Goal: Task Accomplishment & Management: Manage account settings

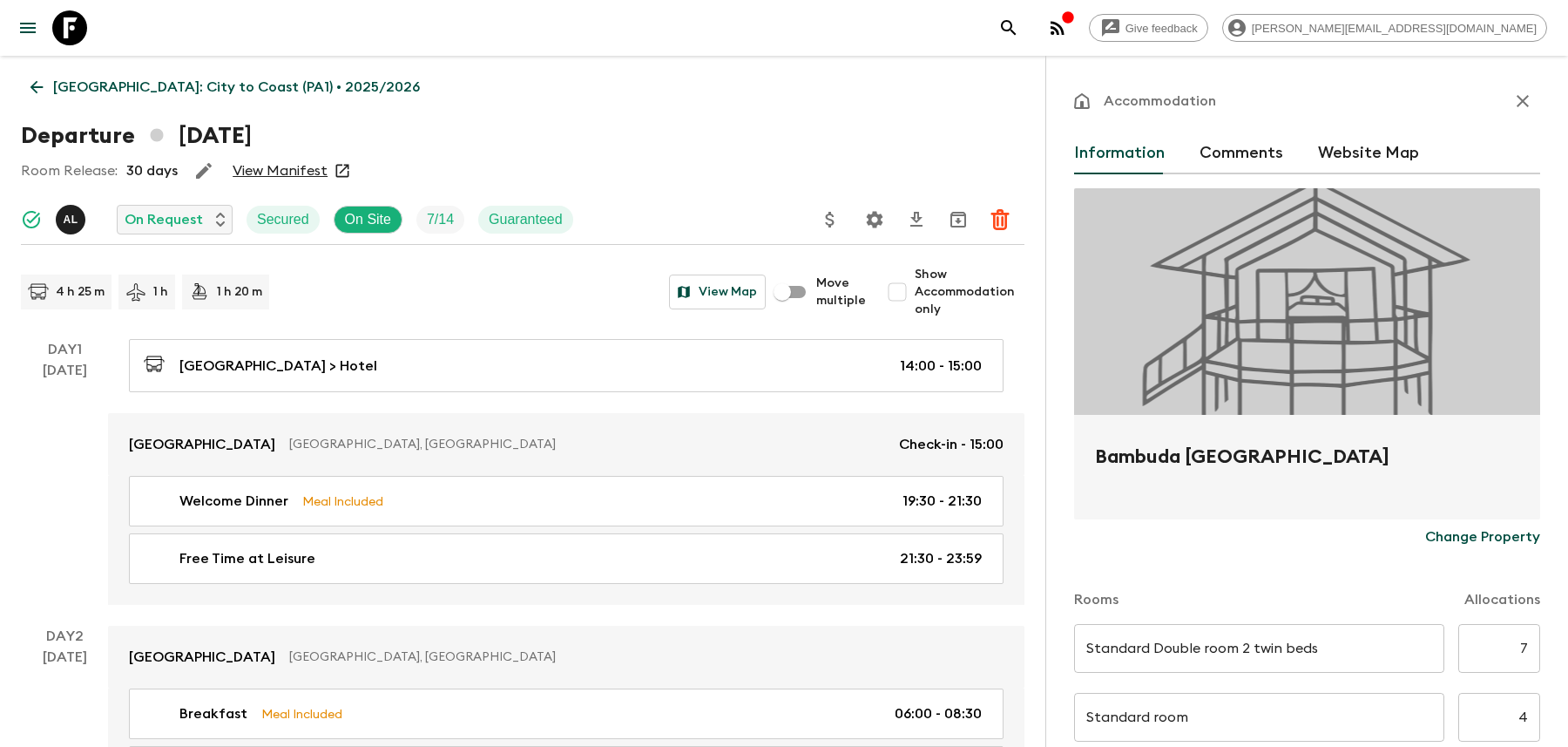
scroll to position [1962, 0]
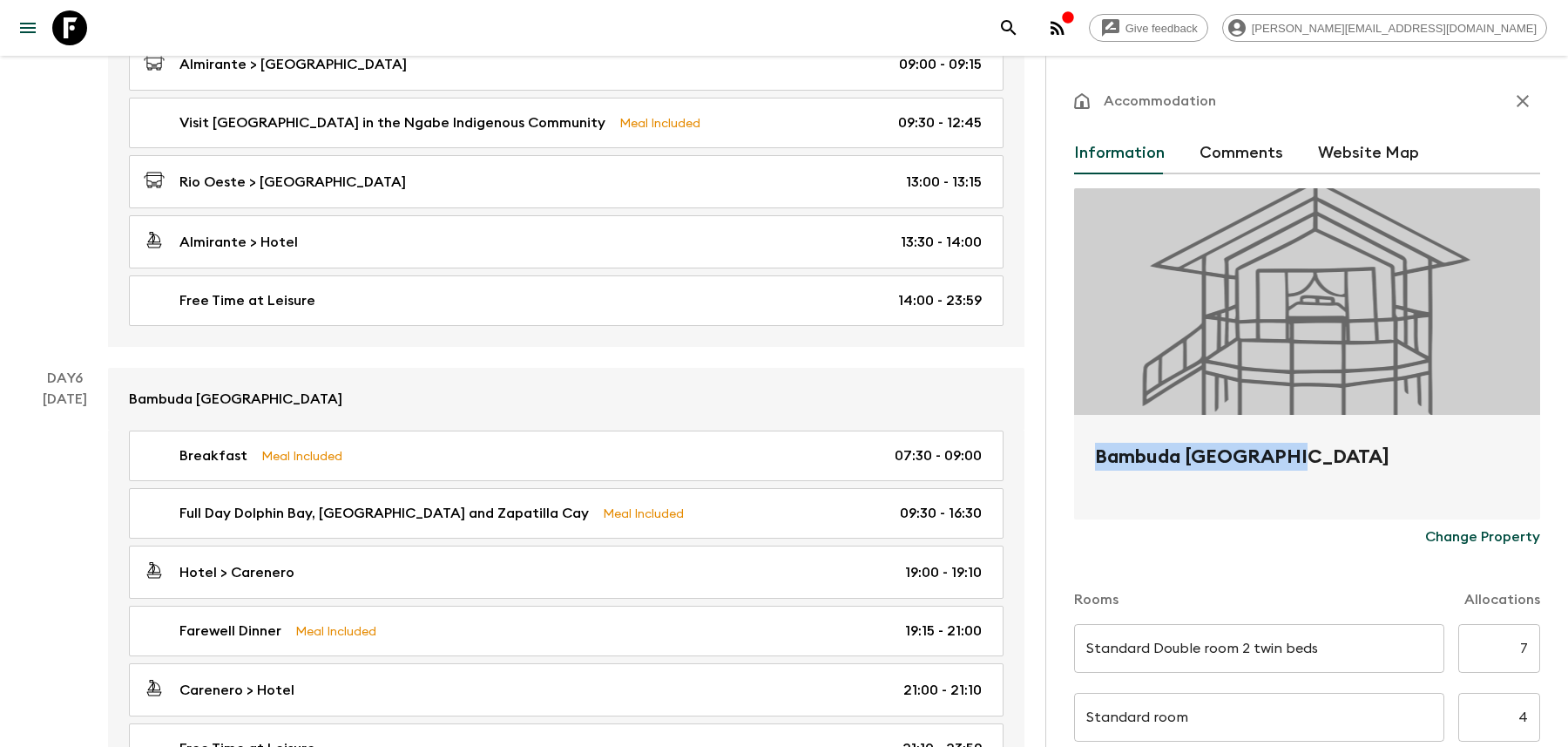
click at [1026, 27] on button "search adventures" at bounding box center [1009, 27] width 35 height 35
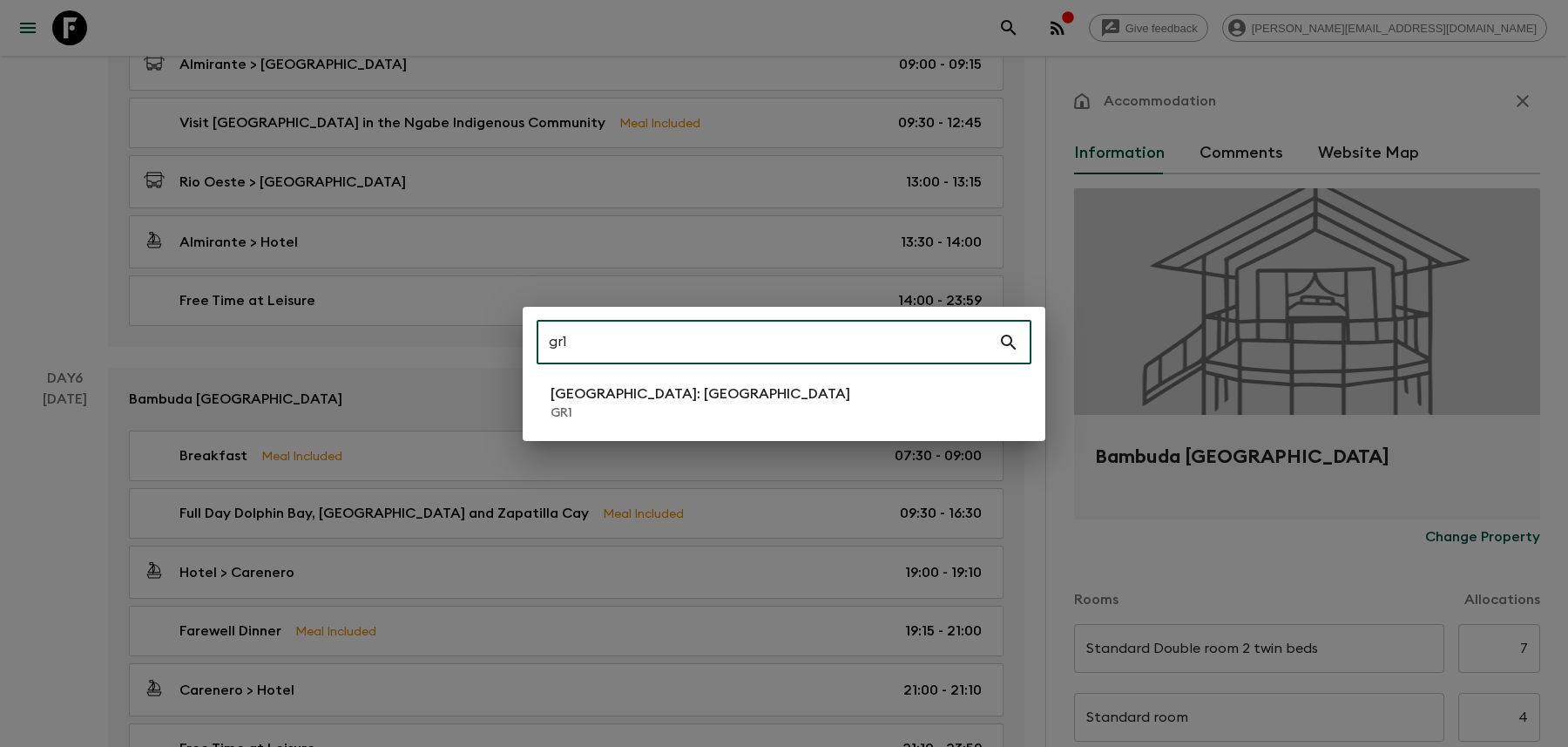
type input "gr1"
click at [837, 395] on li "[GEOGRAPHIC_DATA]: [GEOGRAPHIC_DATA] GR1" at bounding box center [783, 402] width 494 height 48
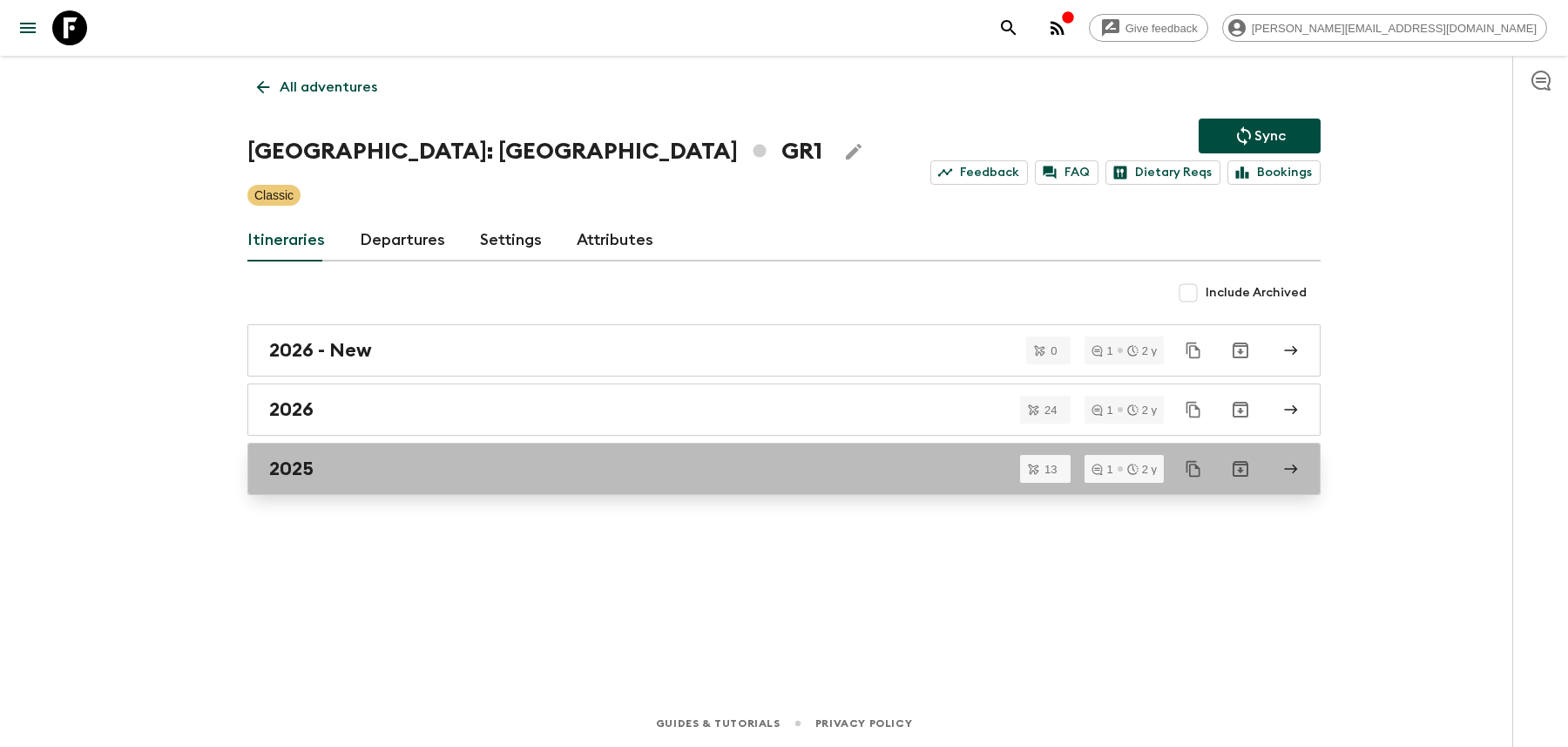
click at [583, 457] on div "2025" at bounding box center [768, 468] width 996 height 23
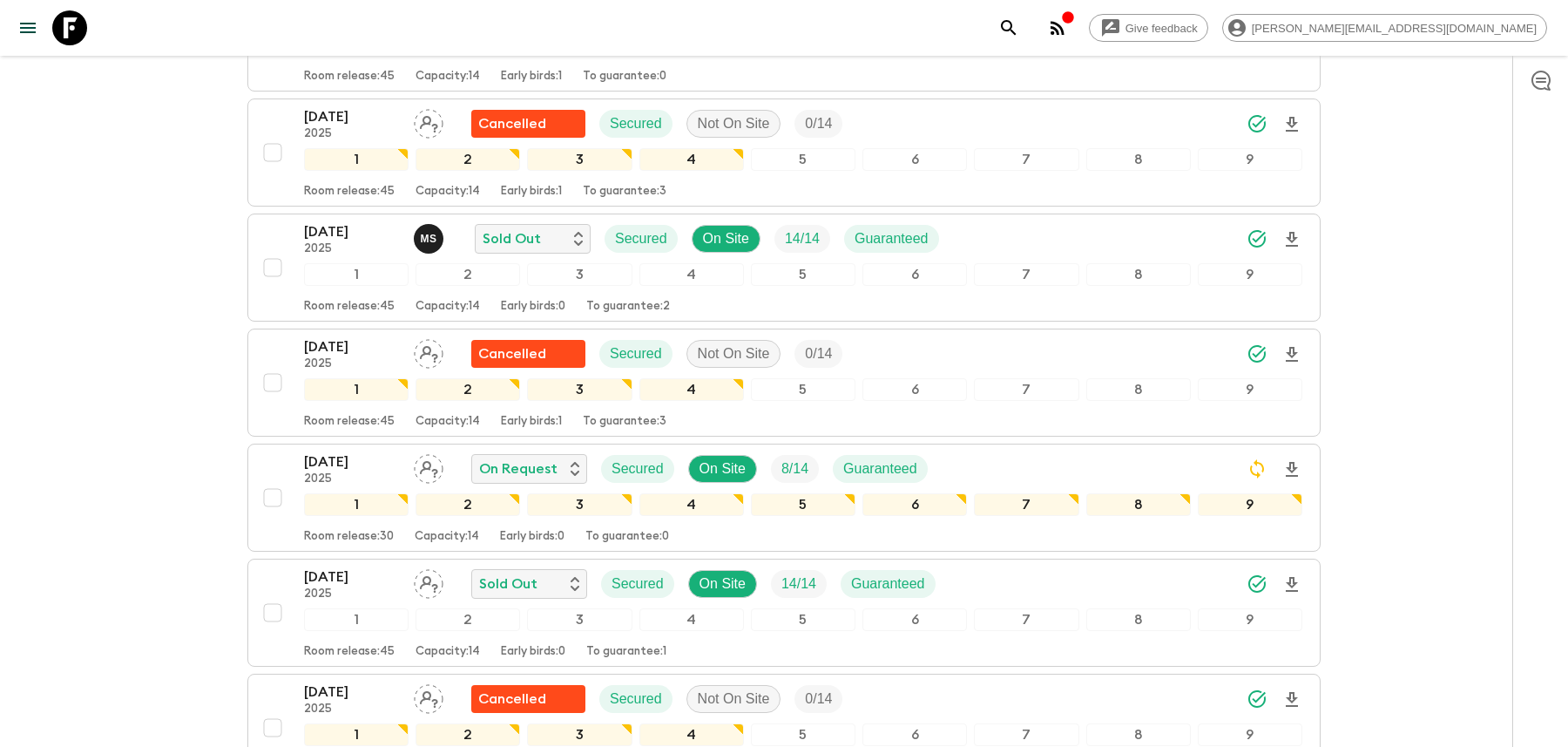
scroll to position [923, 0]
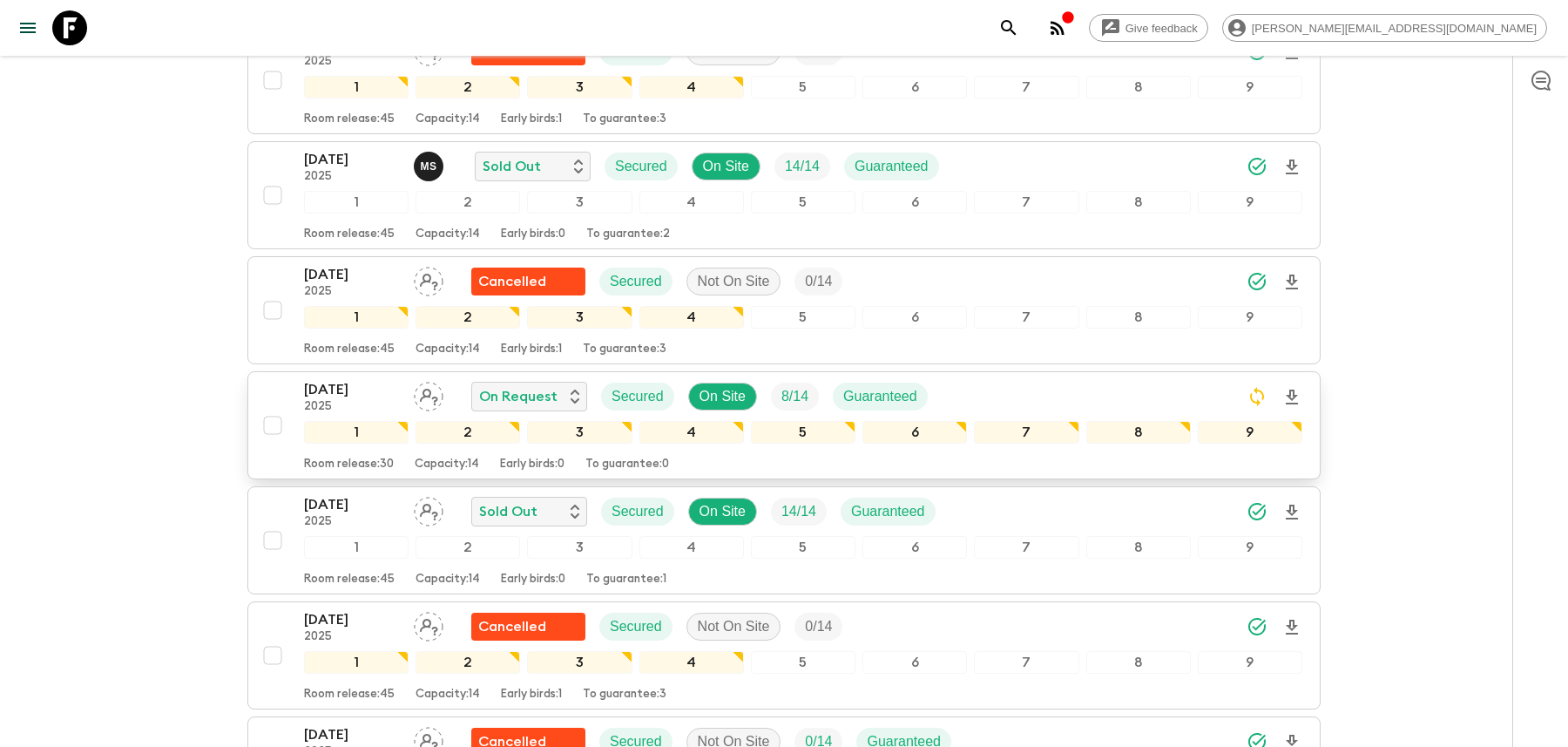
click at [1007, 379] on div "[DATE] 2025 On Request Secured On Site 8 / 14 Guaranteed" at bounding box center [803, 397] width 998 height 35
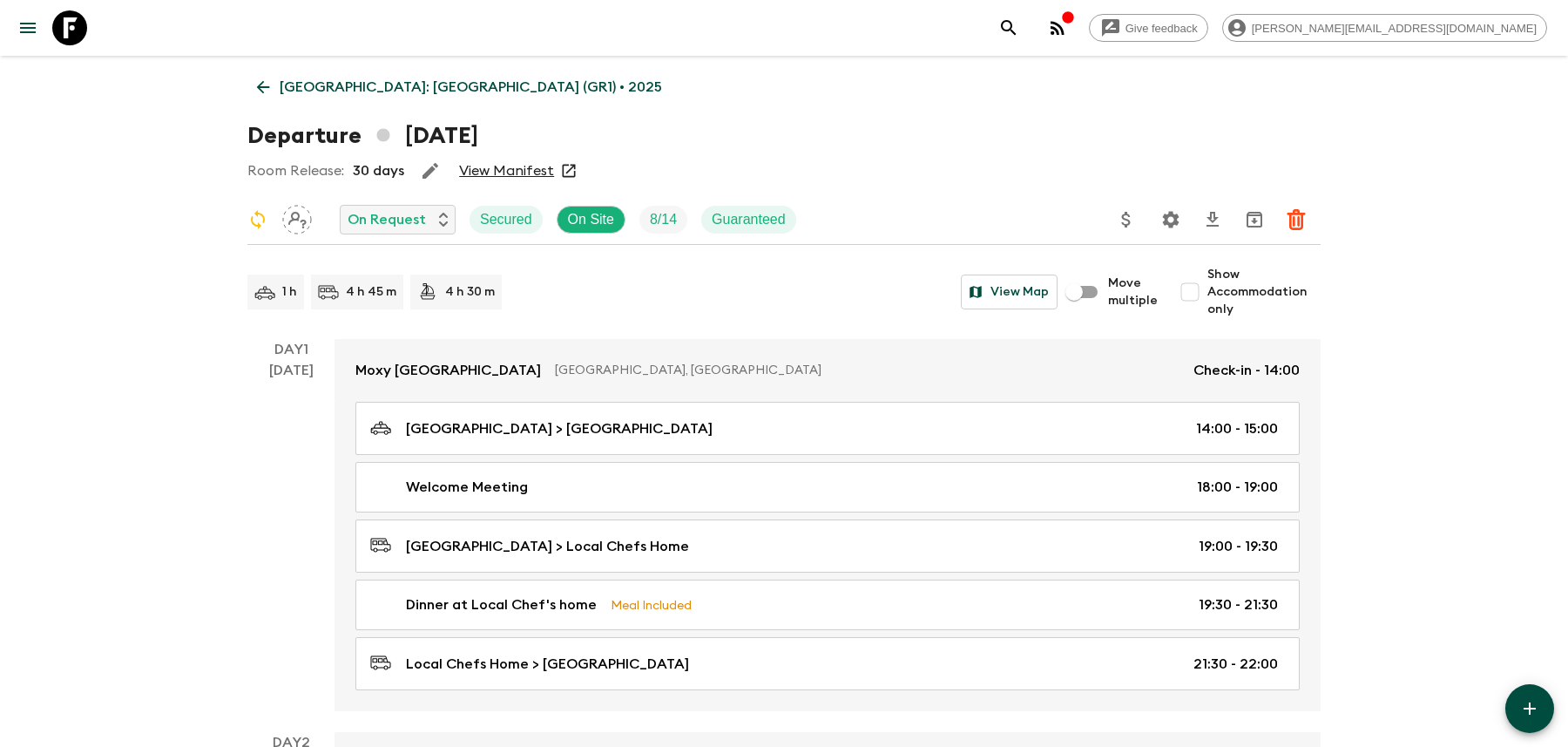
click at [1172, 215] on icon "Settings" at bounding box center [1171, 219] width 16 height 16
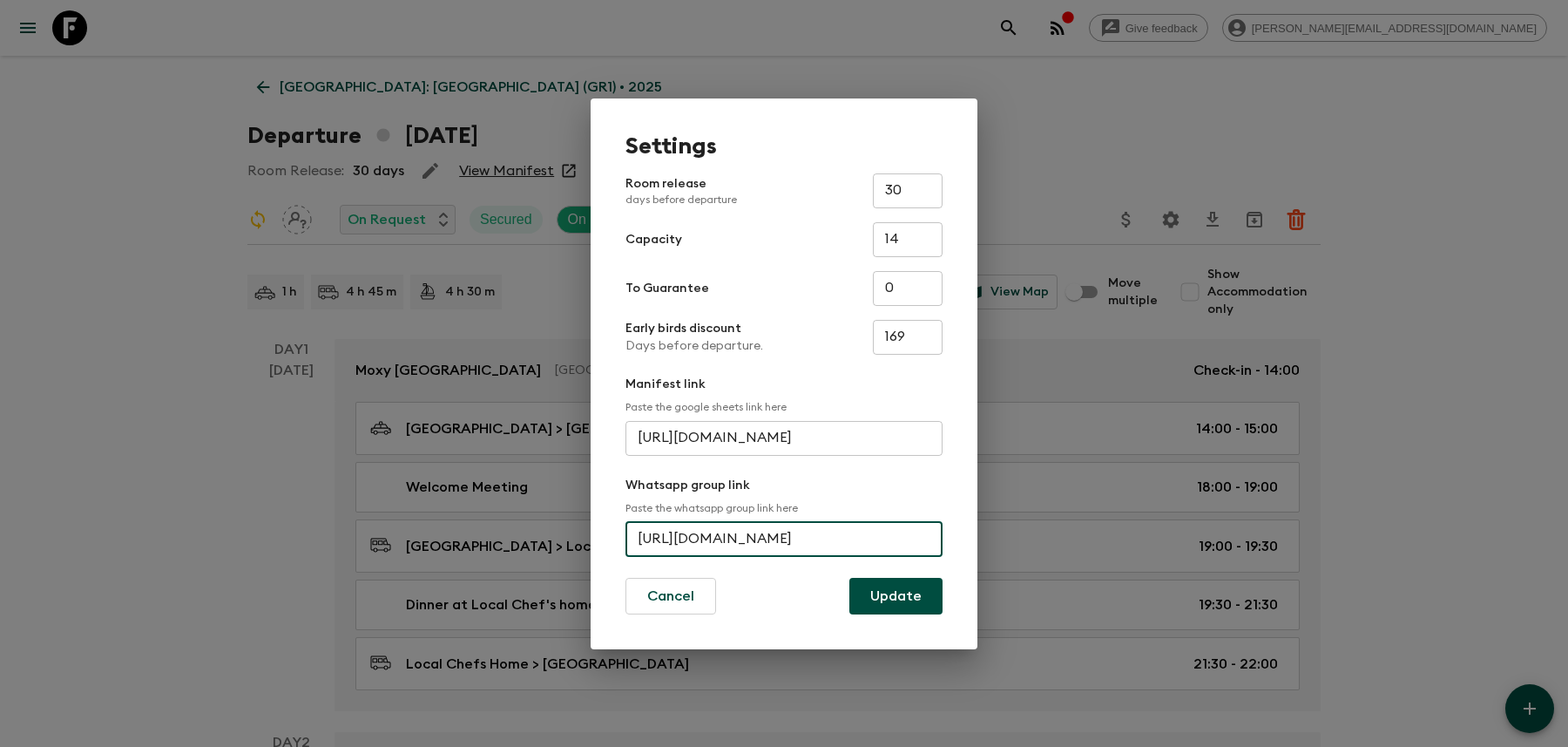
click at [737, 536] on input "[URL][DOMAIN_NAME]" at bounding box center [783, 539] width 317 height 35
click at [1060, 112] on div "Settings Room release days before departure 30 ​ Capacity 14 ​ To Guarantee 0 ​…" at bounding box center [784, 373] width 1568 height 747
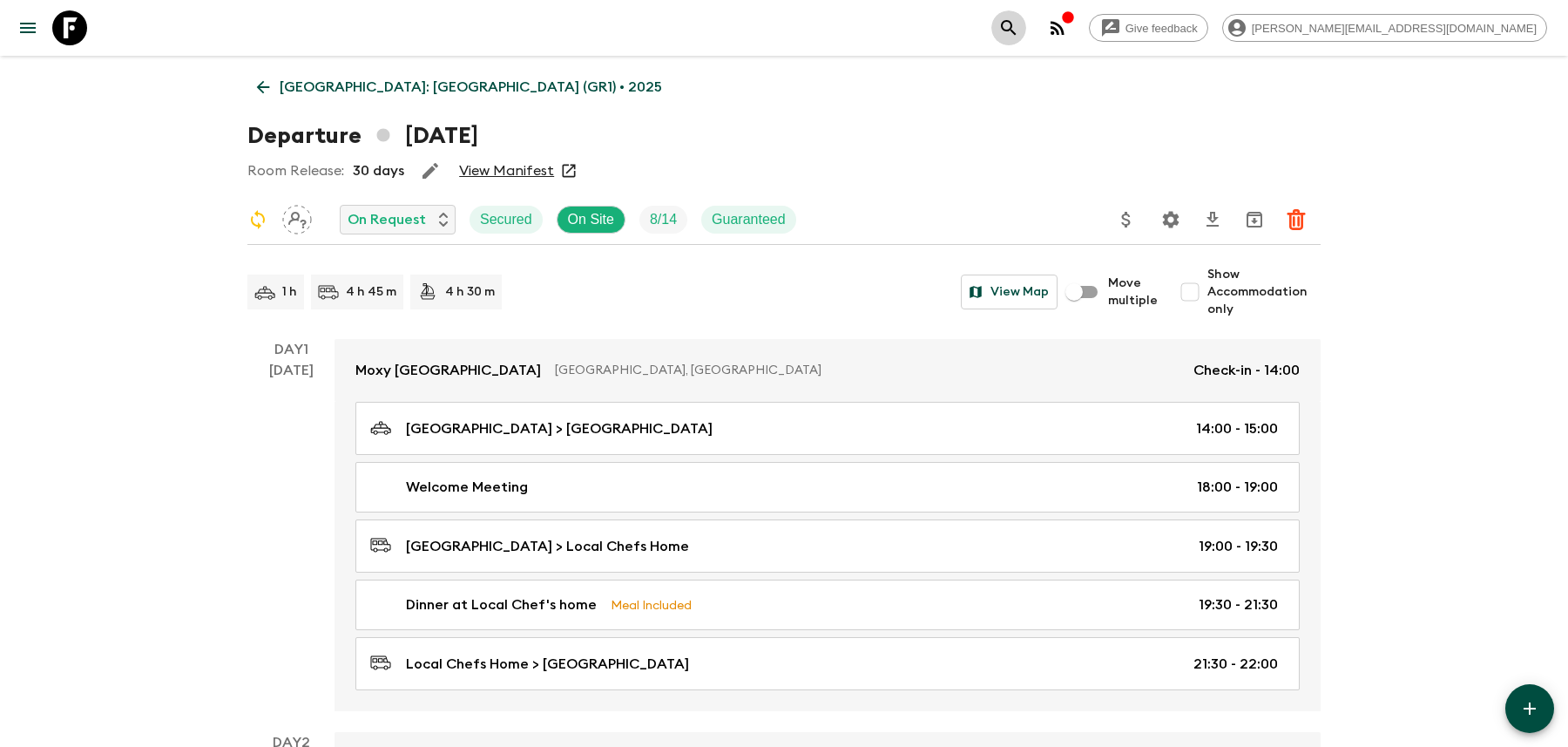
click at [1019, 26] on icon "search adventures" at bounding box center [1008, 27] width 21 height 21
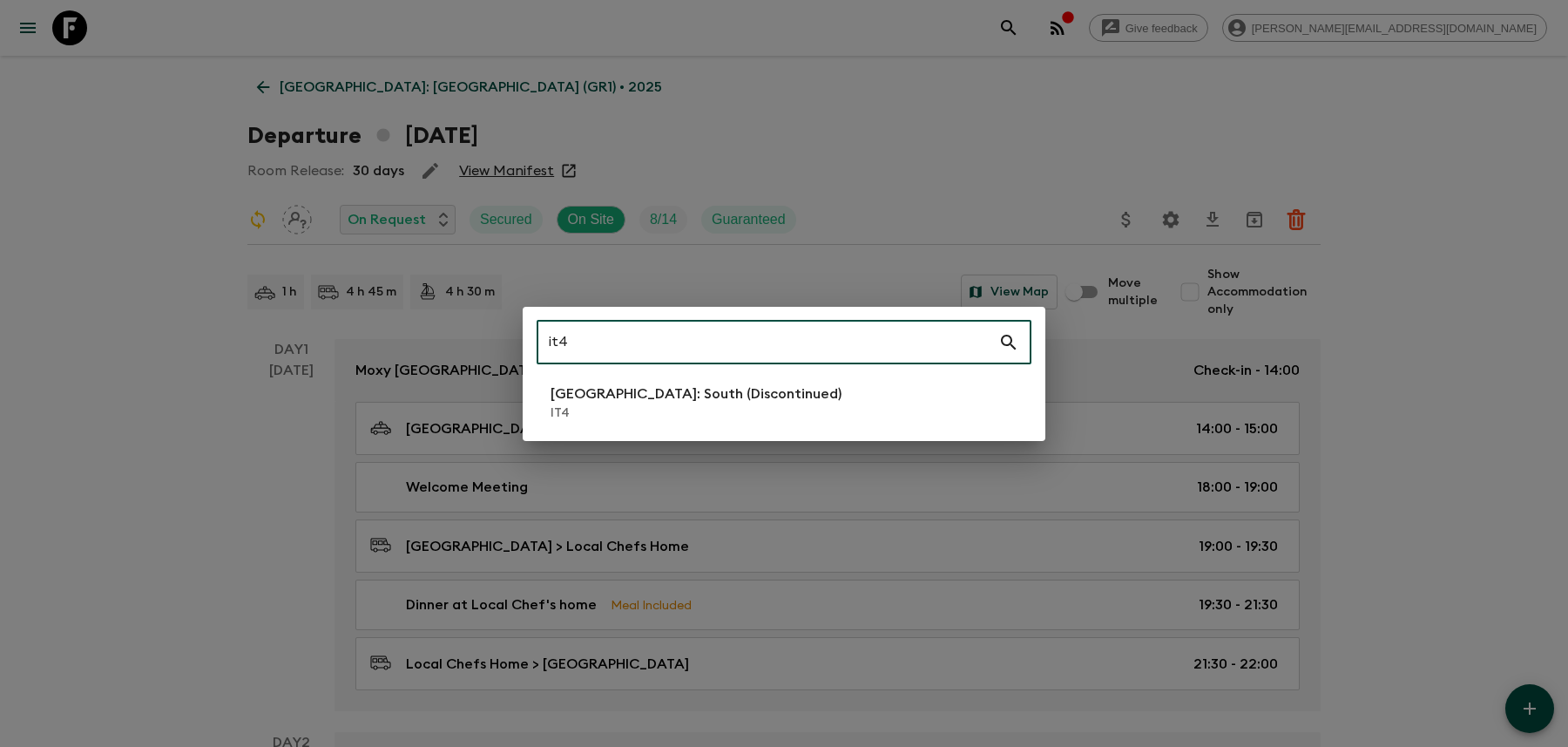
type input "it4"
click at [832, 411] on li "[GEOGRAPHIC_DATA]: South (Discontinued) IT4" at bounding box center [783, 402] width 494 height 48
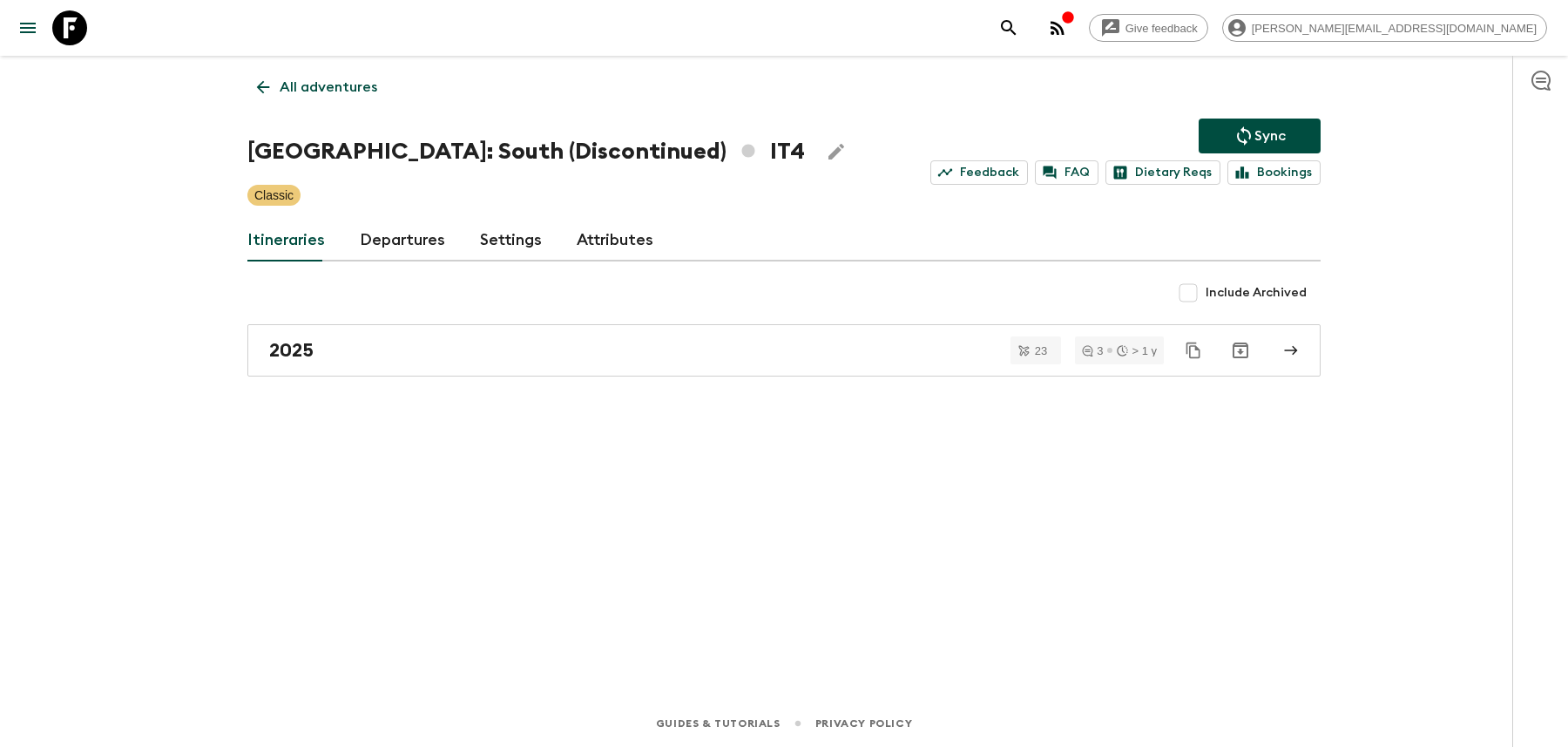
click at [1026, 37] on button "search adventures" at bounding box center [1009, 27] width 35 height 35
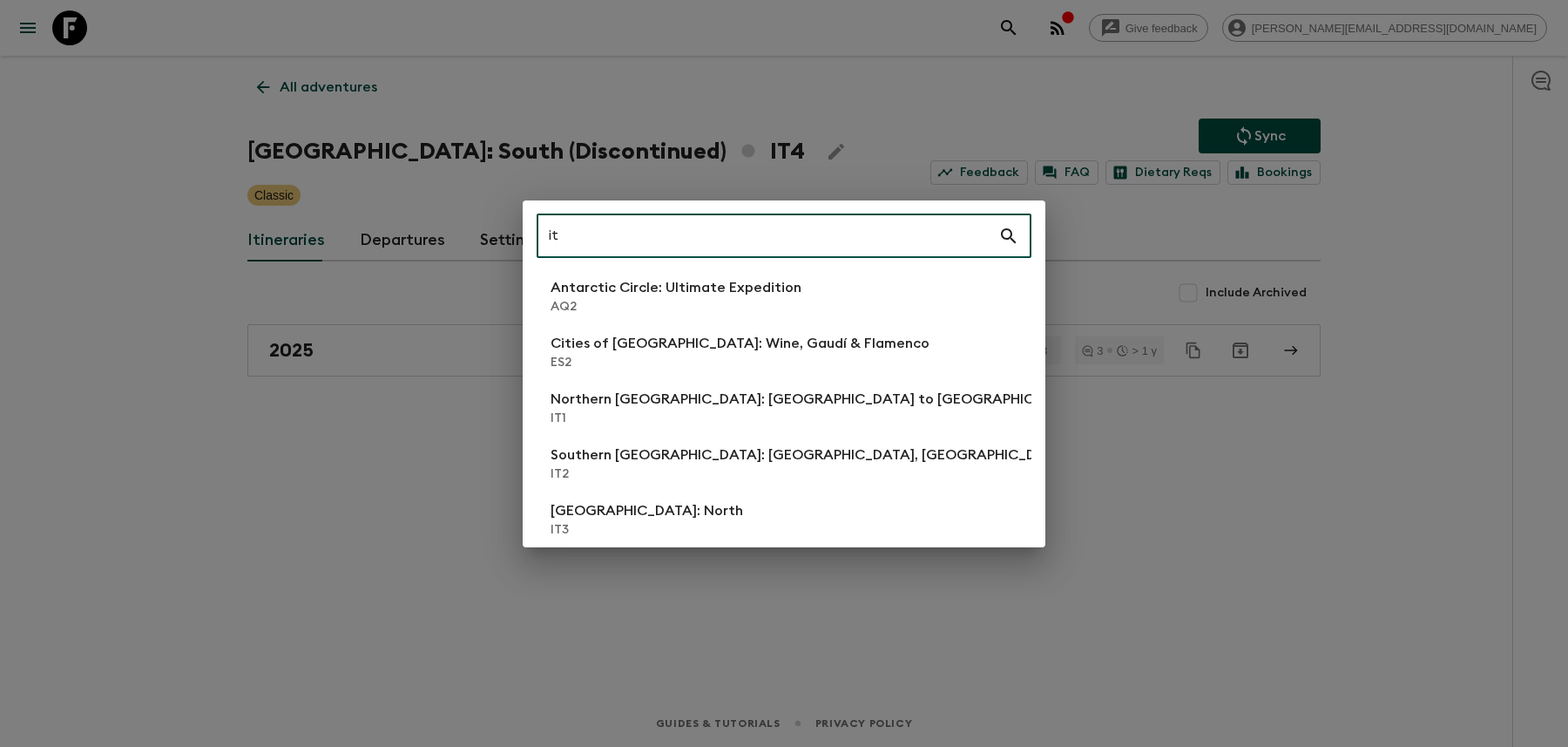
type input "it3"
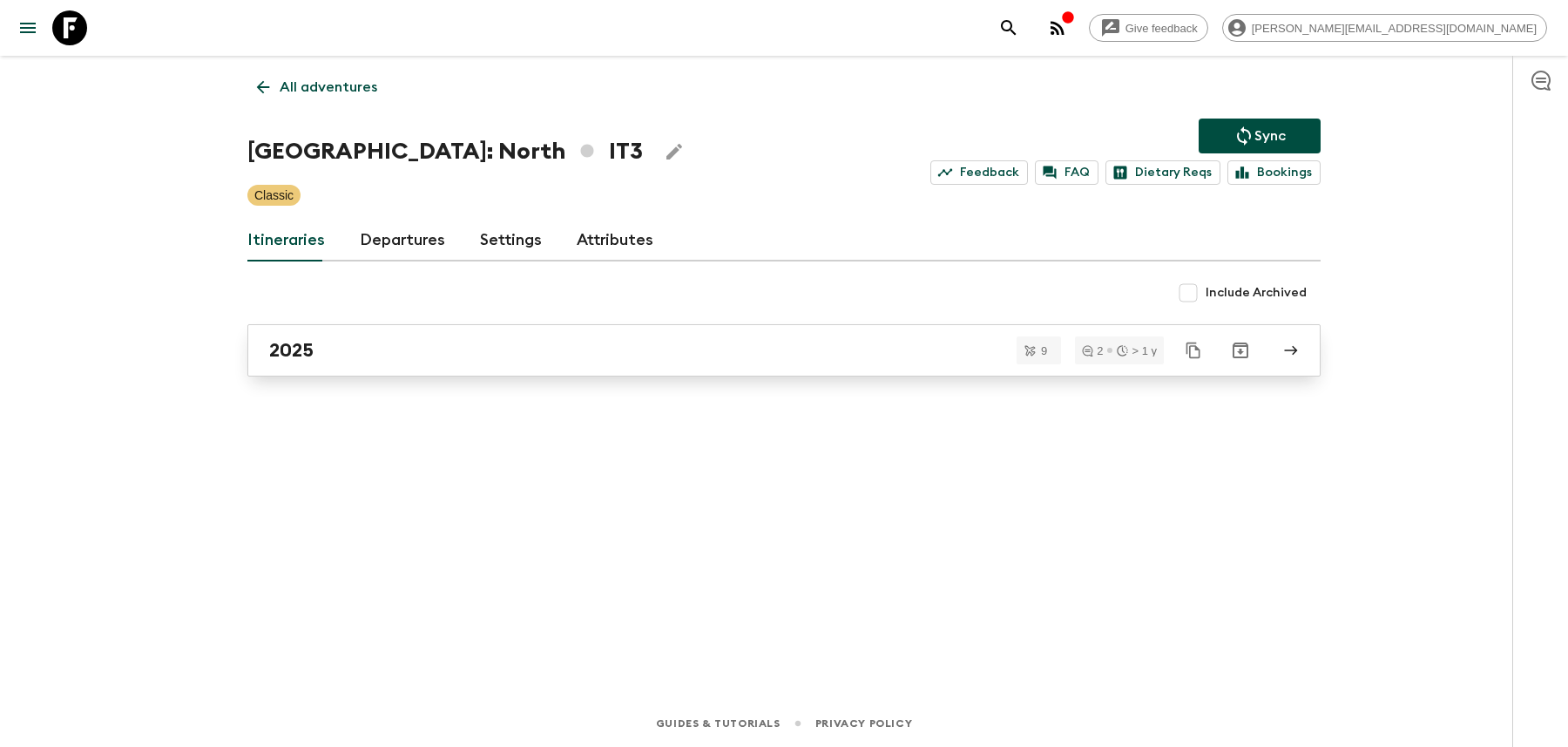
click at [787, 341] on div "2025" at bounding box center [768, 350] width 996 height 23
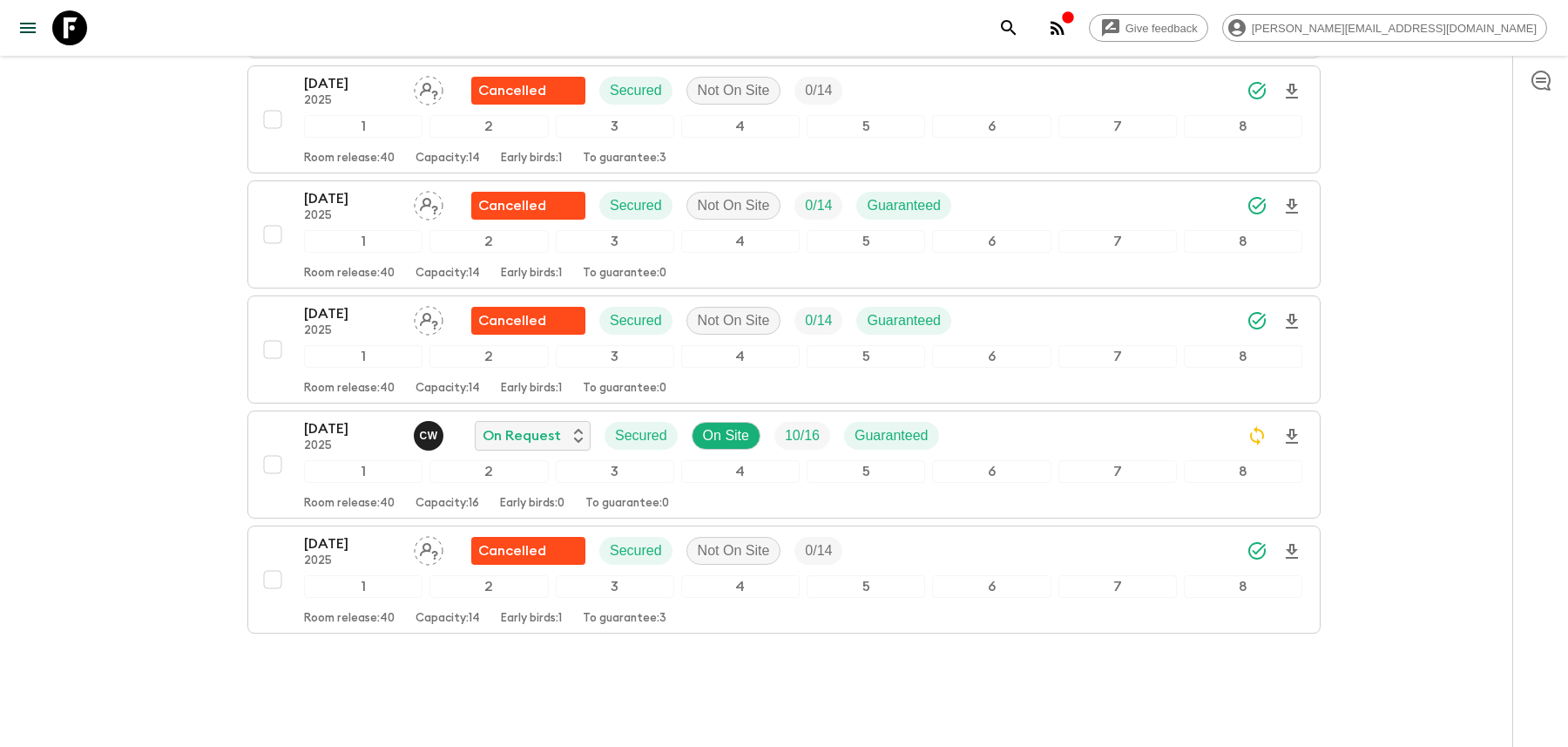
scroll to position [767, 0]
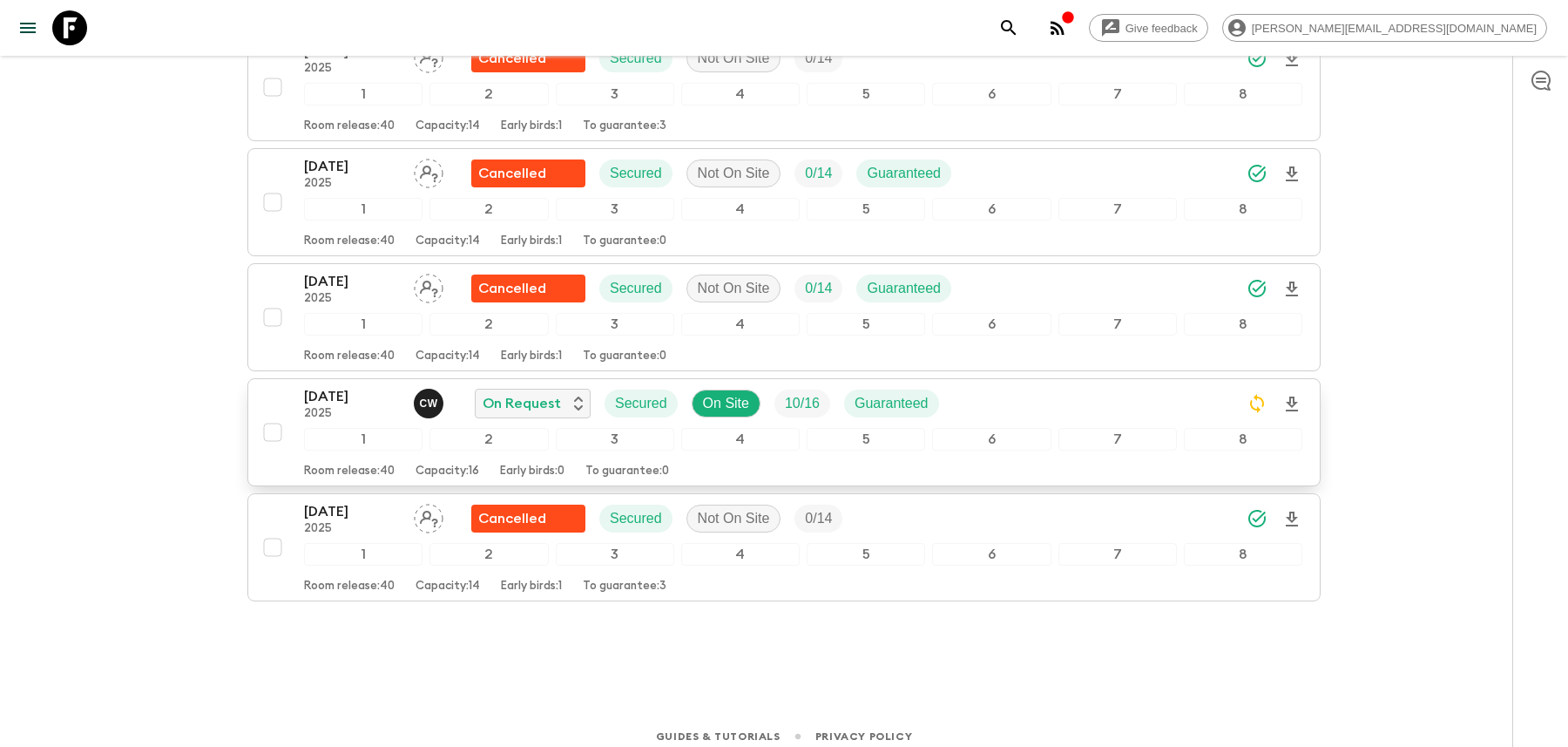
click at [990, 386] on div "[DATE] 2025 C W On Request Secured On Site 10 / 16 Guaranteed" at bounding box center [803, 403] width 998 height 35
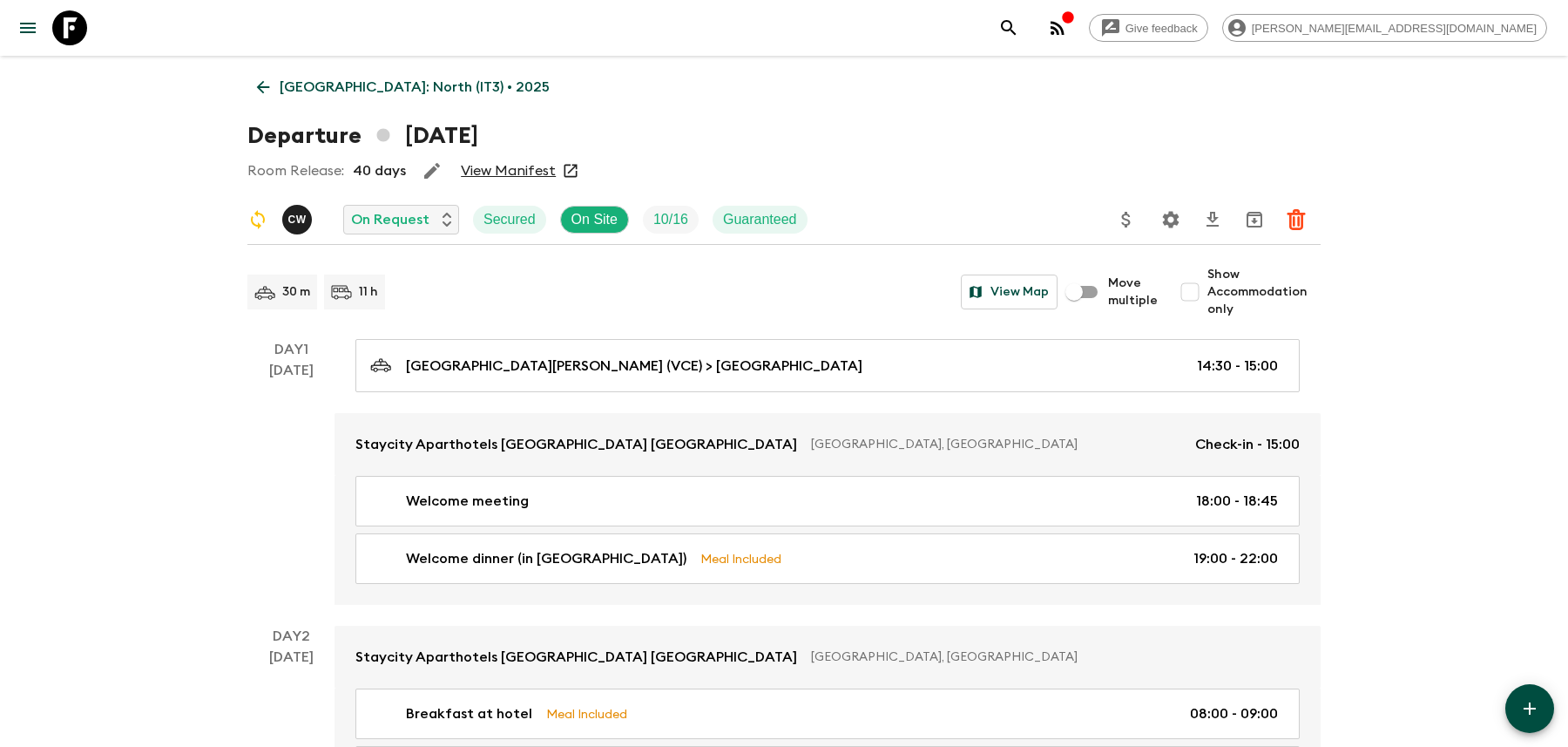
click at [1165, 219] on icon "Settings" at bounding box center [1171, 219] width 16 height 16
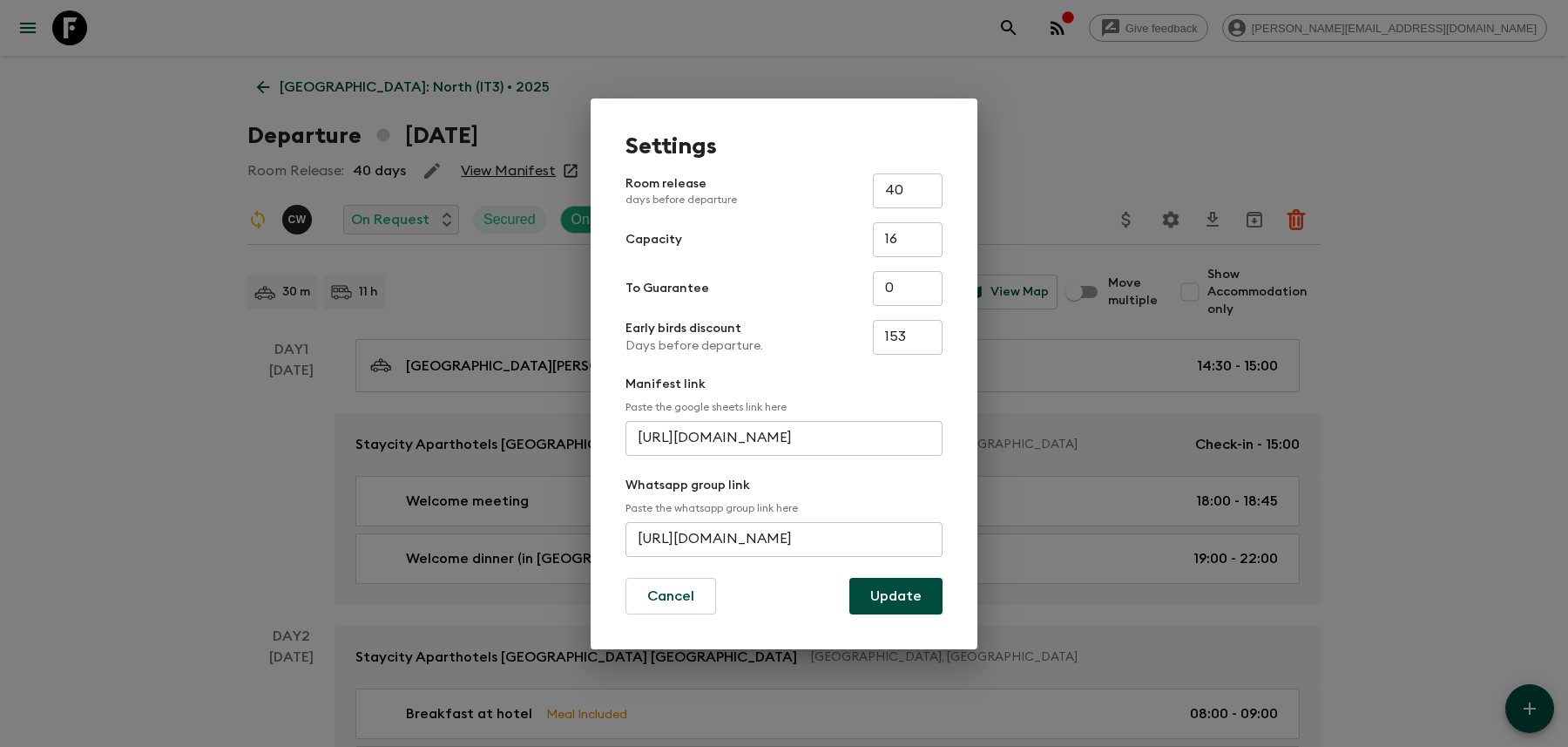
click at [844, 534] on input "[URL][DOMAIN_NAME]" at bounding box center [783, 539] width 317 height 35
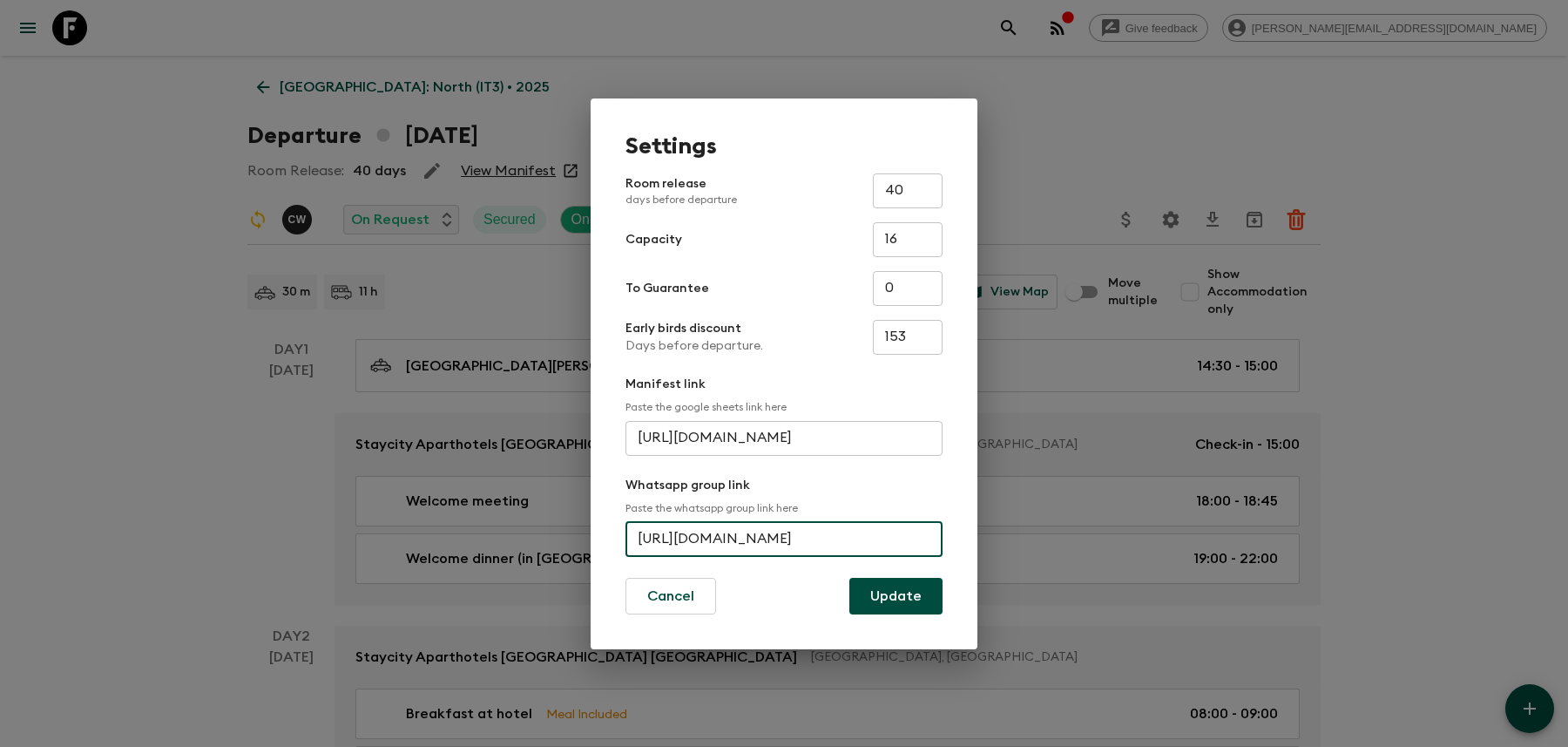
click at [844, 534] on input "[URL][DOMAIN_NAME]" at bounding box center [783, 539] width 317 height 35
click at [1068, 59] on div "Settings Room release days before departure 40 ​ Capacity 16 ​ To Guarantee 0 ​…" at bounding box center [784, 373] width 1568 height 747
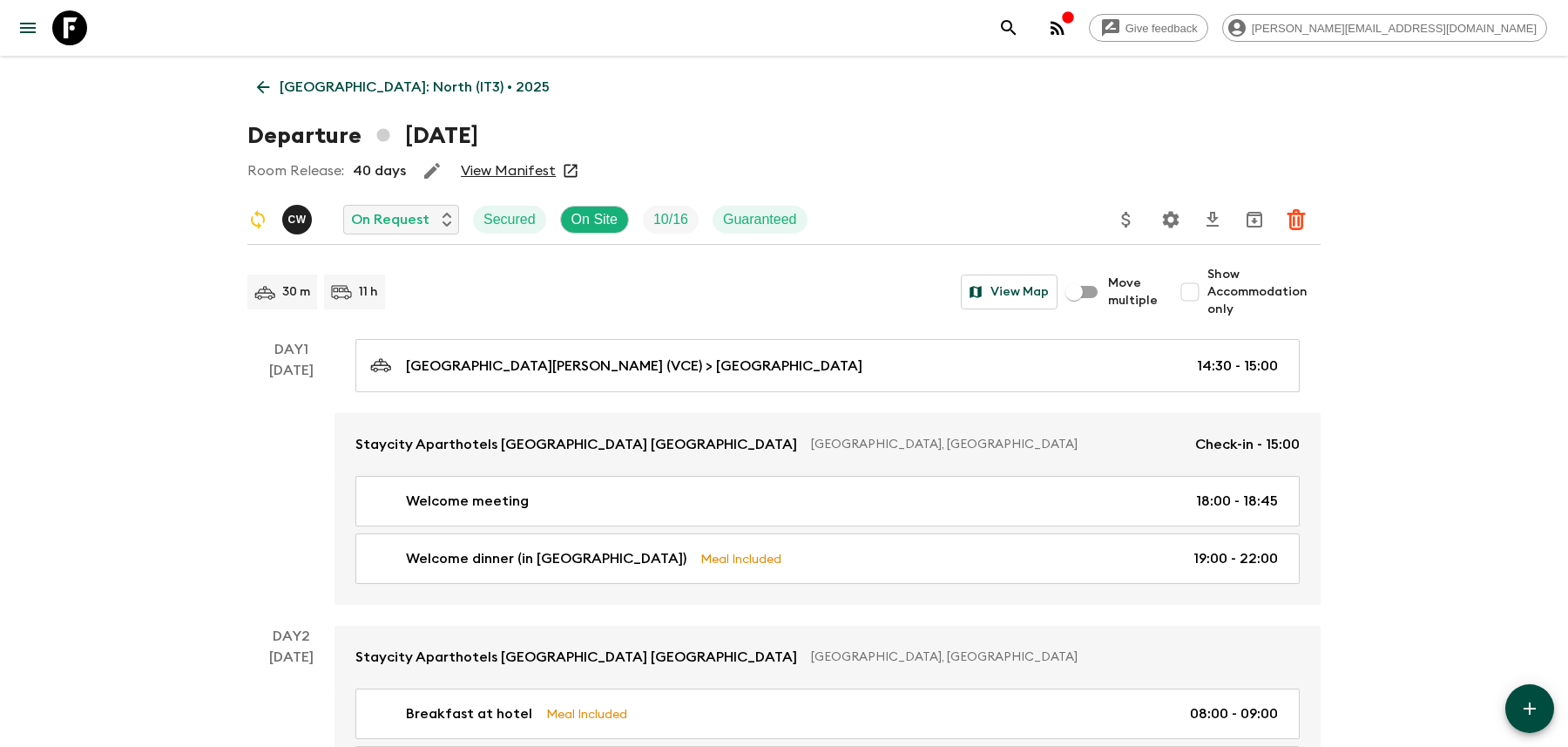
click at [1019, 37] on icon "search adventures" at bounding box center [1008, 27] width 21 height 21
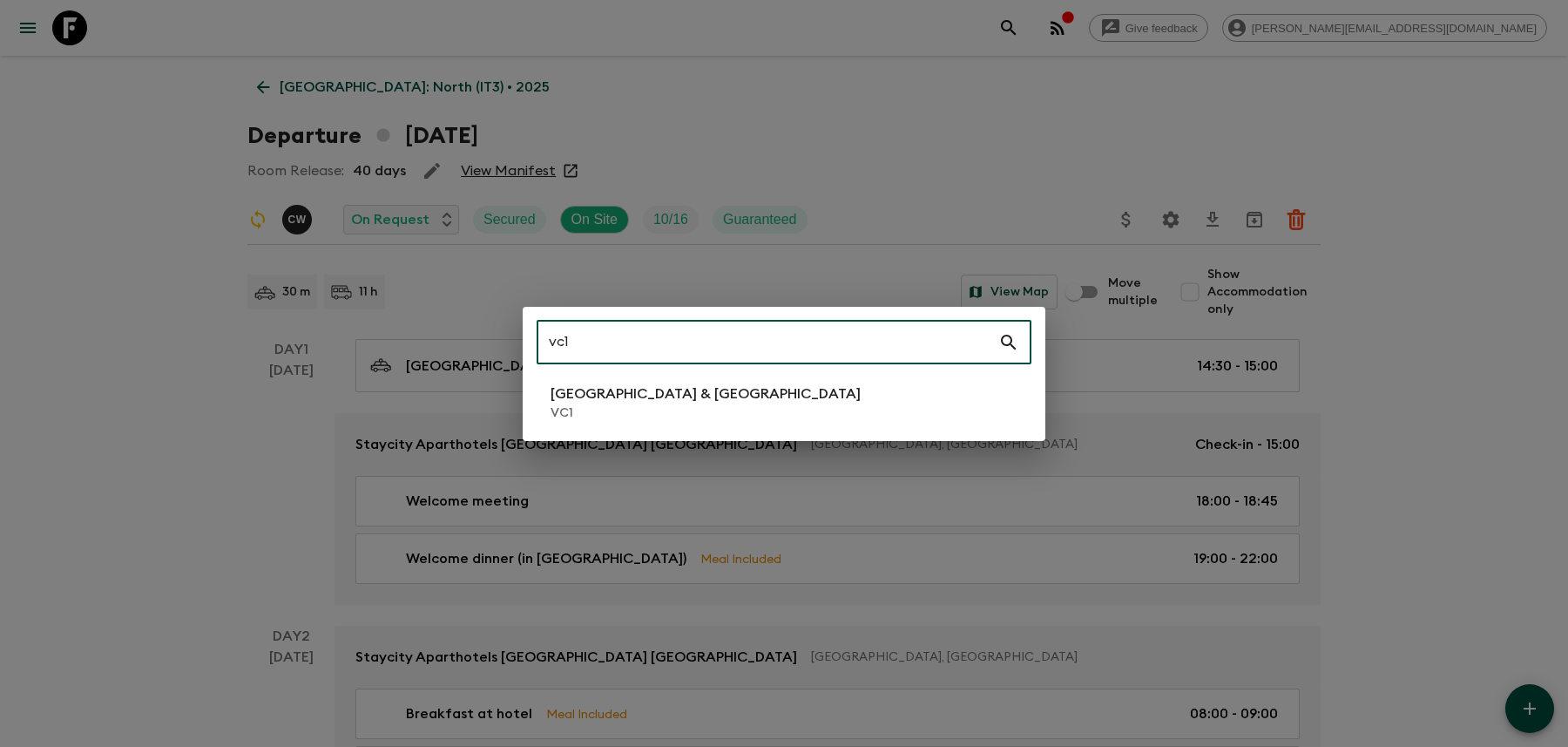
type input "vc1"
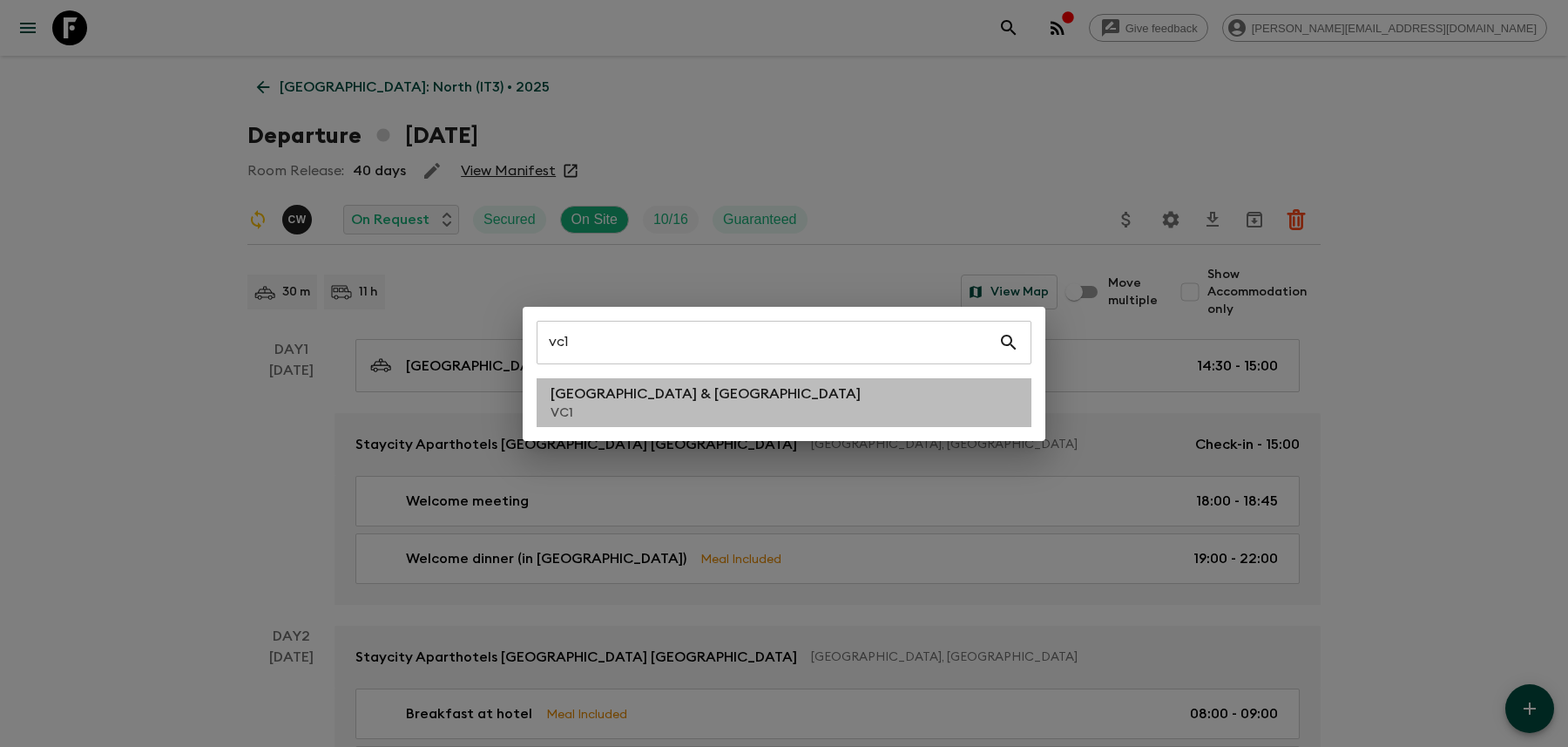
click at [609, 409] on p "VC1" at bounding box center [705, 412] width 310 height 17
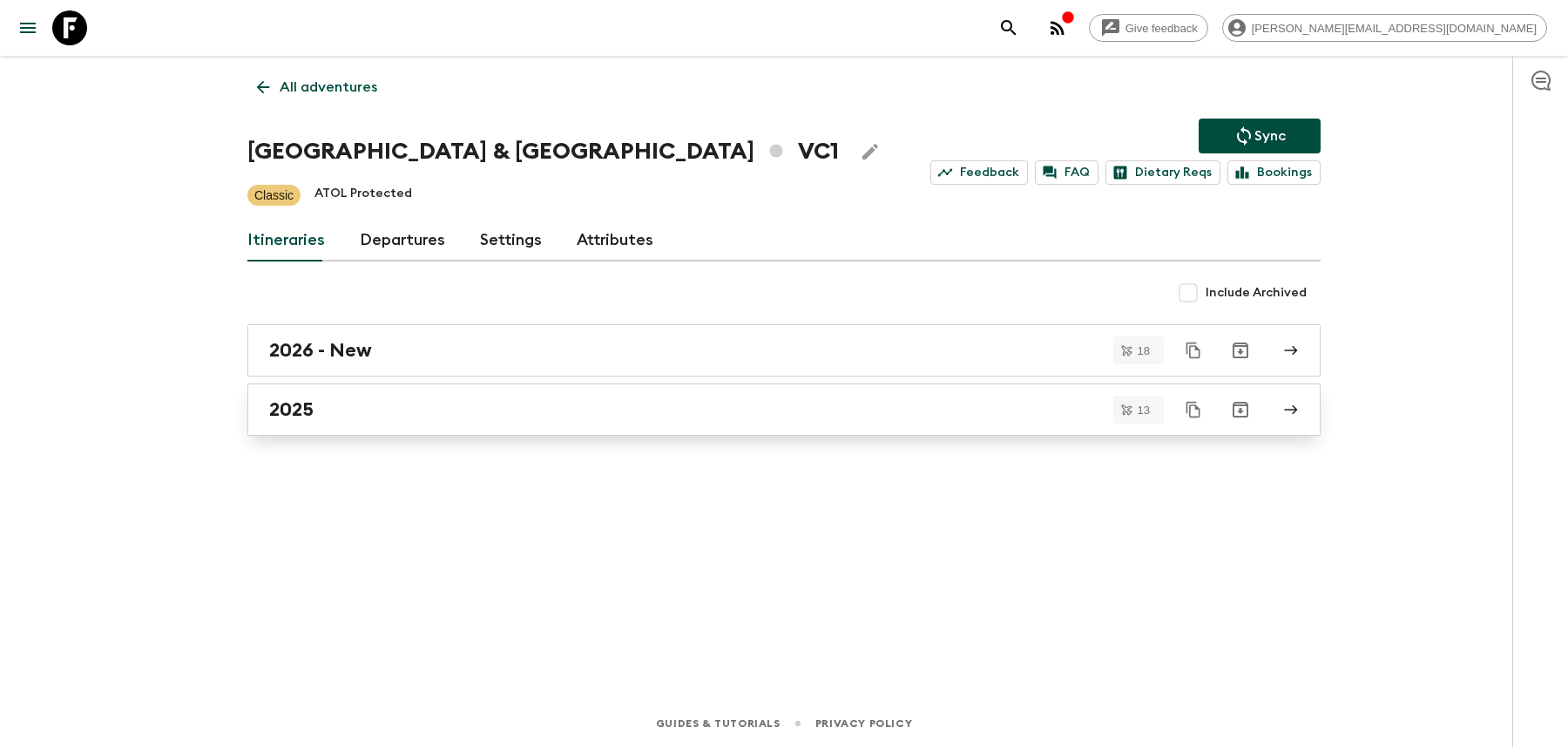
click at [731, 395] on link "2025" at bounding box center [784, 409] width 1073 height 52
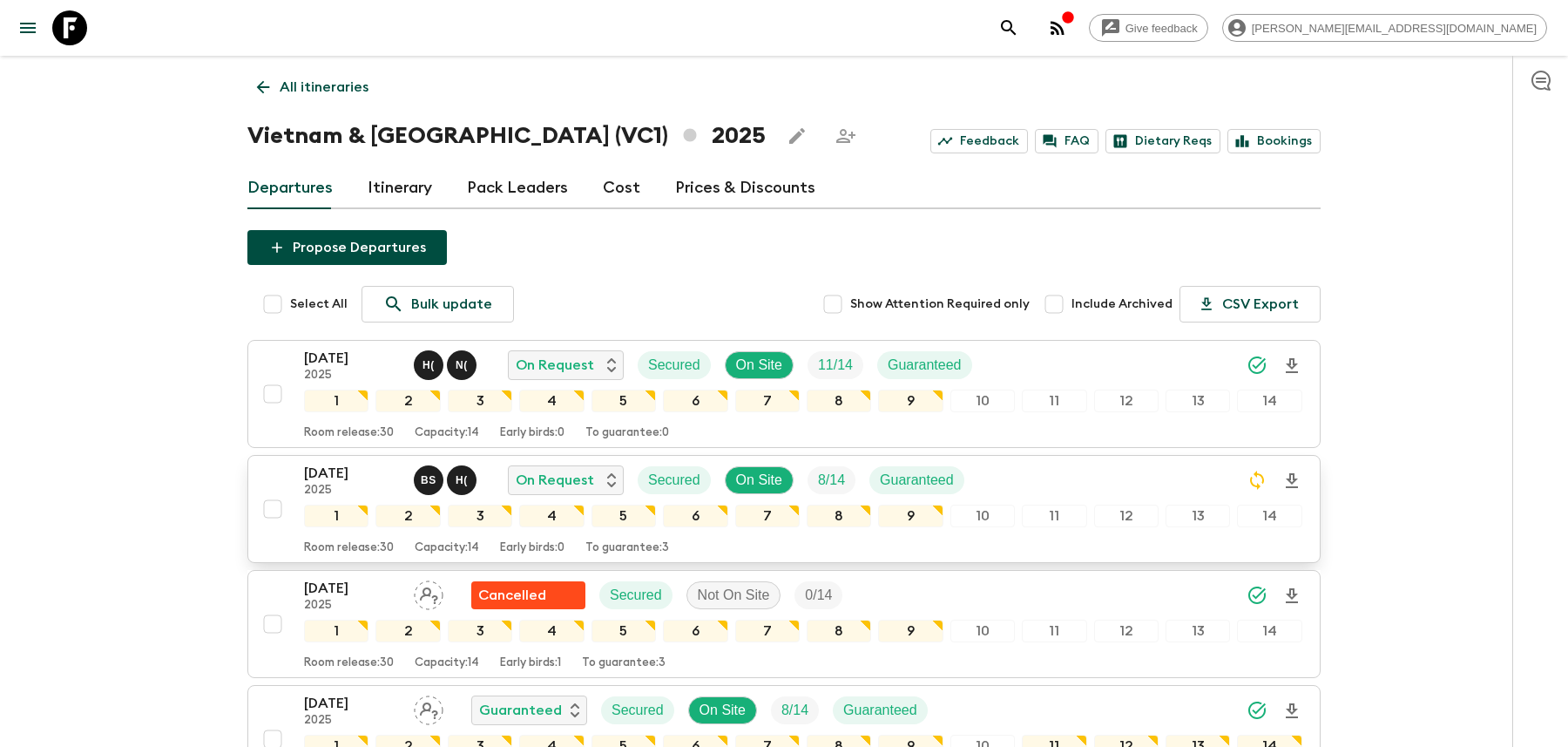
click at [1038, 464] on div "[DATE] 2025 B S H ( On Request Secured On Site 8 / 14 Guaranteed" at bounding box center [803, 480] width 998 height 35
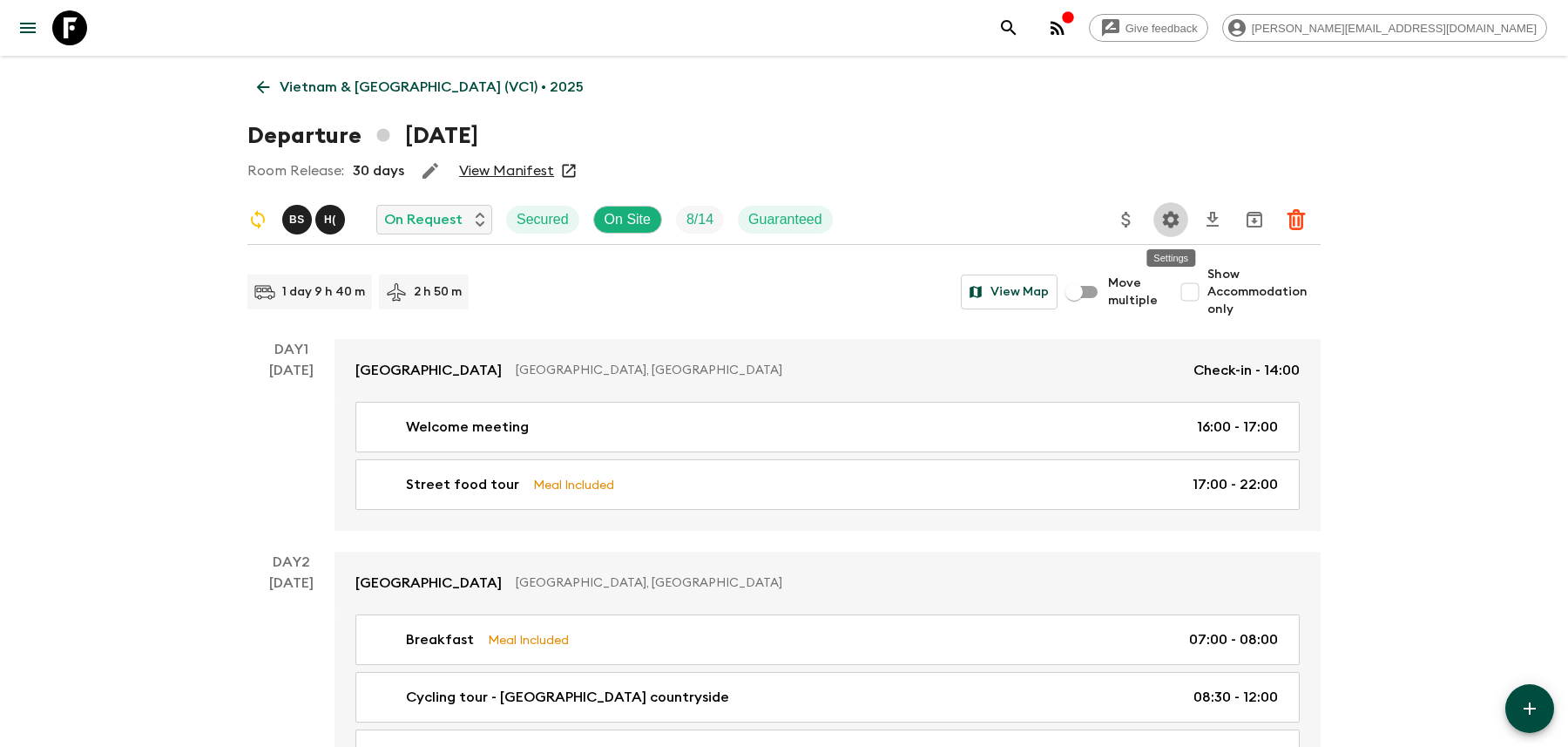
click at [1164, 211] on icon "Settings" at bounding box center [1171, 219] width 21 height 21
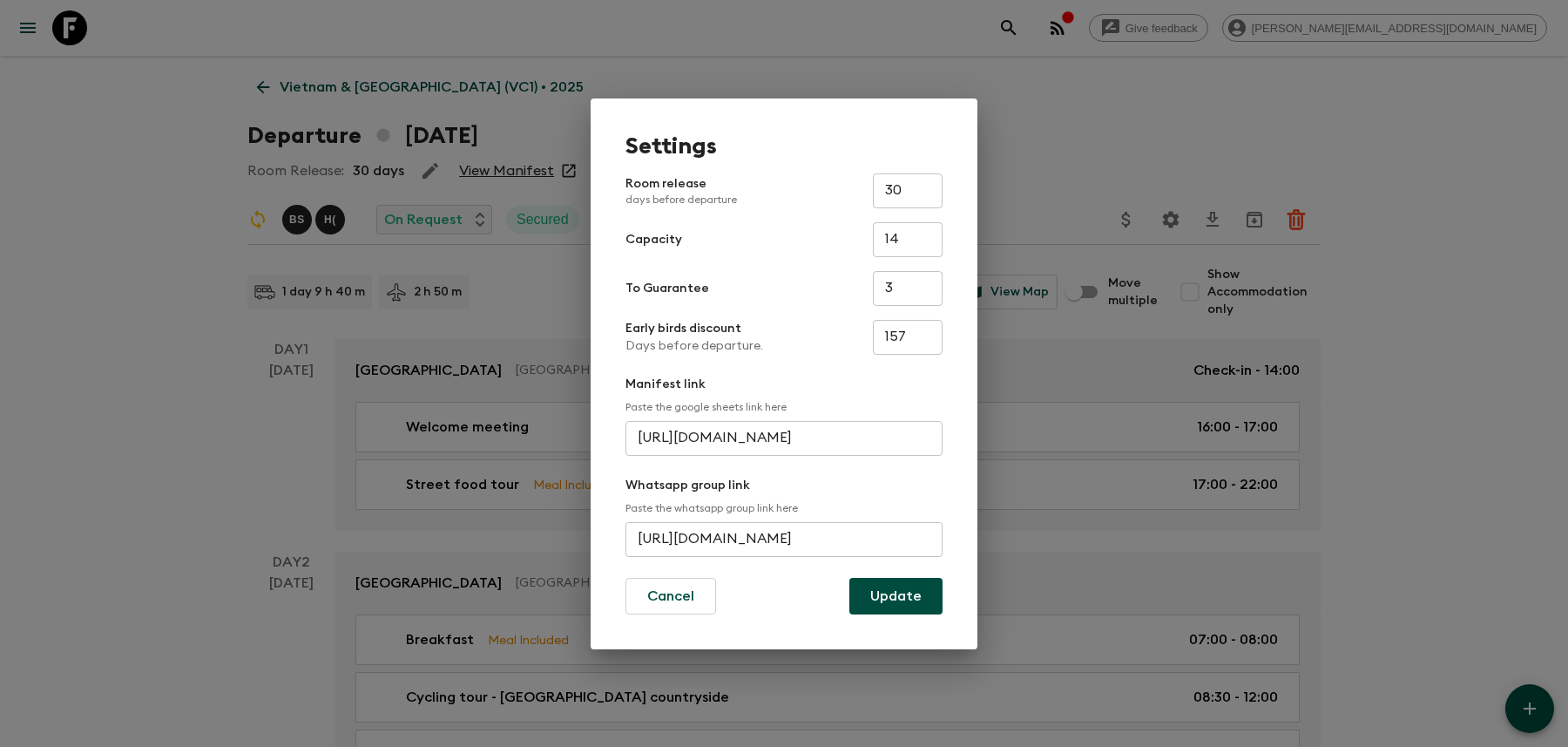
click at [791, 542] on input "[URL][DOMAIN_NAME]" at bounding box center [783, 539] width 317 height 35
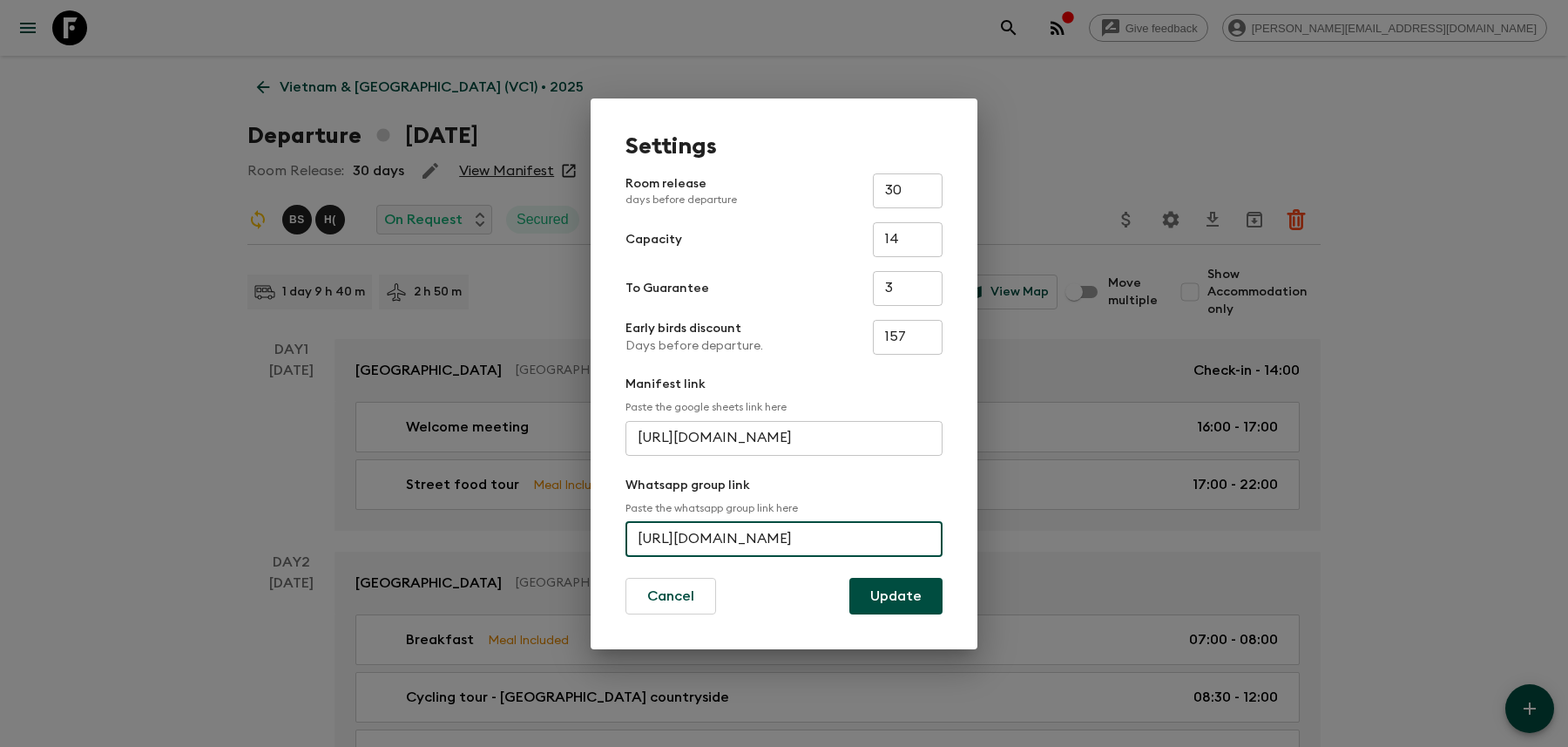
click at [791, 542] on input "[URL][DOMAIN_NAME]" at bounding box center [783, 539] width 317 height 35
click at [1149, 112] on div "Settings Room release days before departure 30 ​ Capacity 14 ​ To Guarantee 3 ​…" at bounding box center [784, 373] width 1568 height 747
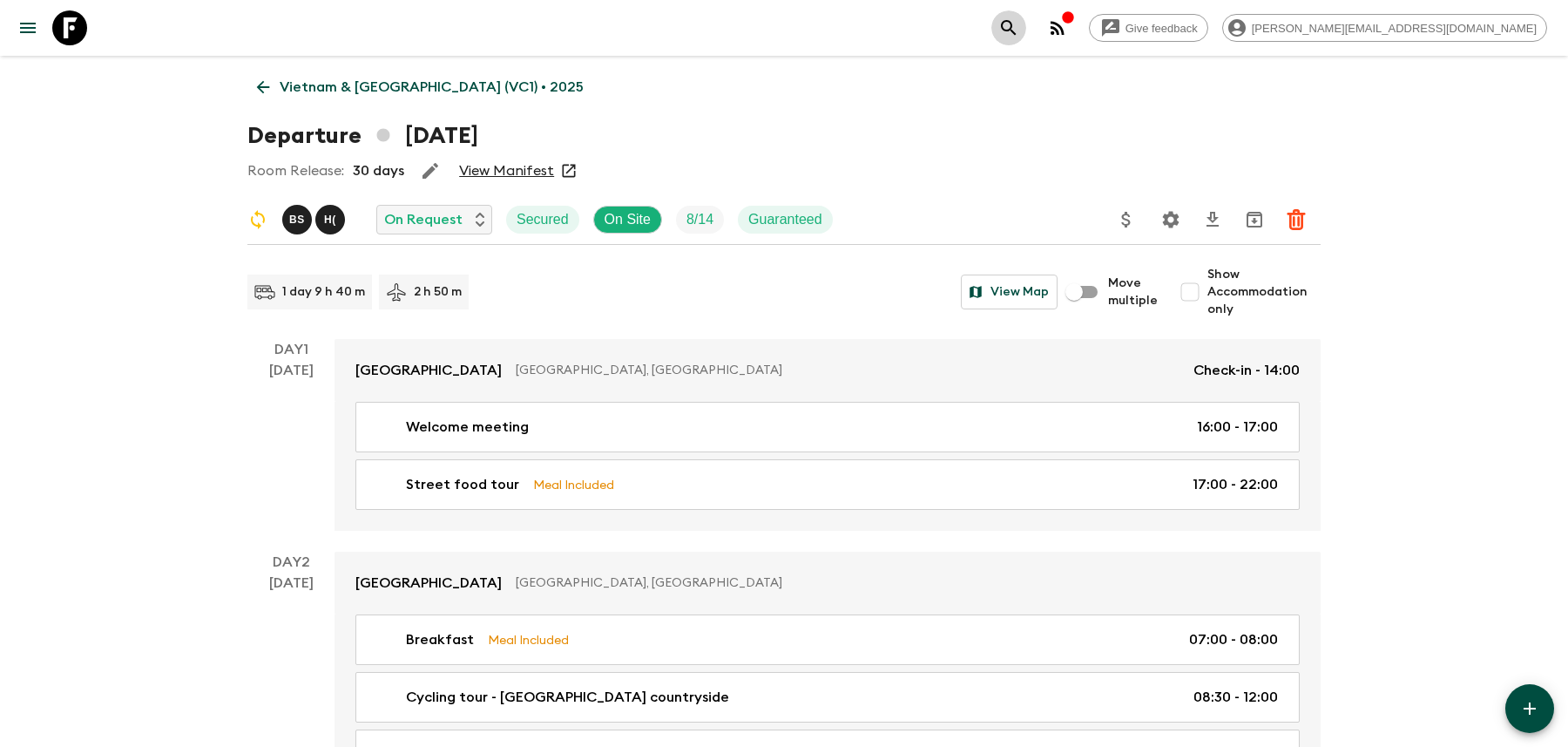
click at [1026, 29] on button "search adventures" at bounding box center [1009, 27] width 35 height 35
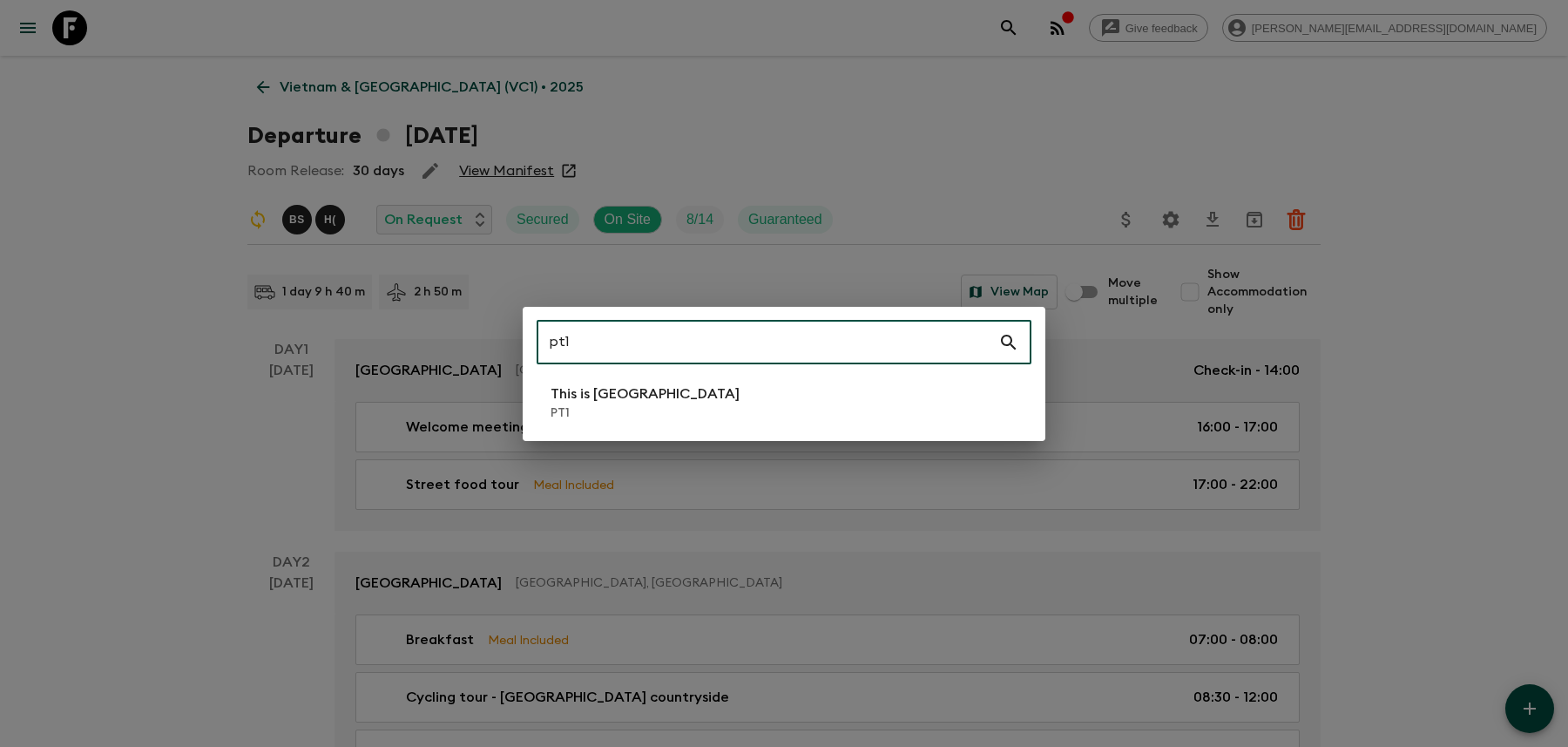
type input "pt1"
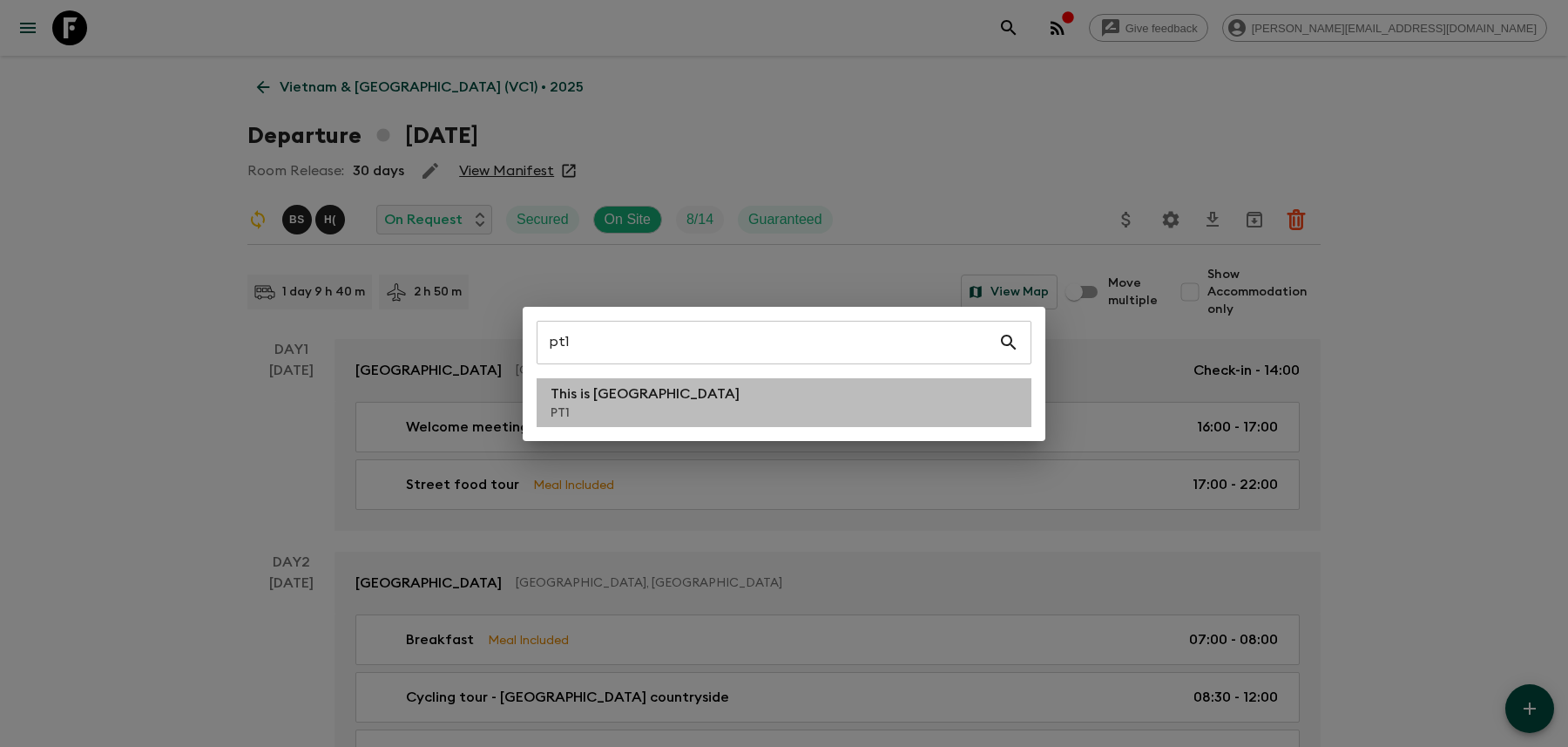
click at [810, 394] on li "This is Portugal PT1" at bounding box center [783, 402] width 494 height 48
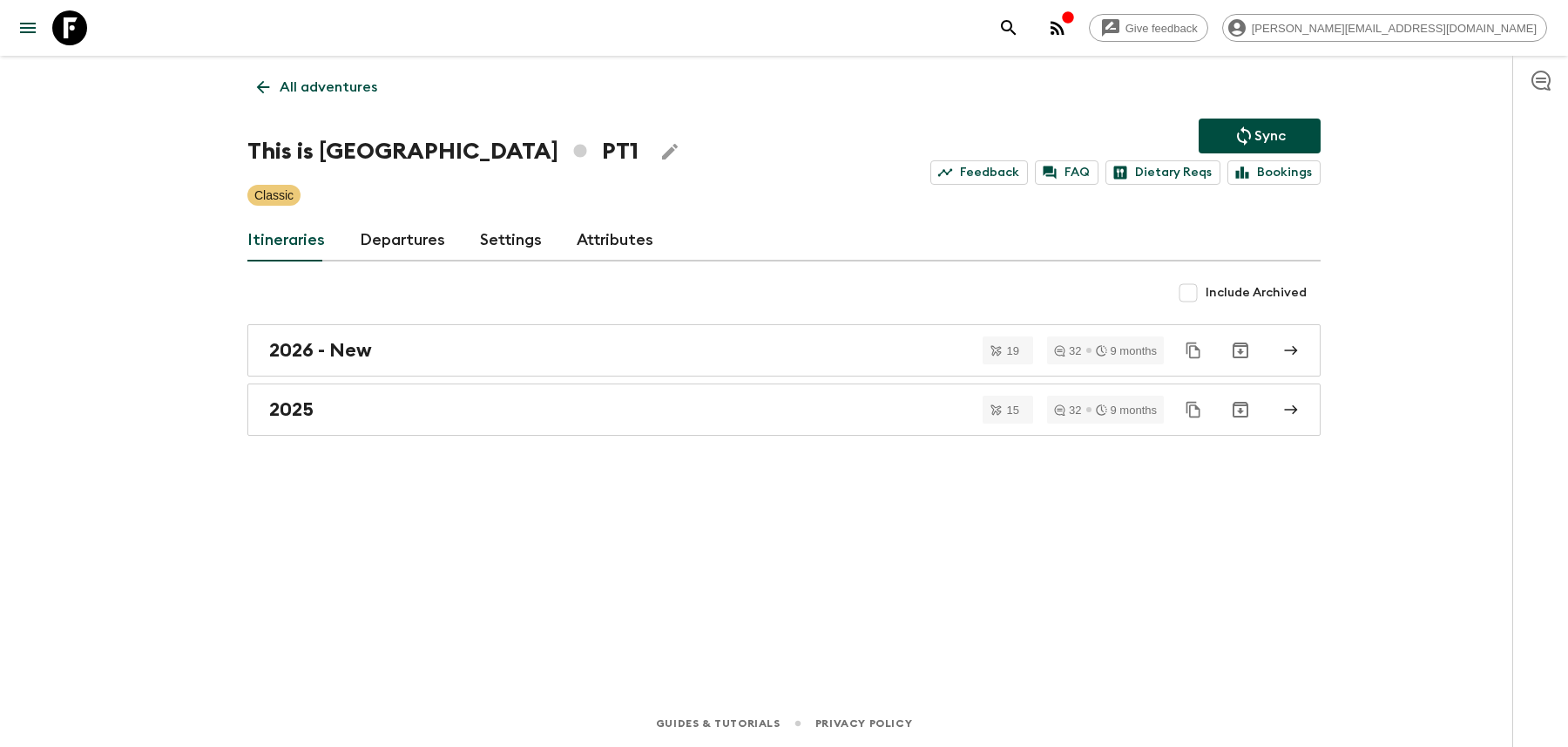
click at [820, 437] on div "All adventures This is Portugal PT1 Sync Feedback FAQ Dietary Reqs Bookings Cla…" at bounding box center [784, 353] width 1115 height 595
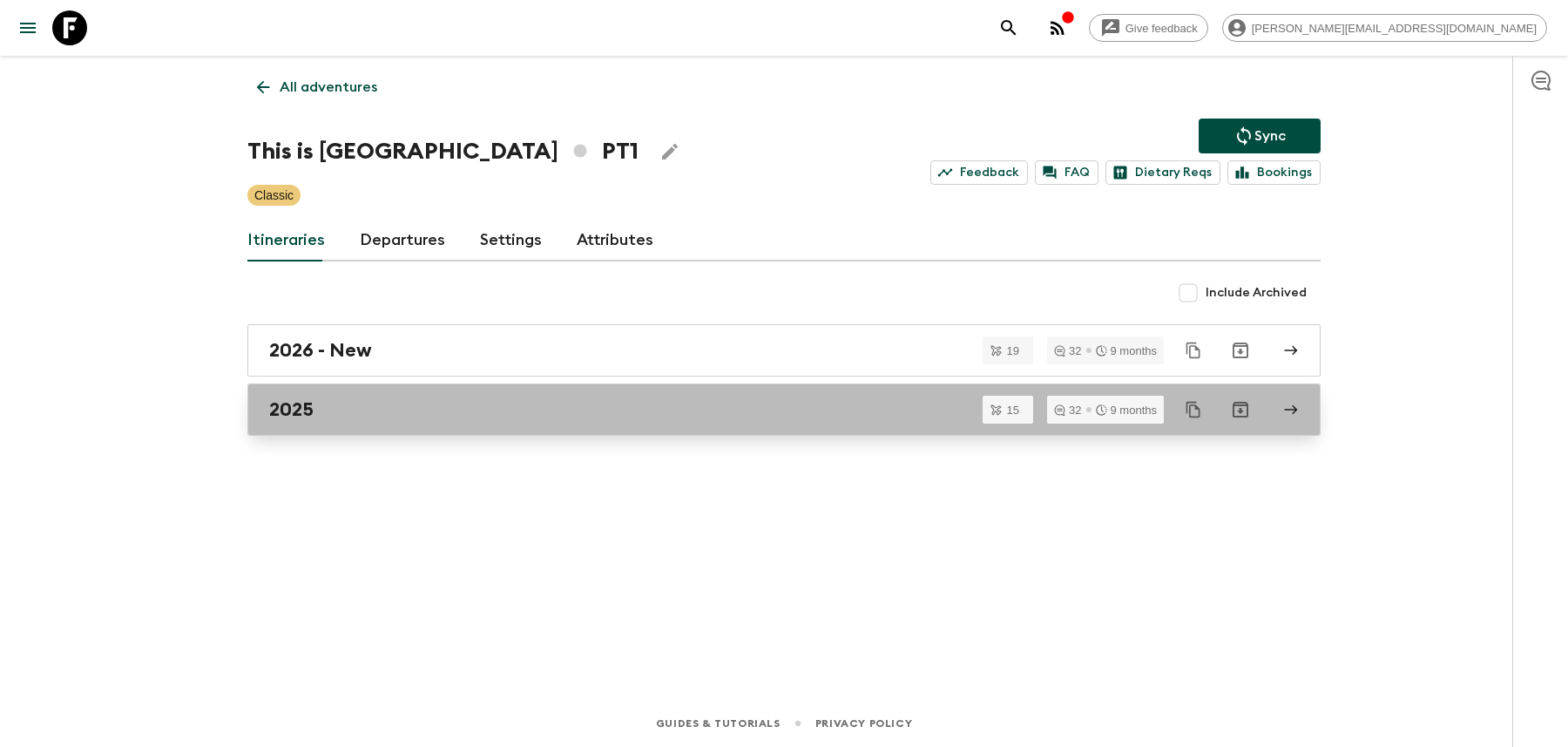
click at [824, 415] on div "2025" at bounding box center [768, 410] width 996 height 23
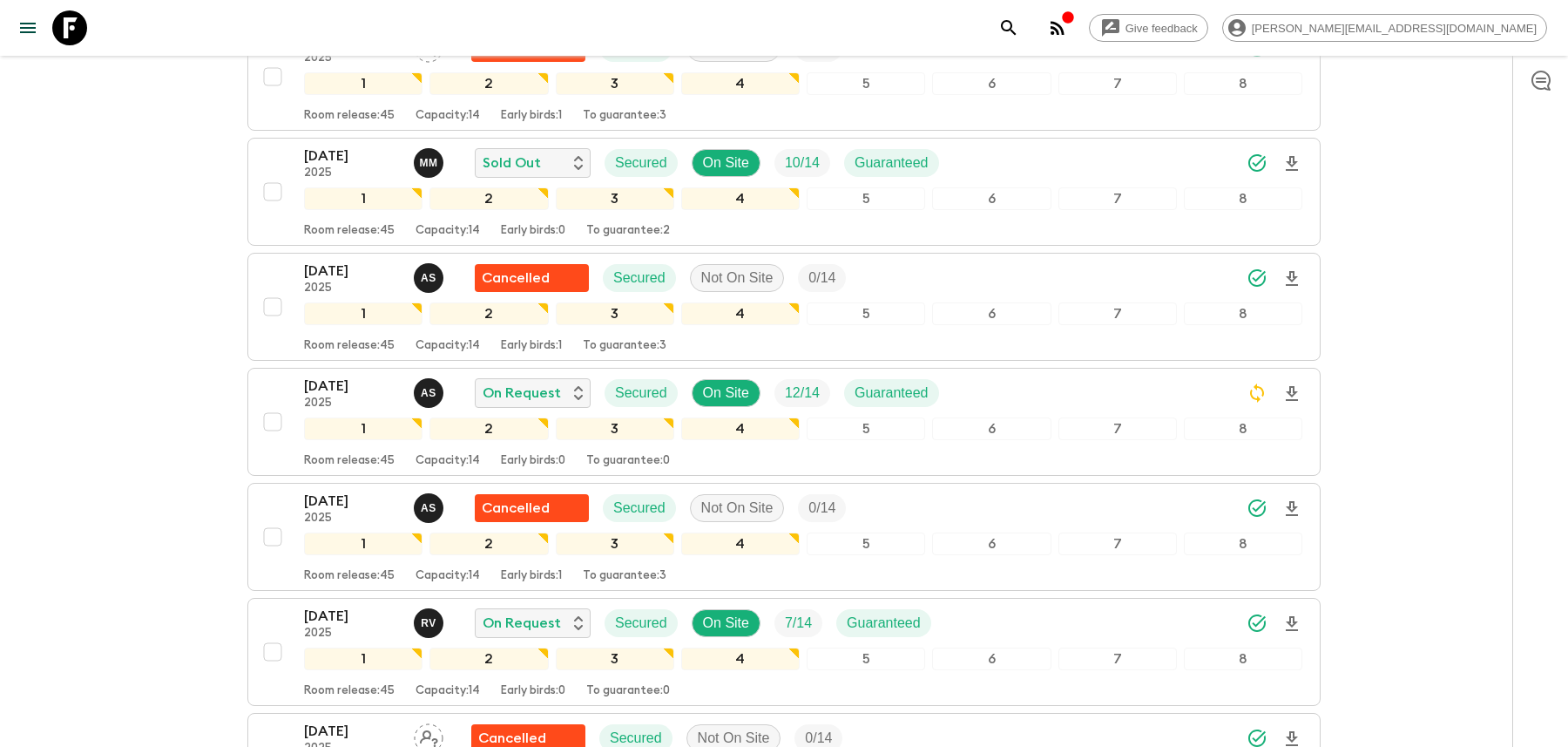
scroll to position [1449, 0]
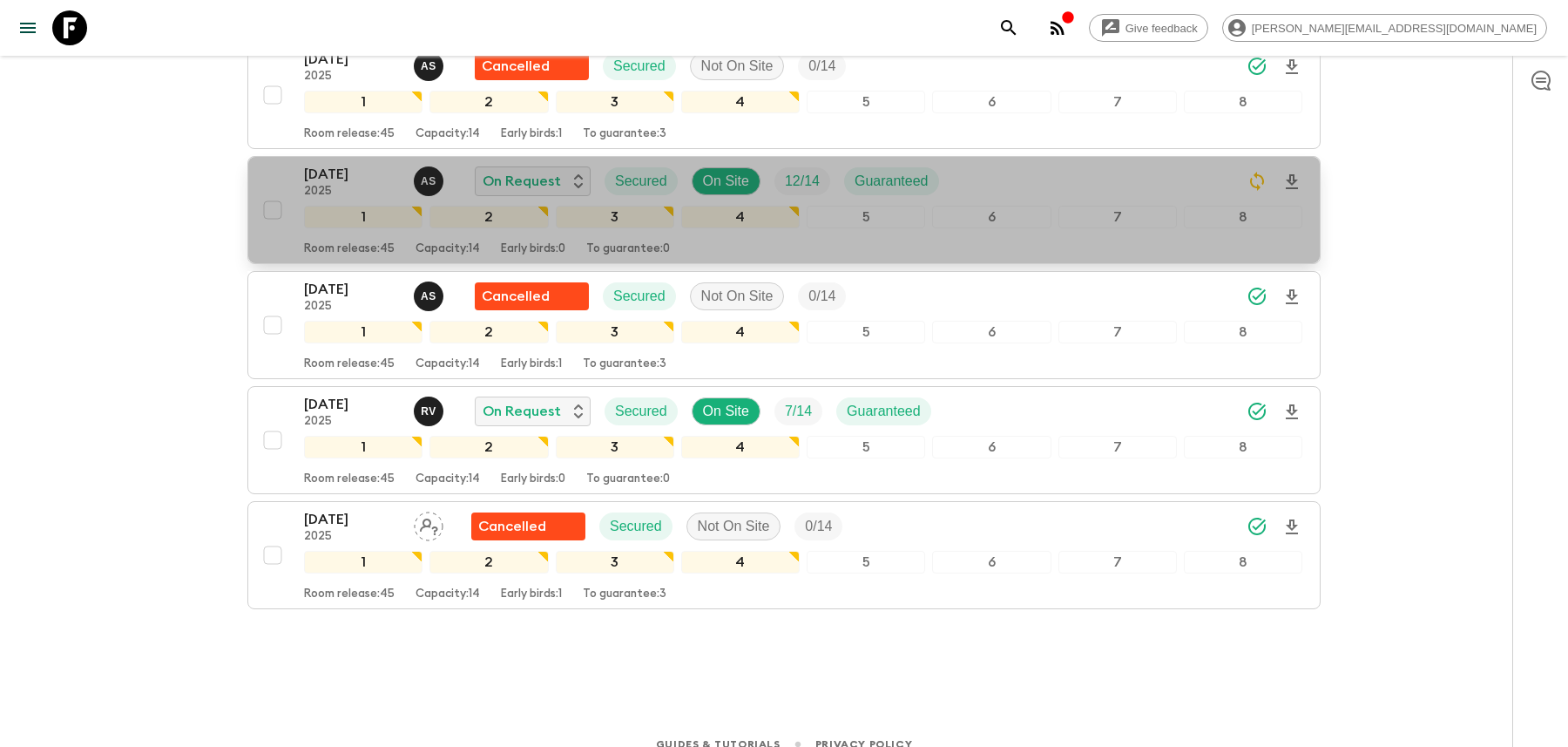
click at [1049, 164] on div "[DATE] 2025 A S On Request Secured On Site 12 / 14 Guaranteed" at bounding box center [803, 181] width 998 height 35
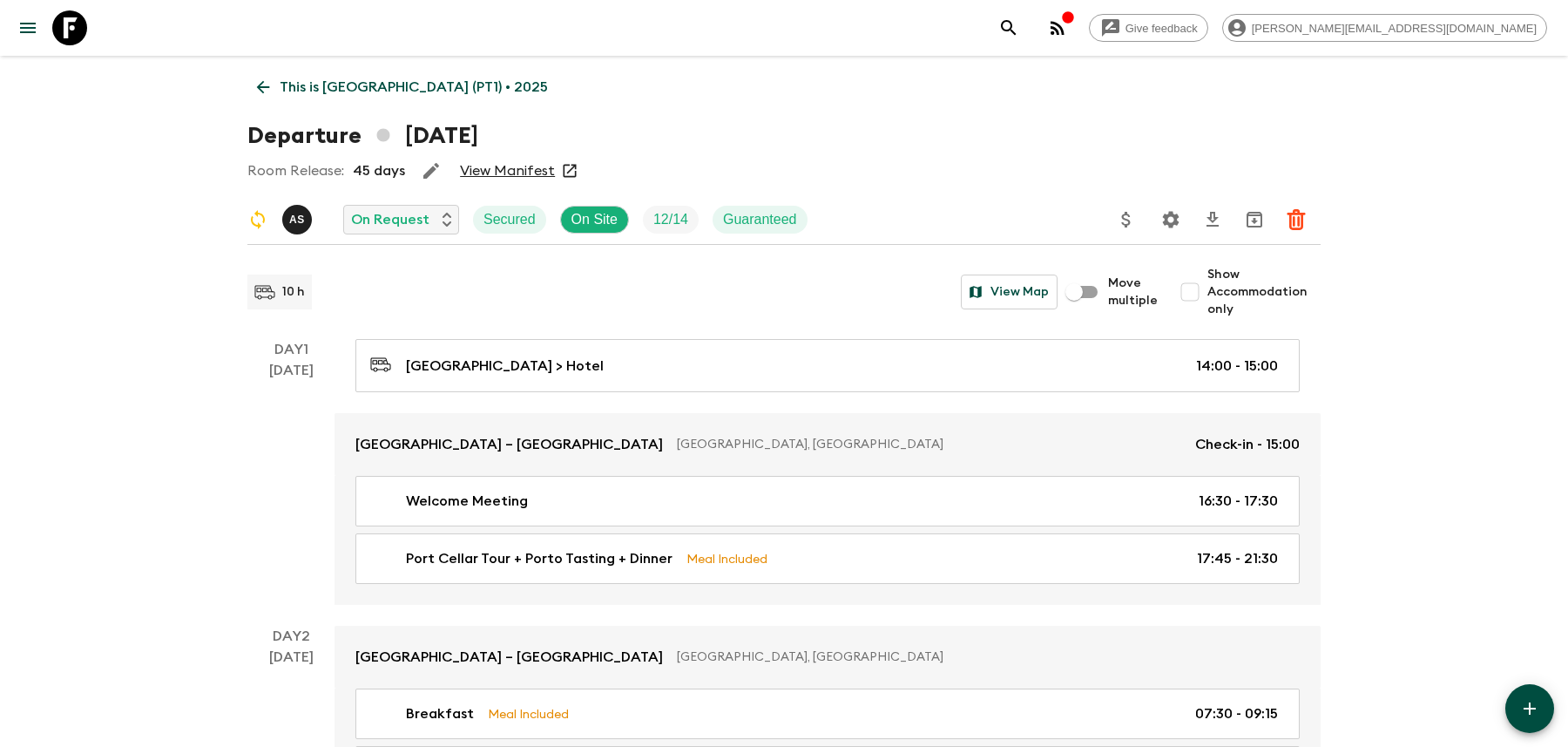
click at [1166, 217] on icon "Settings" at bounding box center [1171, 219] width 16 height 16
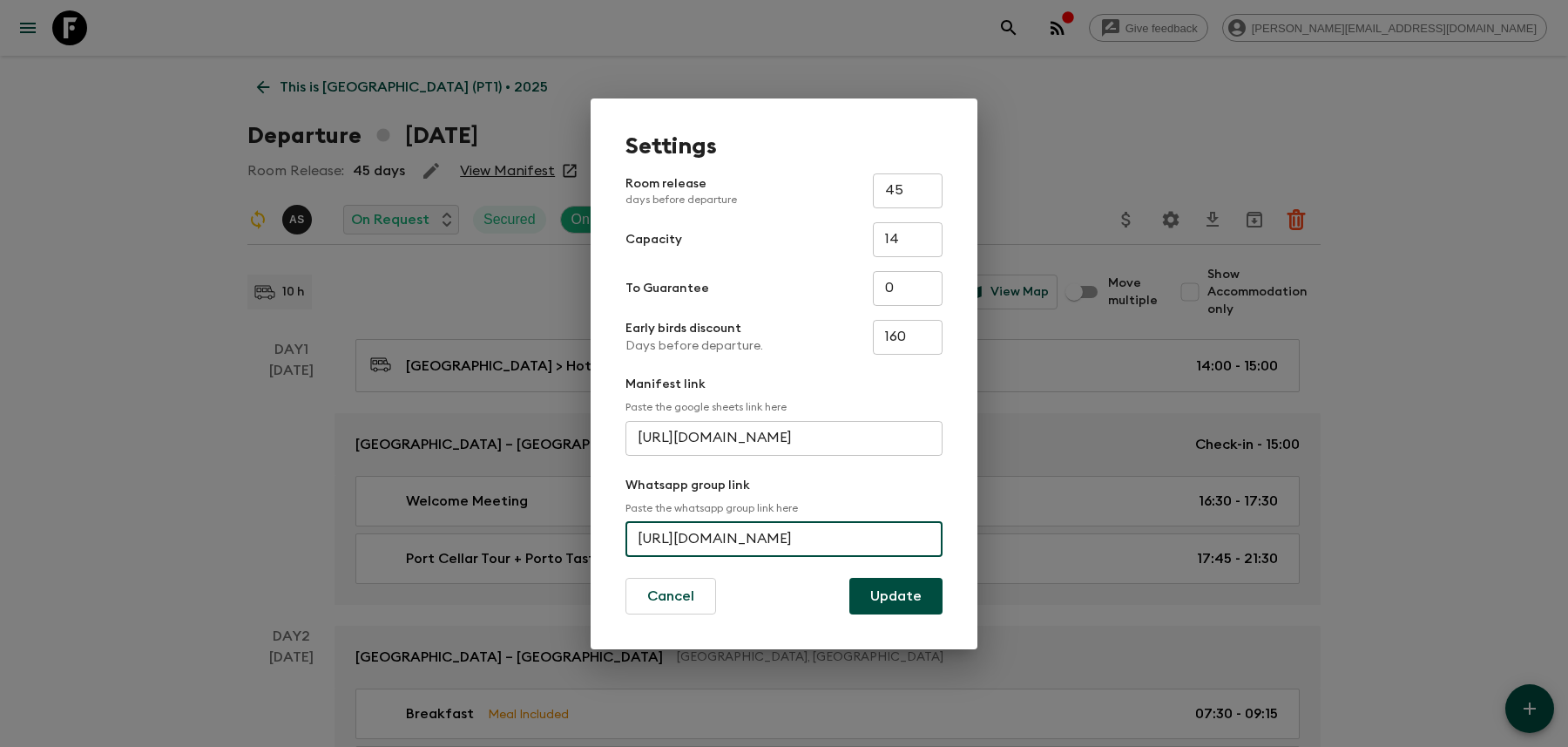
click at [805, 524] on input "[URL][DOMAIN_NAME]" at bounding box center [783, 539] width 317 height 35
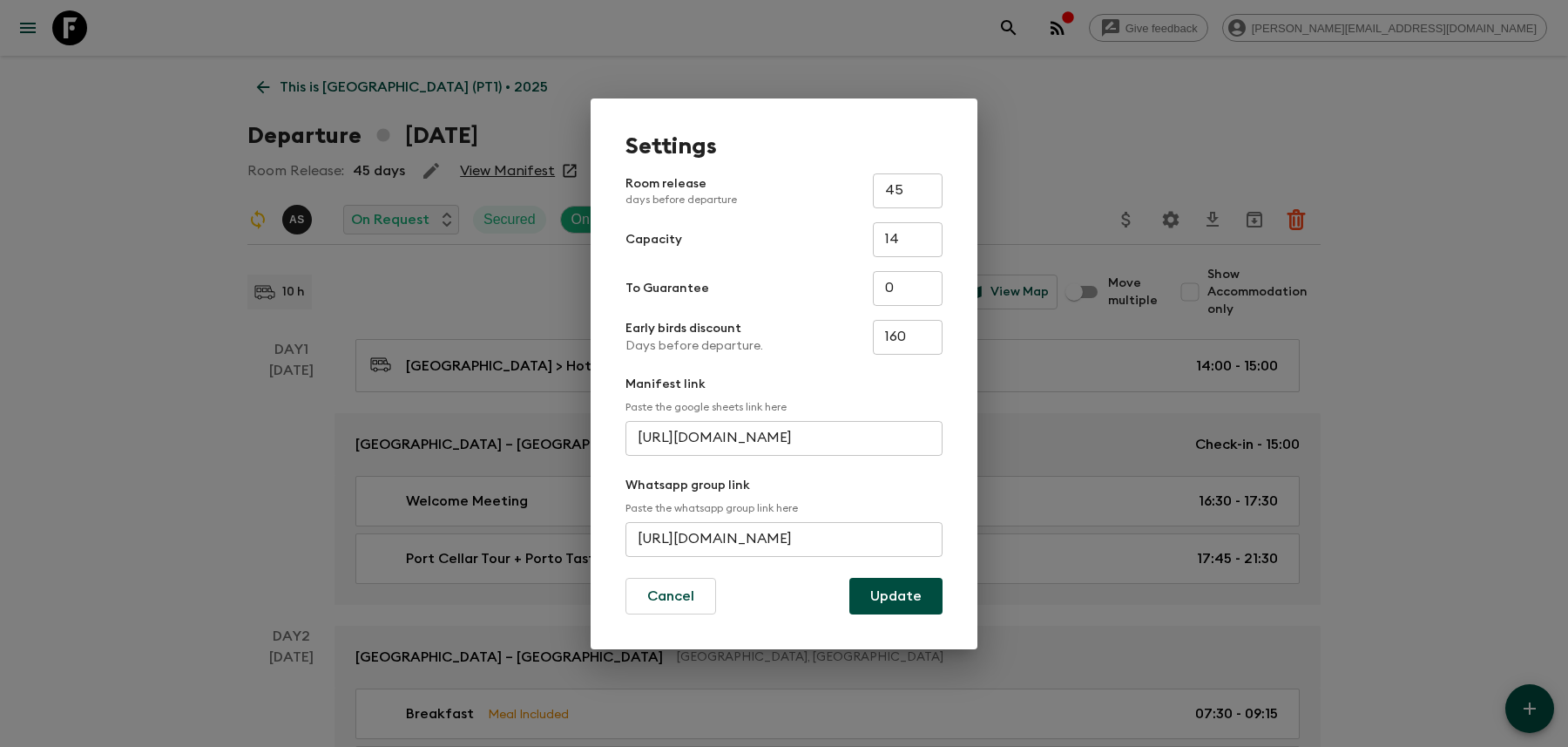
click at [1167, 25] on div "Settings Room release days before departure 45 ​ Capacity 14 ​ To Guarantee 0 ​…" at bounding box center [784, 373] width 1568 height 747
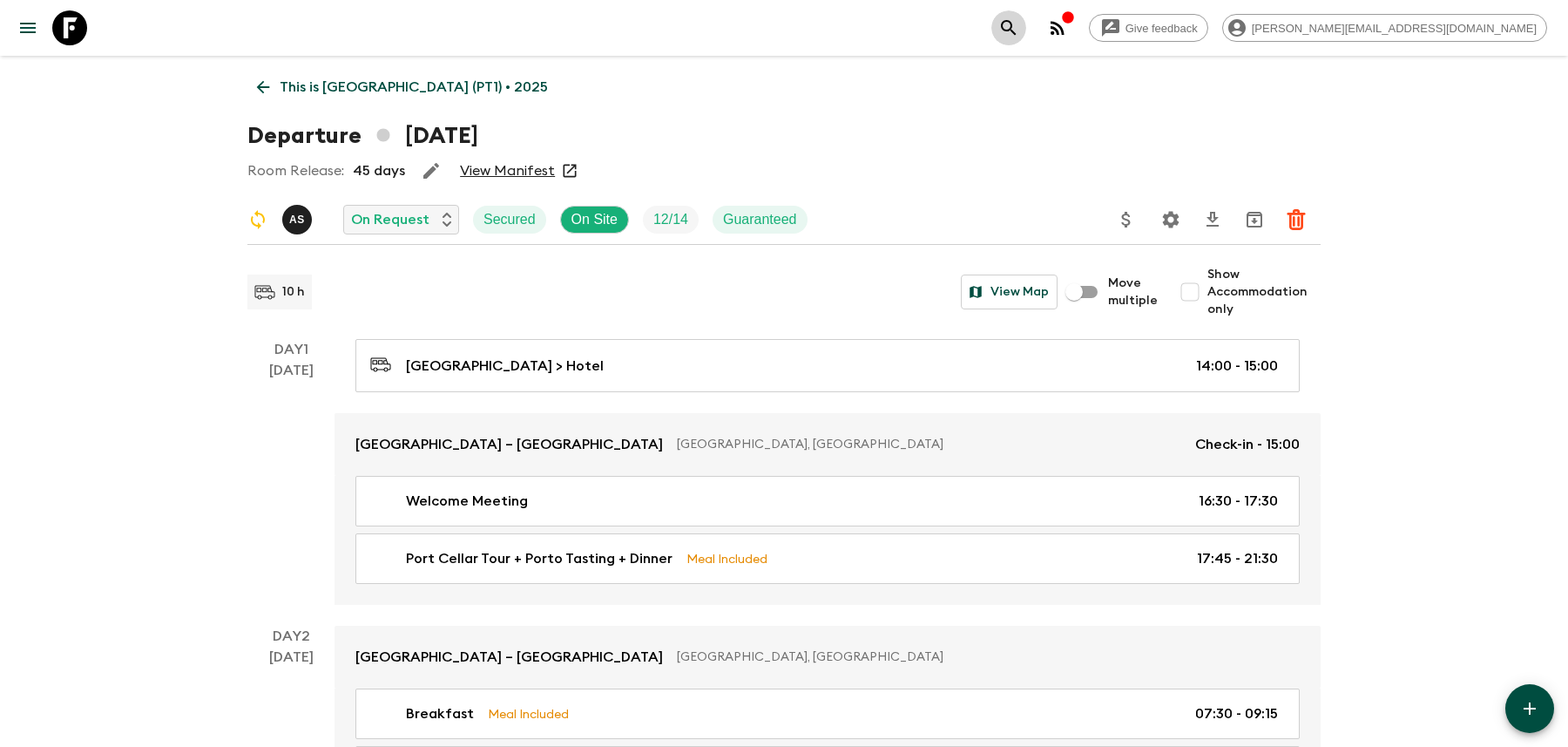
click at [1015, 25] on icon "search adventures" at bounding box center [1008, 27] width 15 height 15
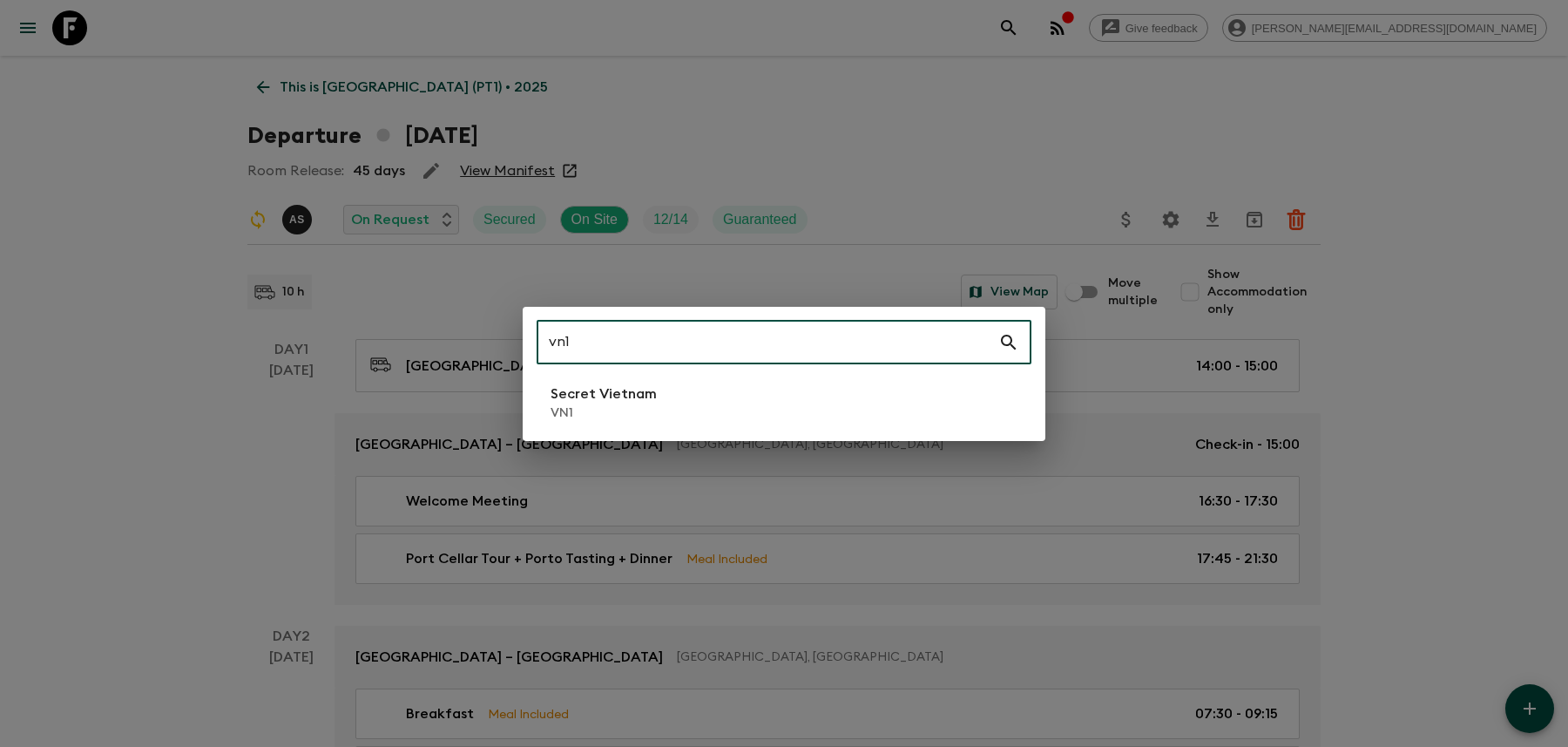
click at [976, 361] on input "vn1" at bounding box center [767, 342] width 461 height 48
type input "vn1"
click at [960, 395] on li "Secret Vietnam VN1" at bounding box center [783, 402] width 494 height 48
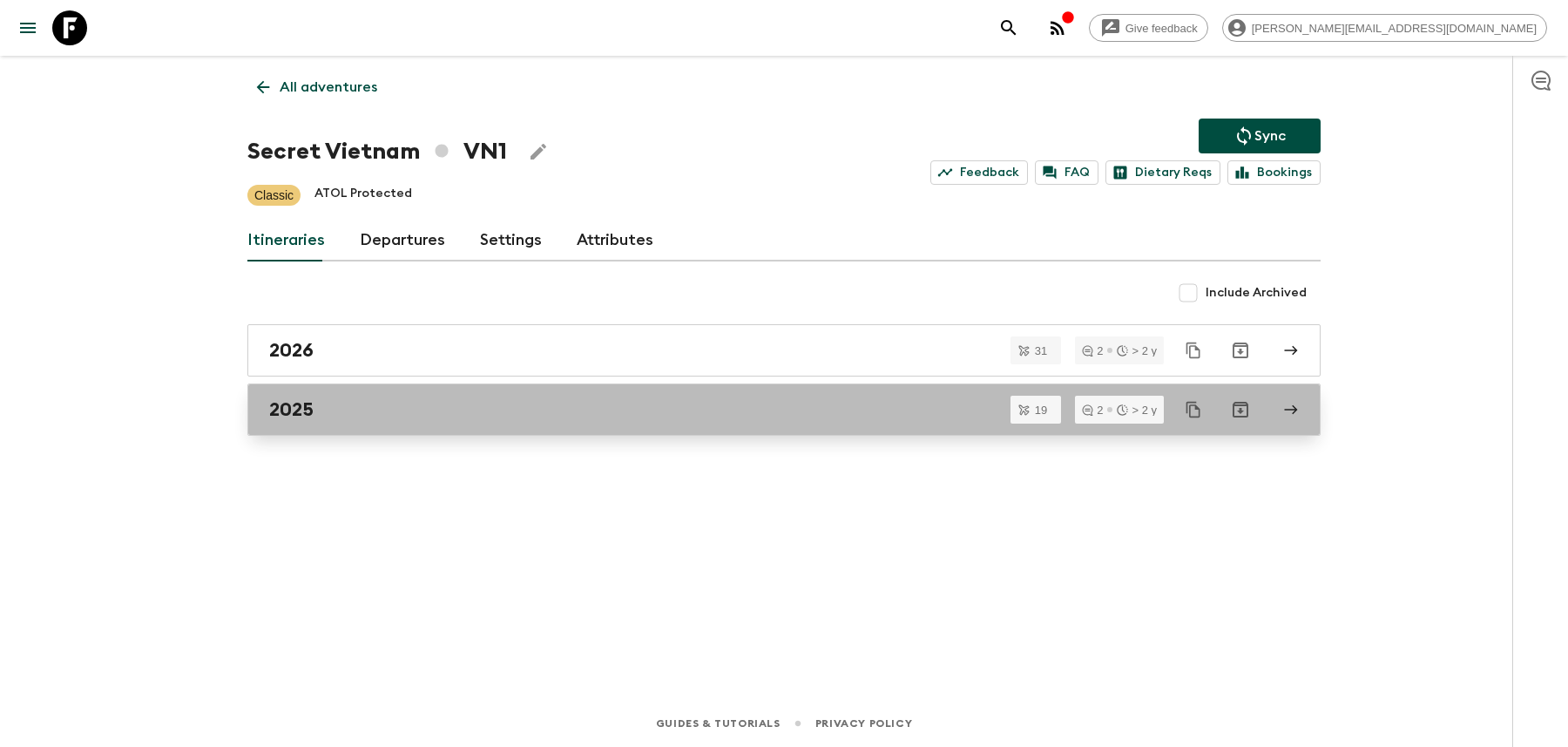
click at [674, 407] on div "2025" at bounding box center [768, 410] width 996 height 23
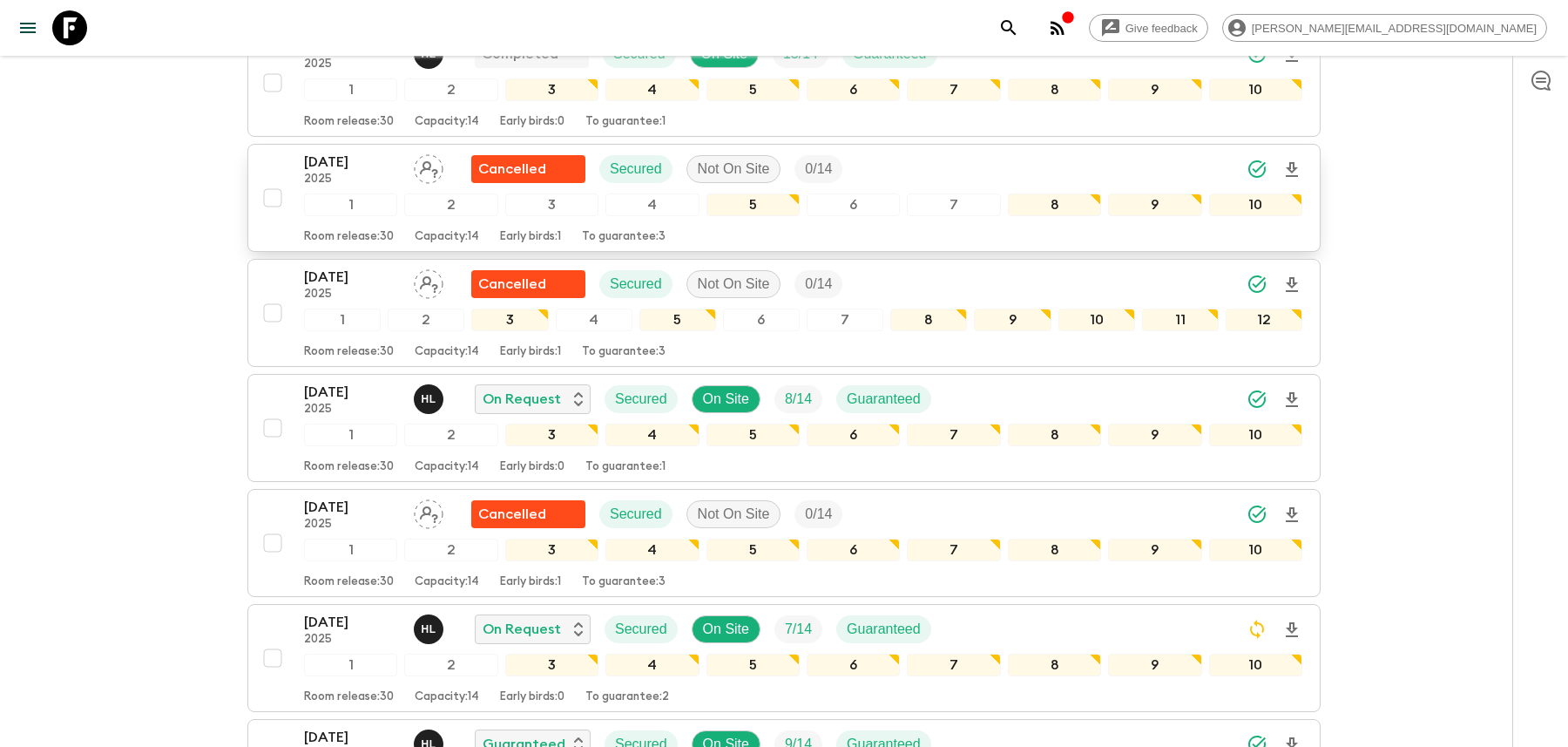
scroll to position [378, 0]
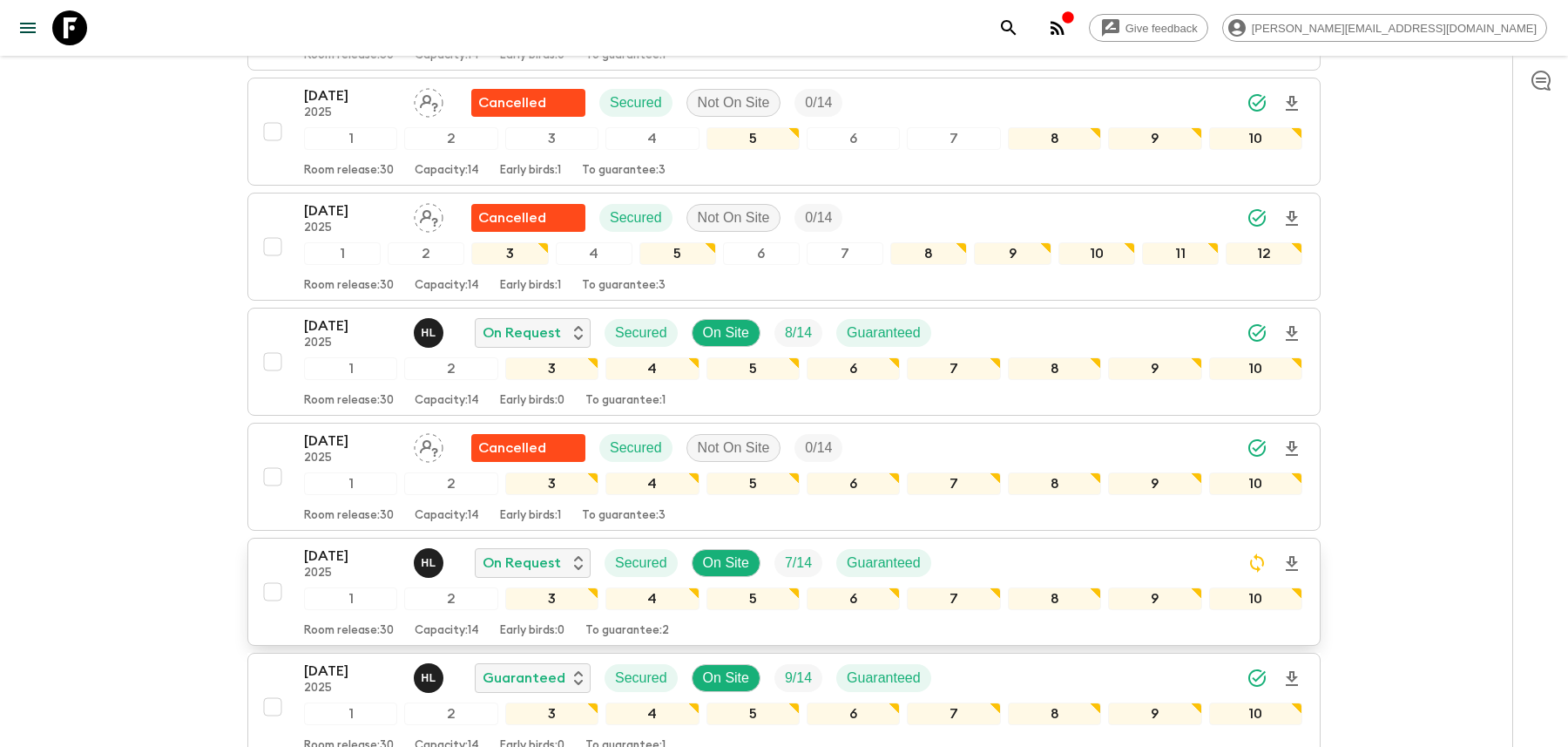
click at [1005, 546] on div "[DATE] 2025 H L On Request Secured On Site 7 / 14 Guaranteed" at bounding box center [803, 563] width 998 height 35
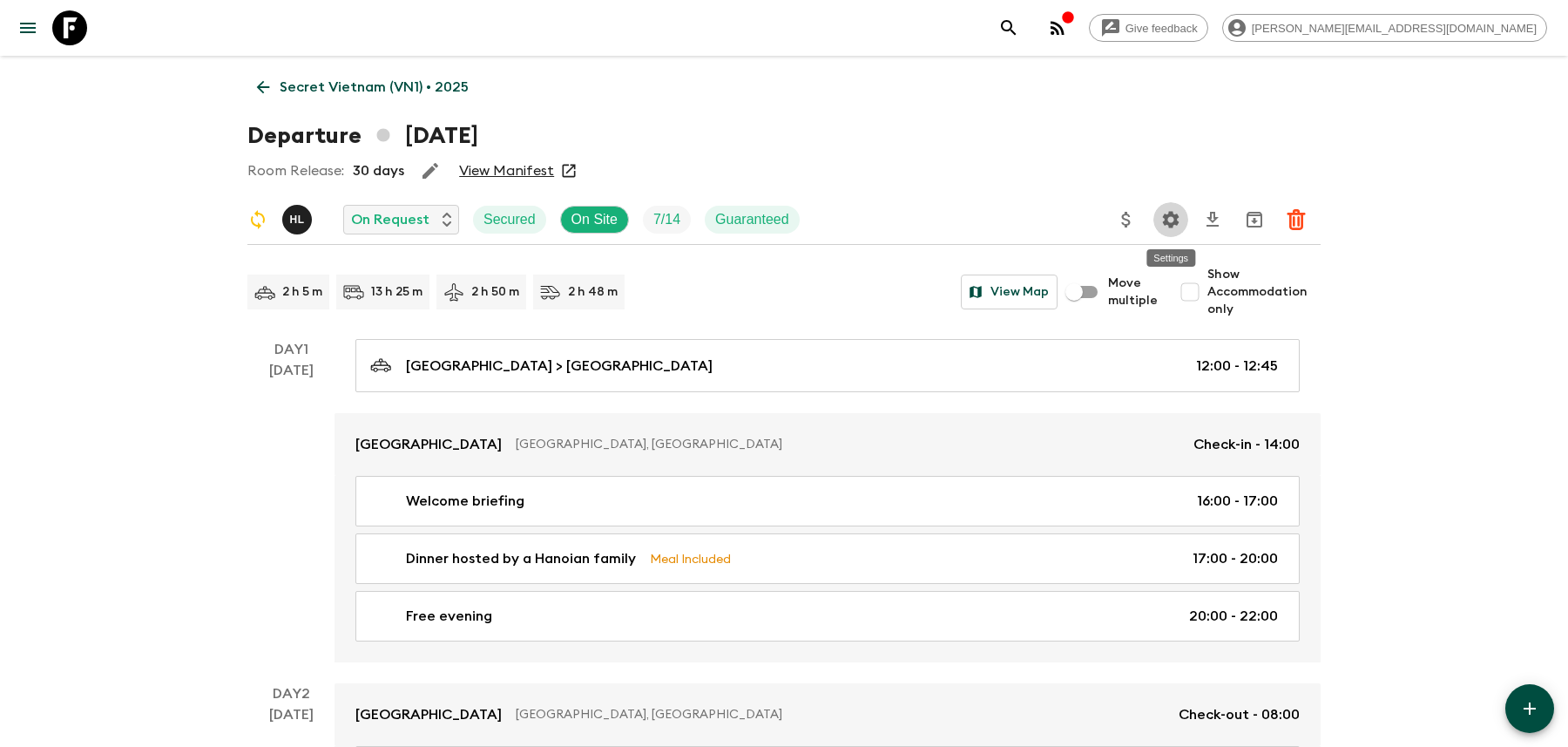
click at [1163, 213] on icon "Settings" at bounding box center [1171, 219] width 21 height 21
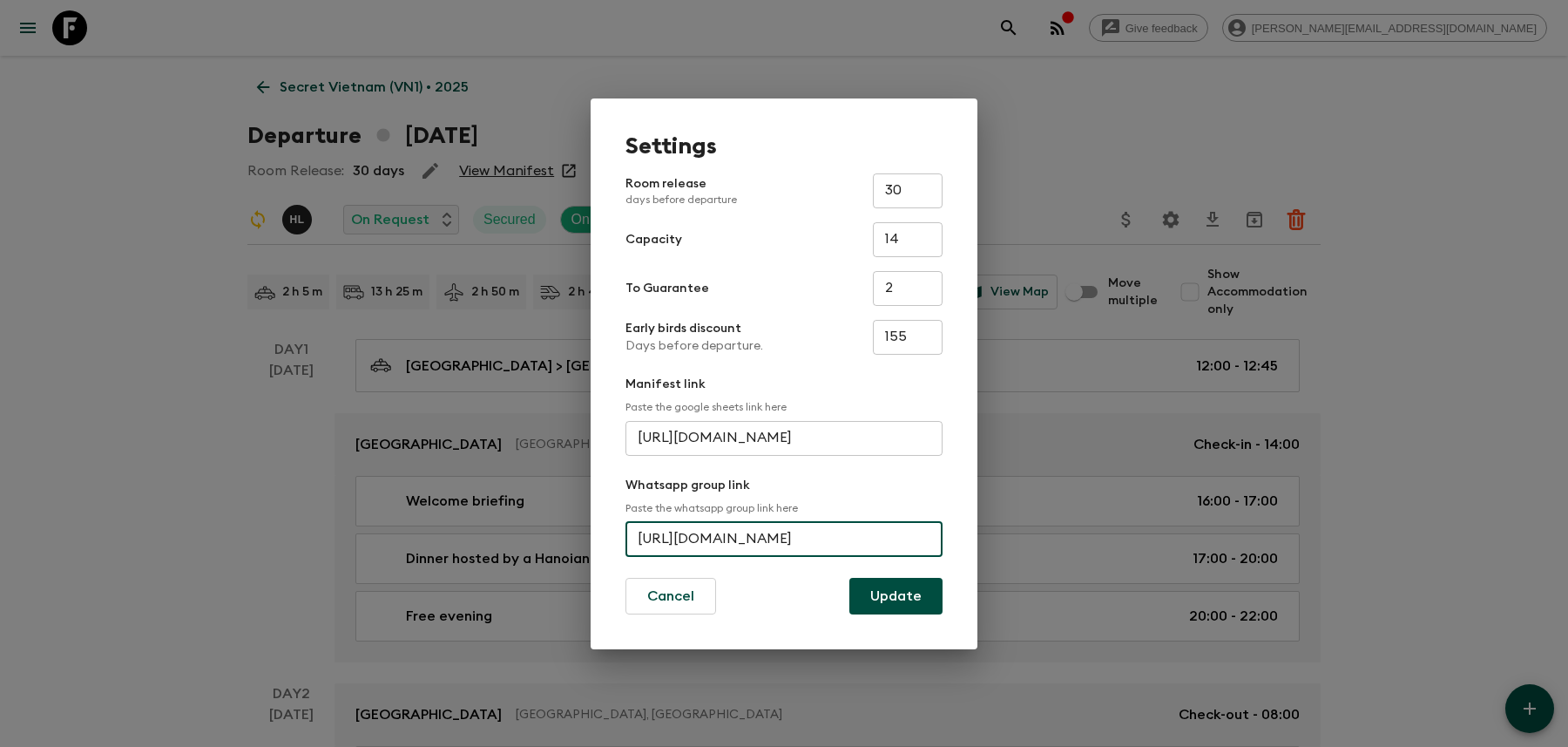
click at [769, 530] on input "[URL][DOMAIN_NAME]" at bounding box center [783, 539] width 317 height 35
click at [1094, 151] on div "Settings Room release days before departure 30 ​ Capacity 14 ​ To Guarantee 2 ​…" at bounding box center [784, 373] width 1568 height 747
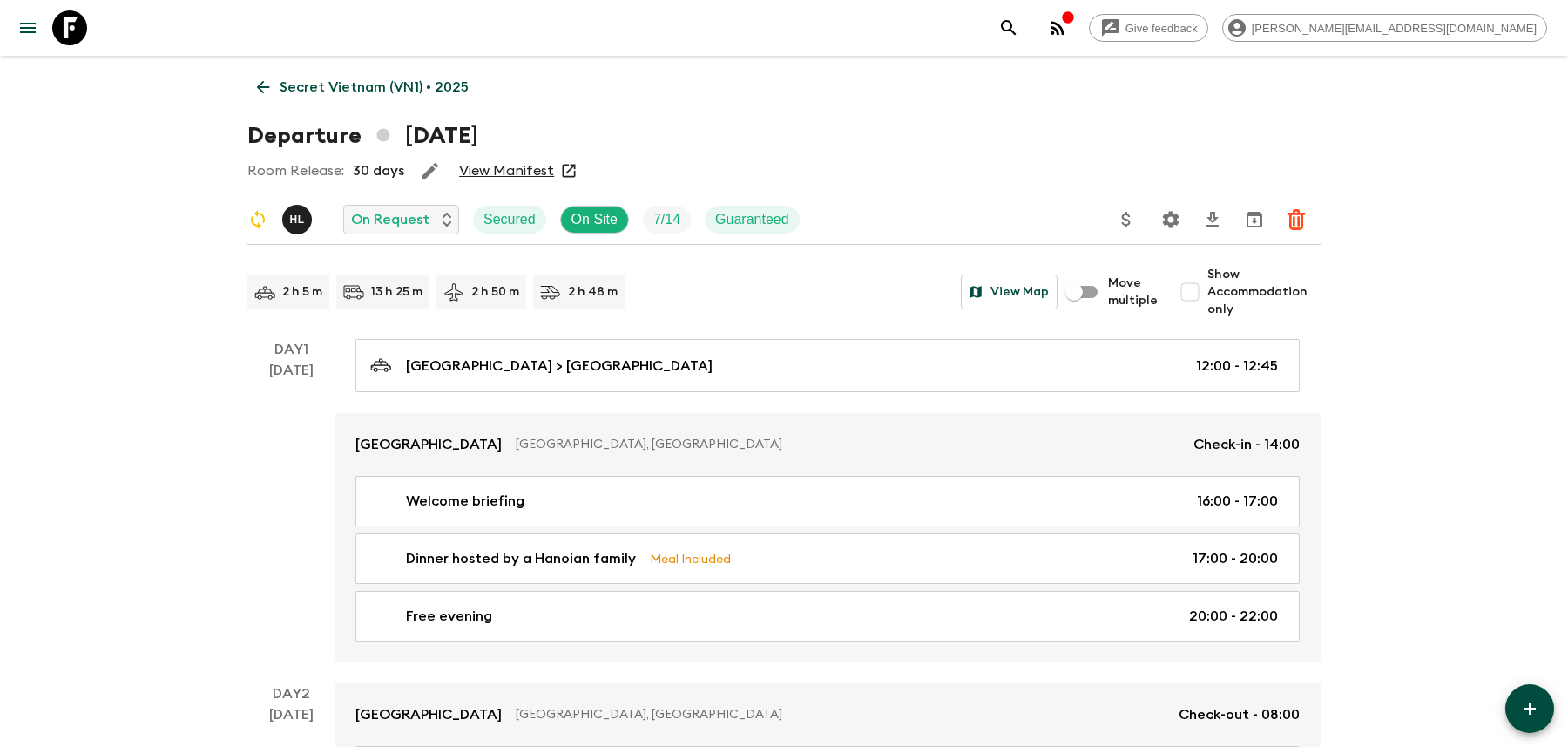
click at [1019, 27] on icon "search adventures" at bounding box center [1008, 27] width 21 height 21
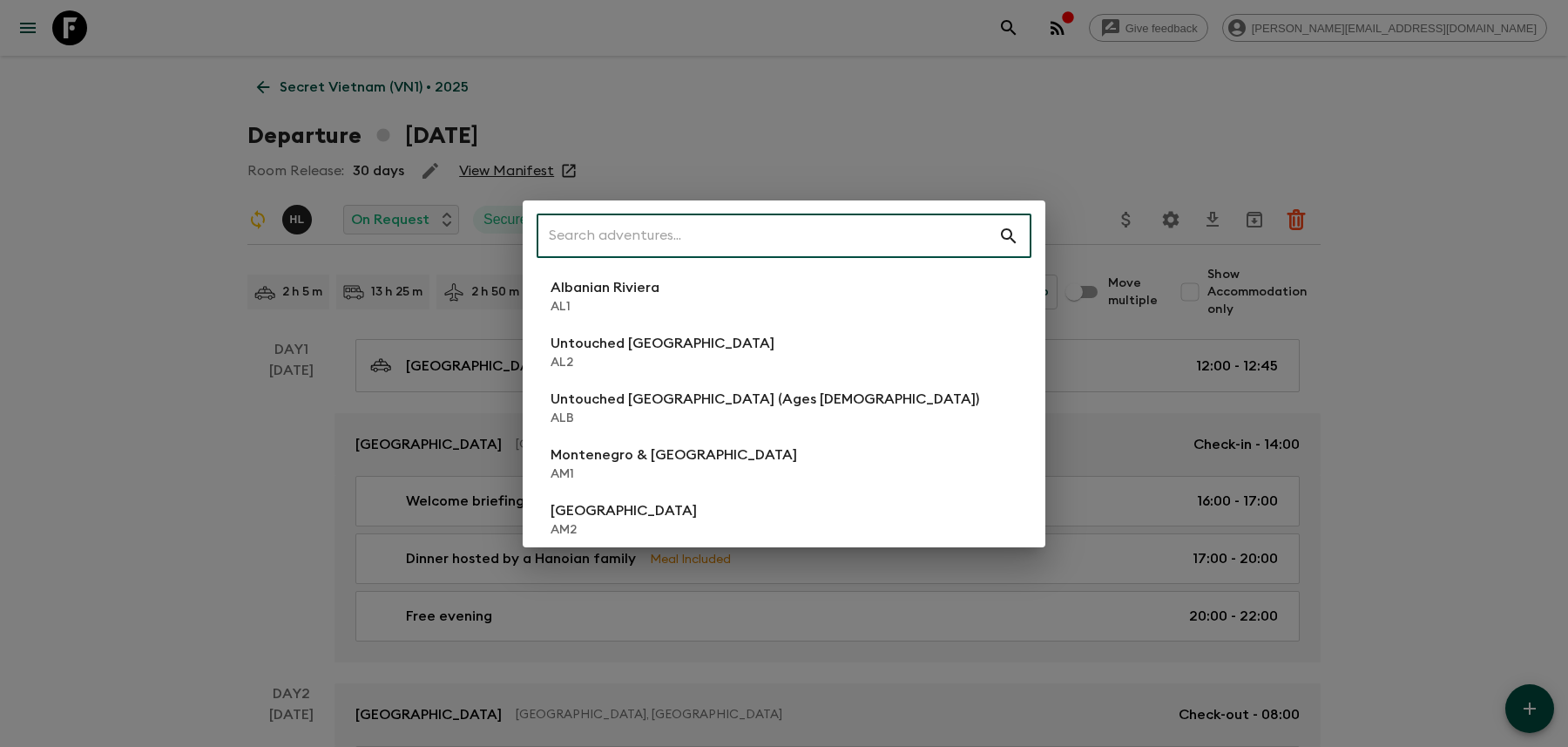
type input "h"
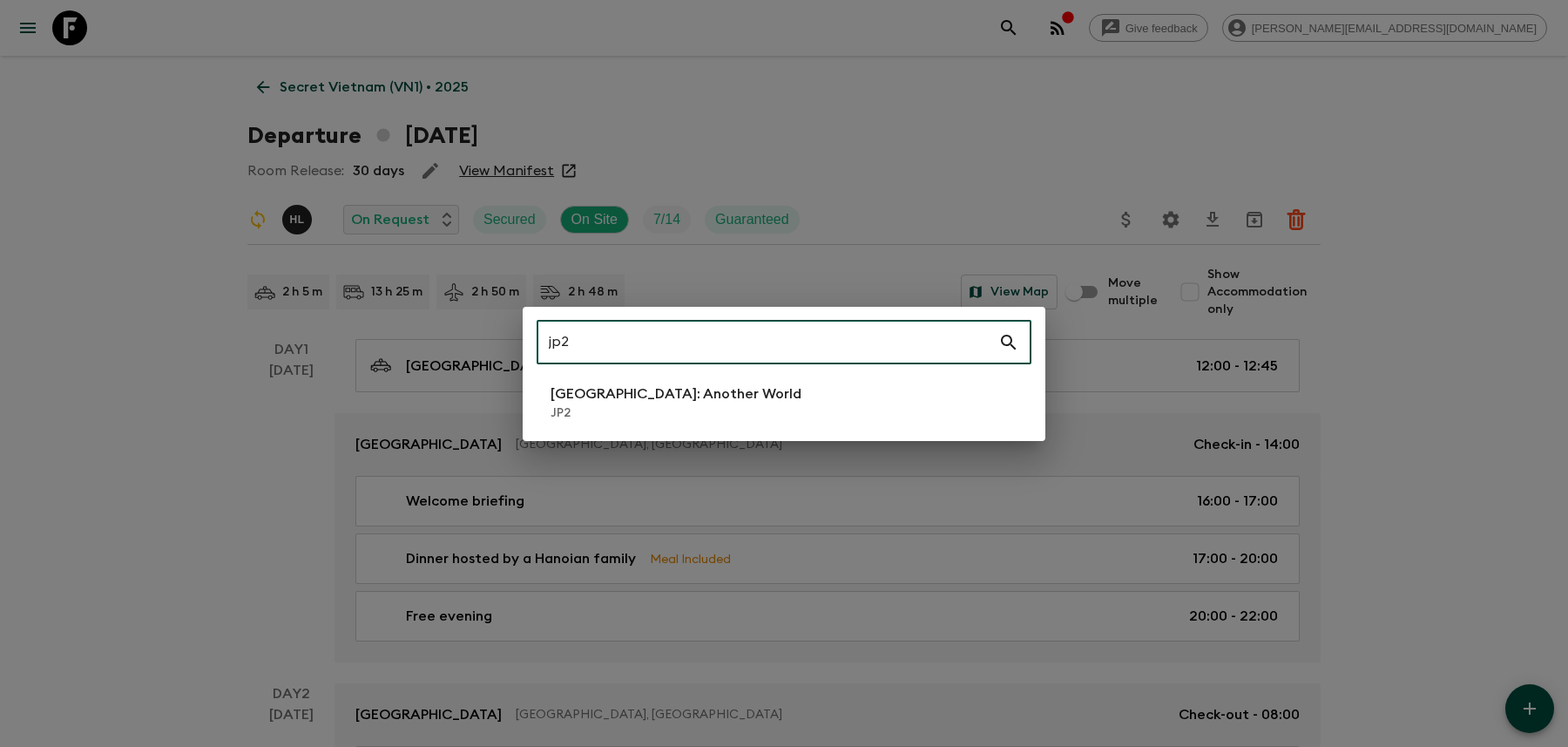
type input "jp2"
click at [854, 388] on li "[GEOGRAPHIC_DATA]: Another World JP2" at bounding box center [783, 402] width 494 height 48
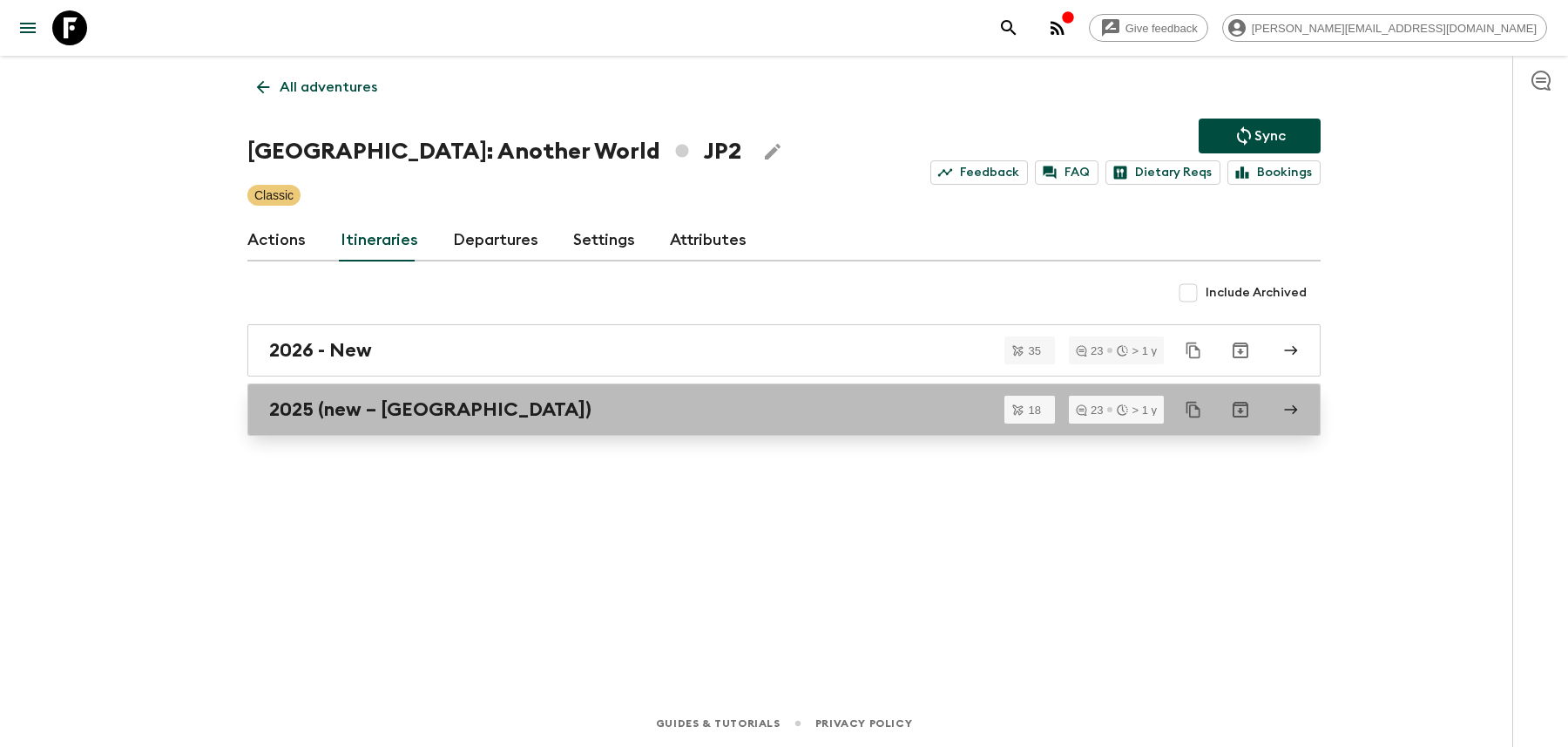
click at [844, 428] on link "2025 (new – [GEOGRAPHIC_DATA])" at bounding box center [784, 409] width 1073 height 52
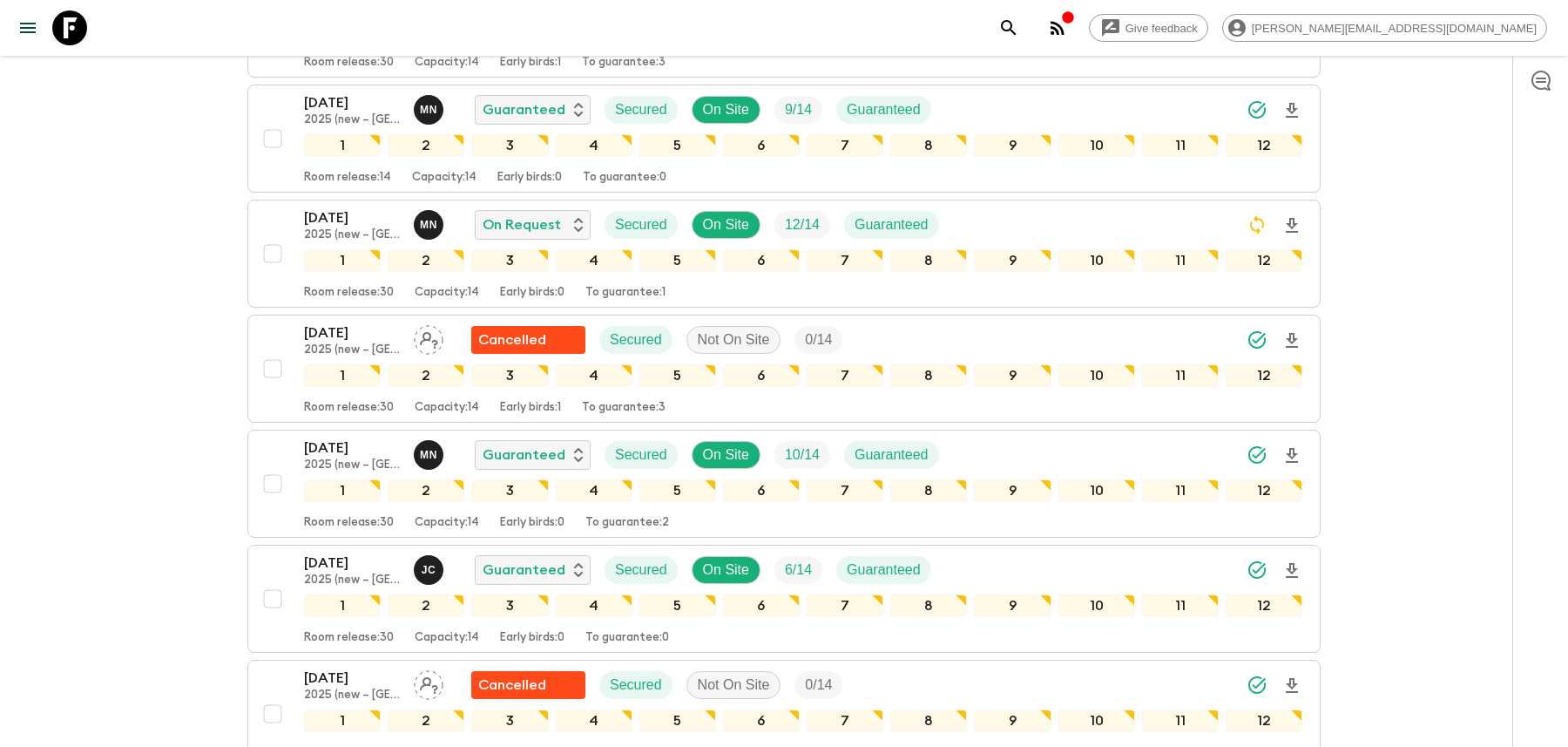
scroll to position [827, 0]
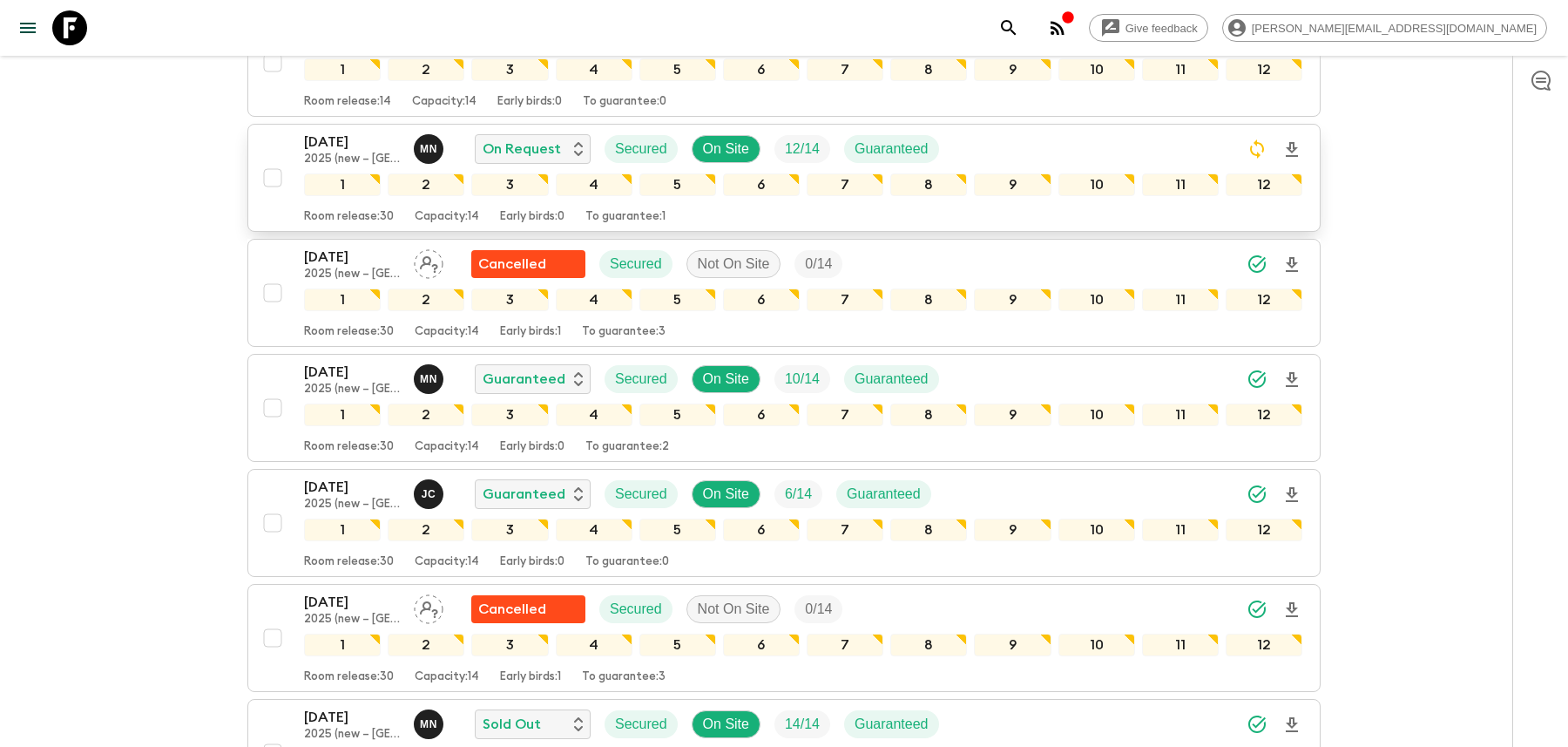
click at [980, 132] on div "[DATE] 2025 (new – [GEOGRAPHIC_DATA]) M N On Request Secured On Site 12 / 14 Gu…" at bounding box center [803, 149] width 998 height 35
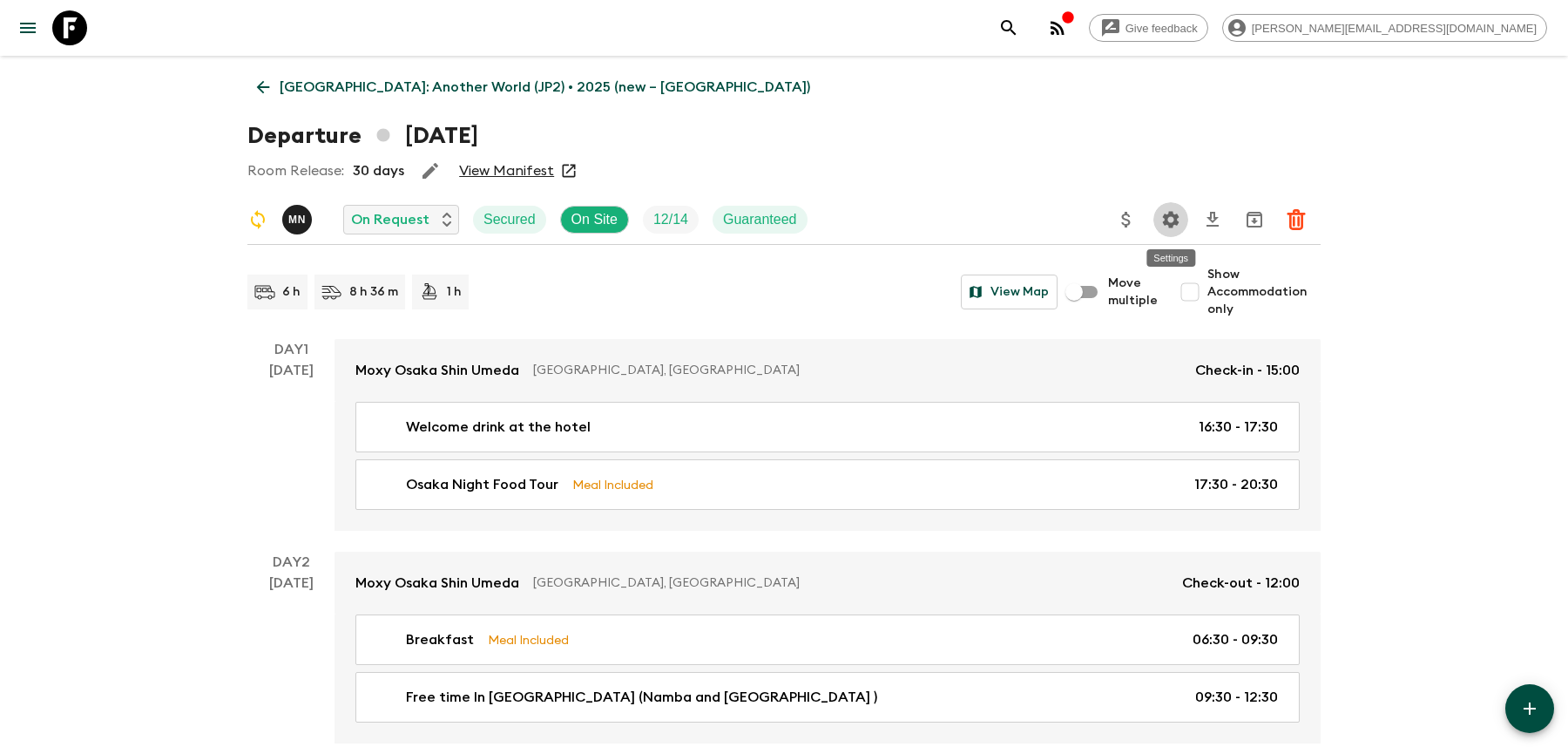
click at [1175, 206] on button "Settings" at bounding box center [1171, 219] width 35 height 35
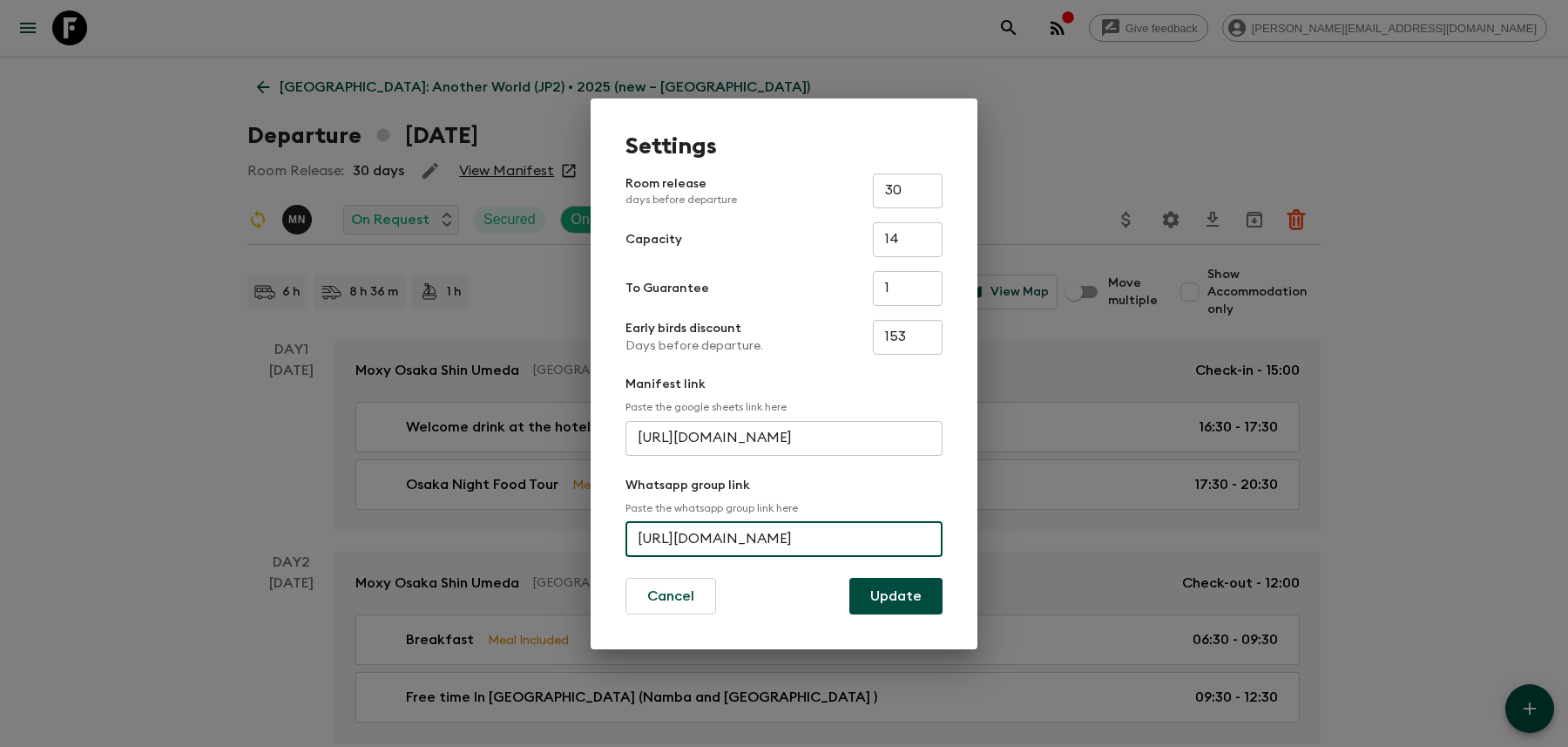
click at [684, 524] on input "[URL][DOMAIN_NAME]" at bounding box center [783, 539] width 317 height 35
click at [684, 522] on input "[URL][DOMAIN_NAME]" at bounding box center [783, 539] width 317 height 35
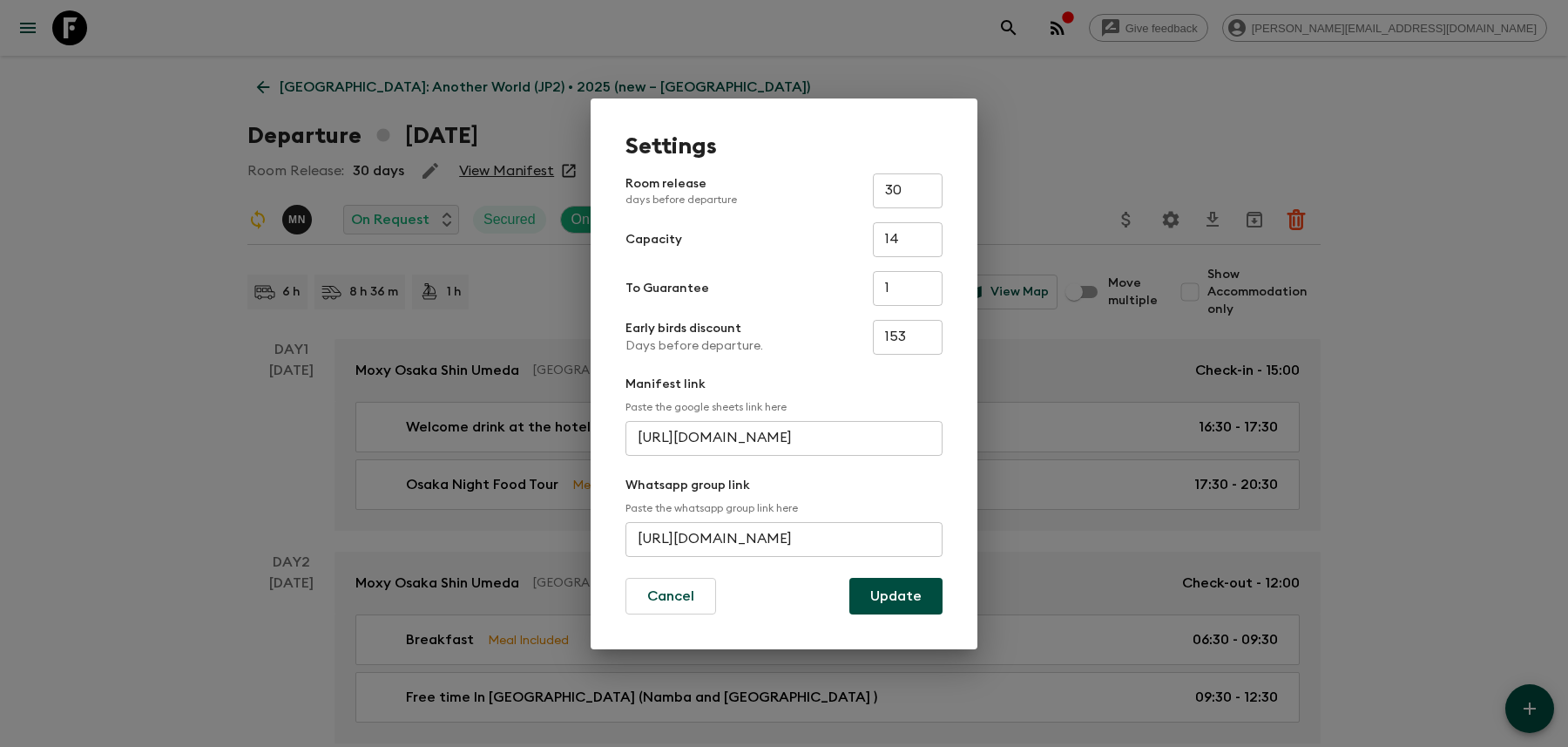
click at [1145, 73] on div "Settings Room release days before departure 30 ​ Capacity 14 ​ To Guarantee 1 ​…" at bounding box center [784, 373] width 1568 height 747
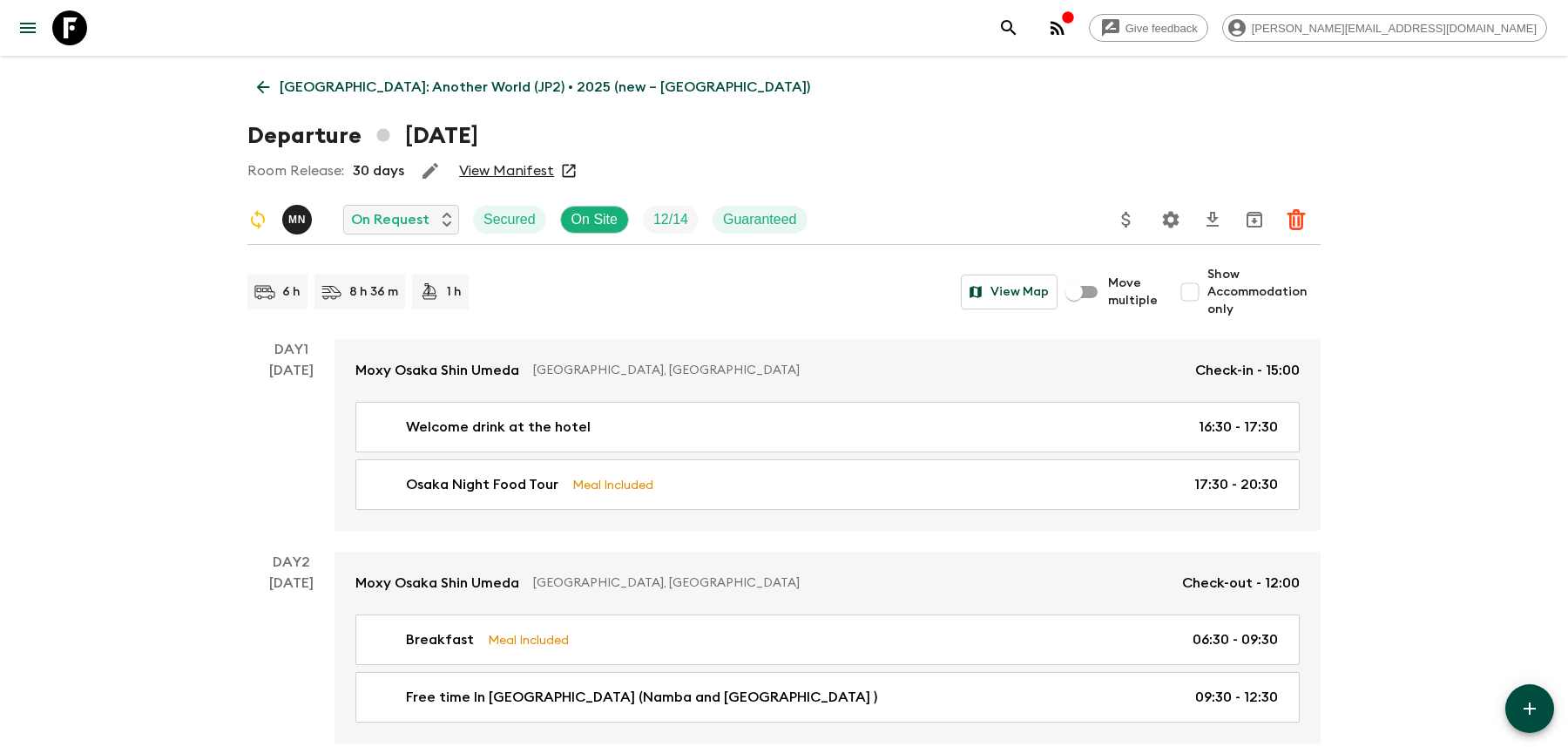
click at [1019, 27] on icon "search adventures" at bounding box center [1008, 27] width 21 height 21
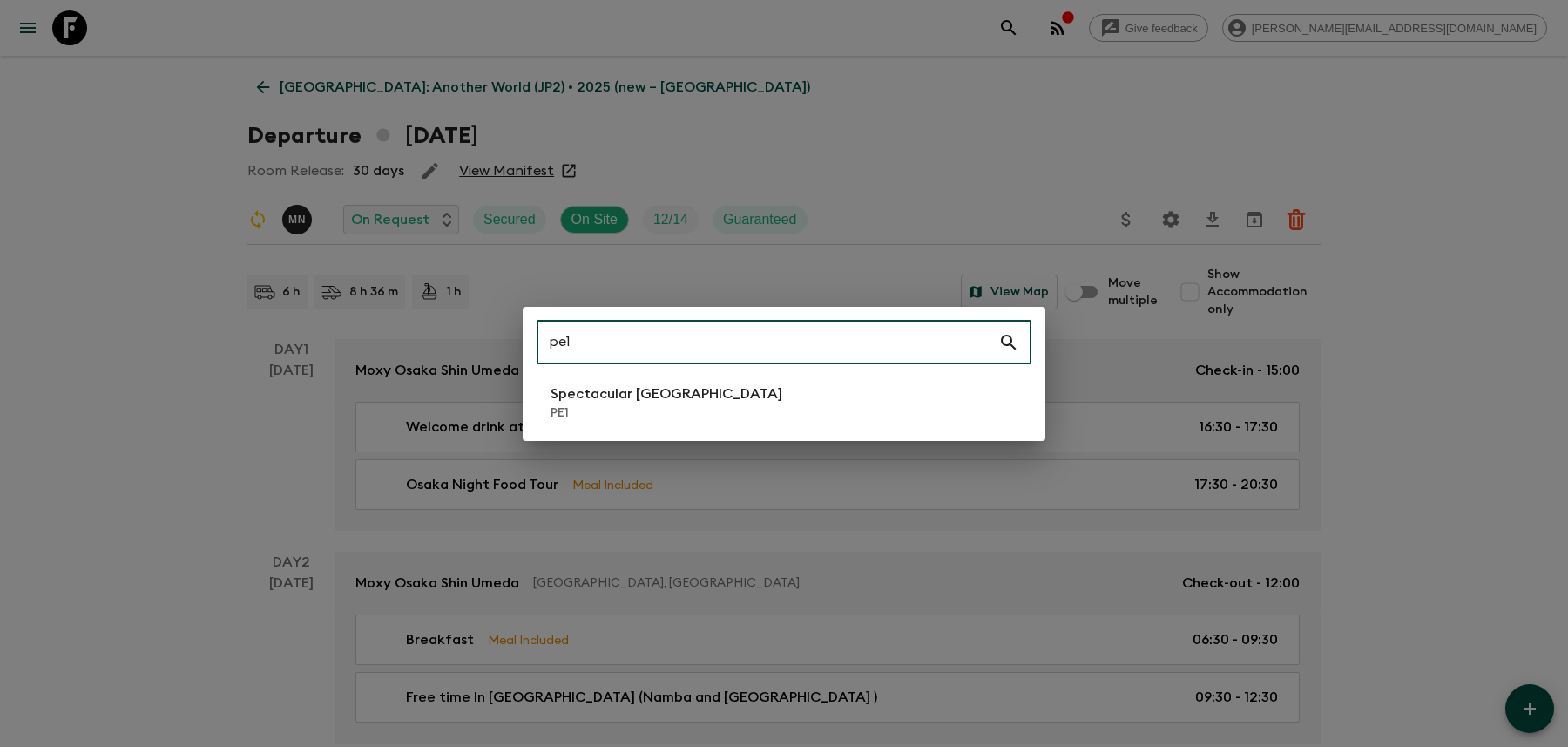
type input "pe1"
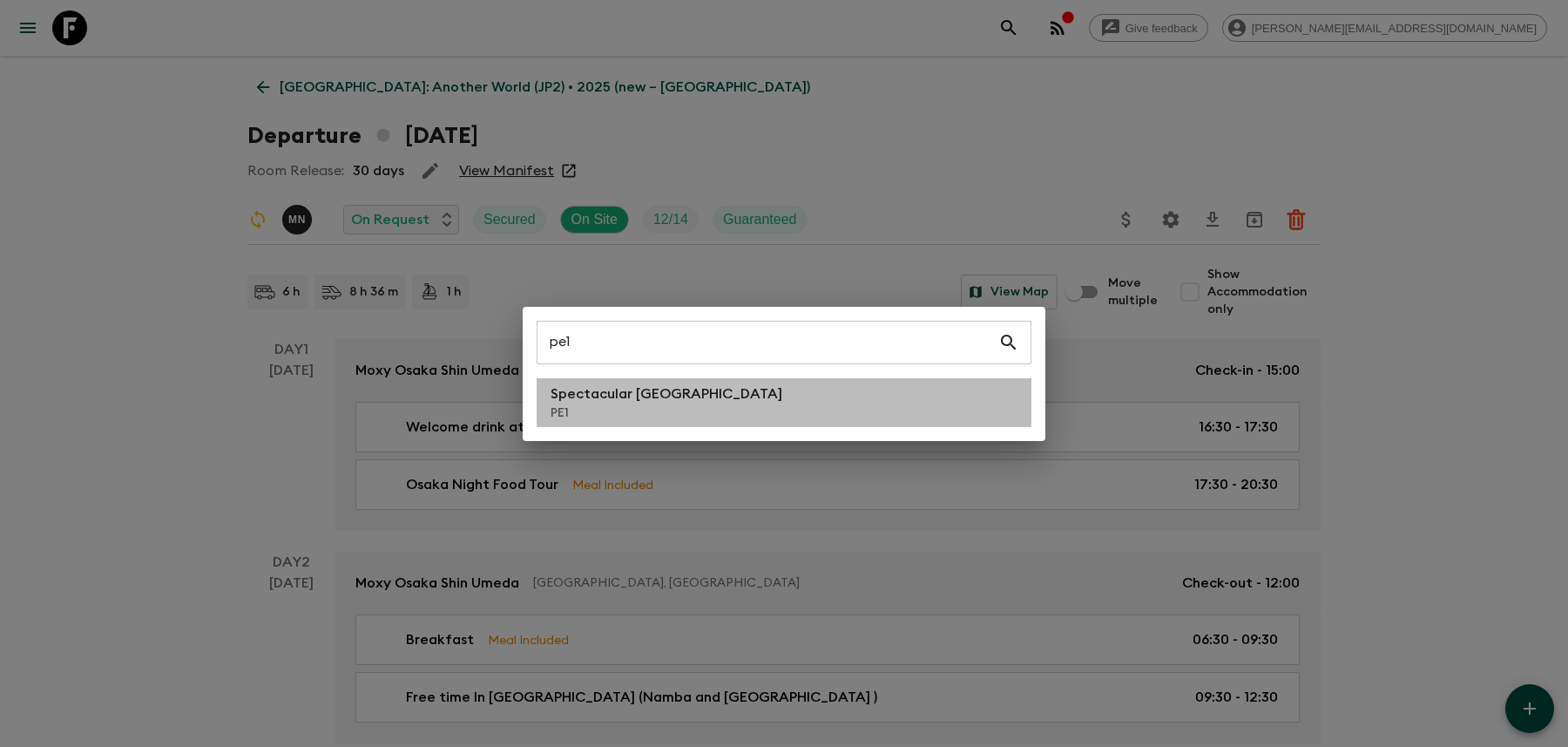
click at [830, 390] on li "Spectacular Peru PE1" at bounding box center [783, 402] width 494 height 48
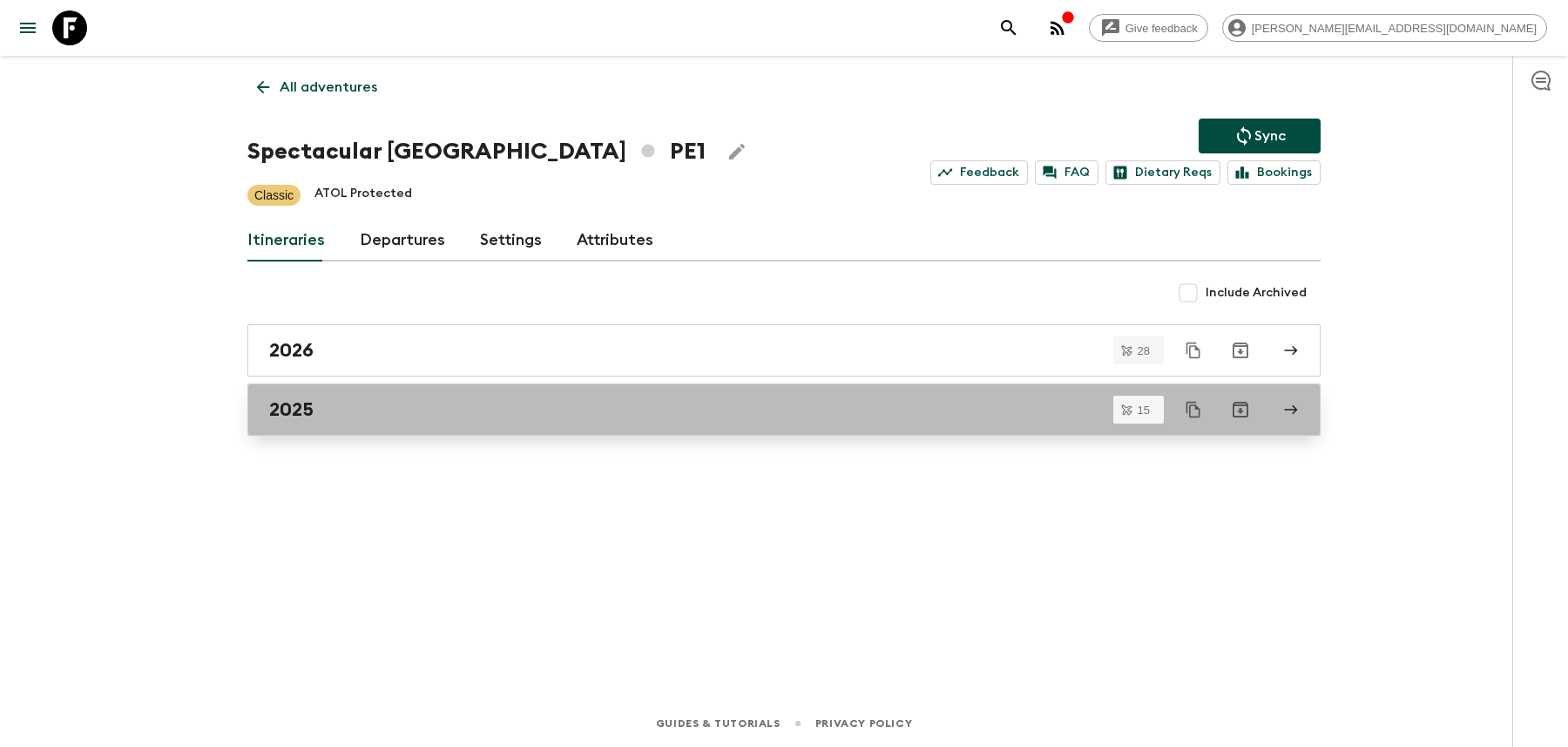
click at [911, 402] on div "2025" at bounding box center [768, 410] width 996 height 23
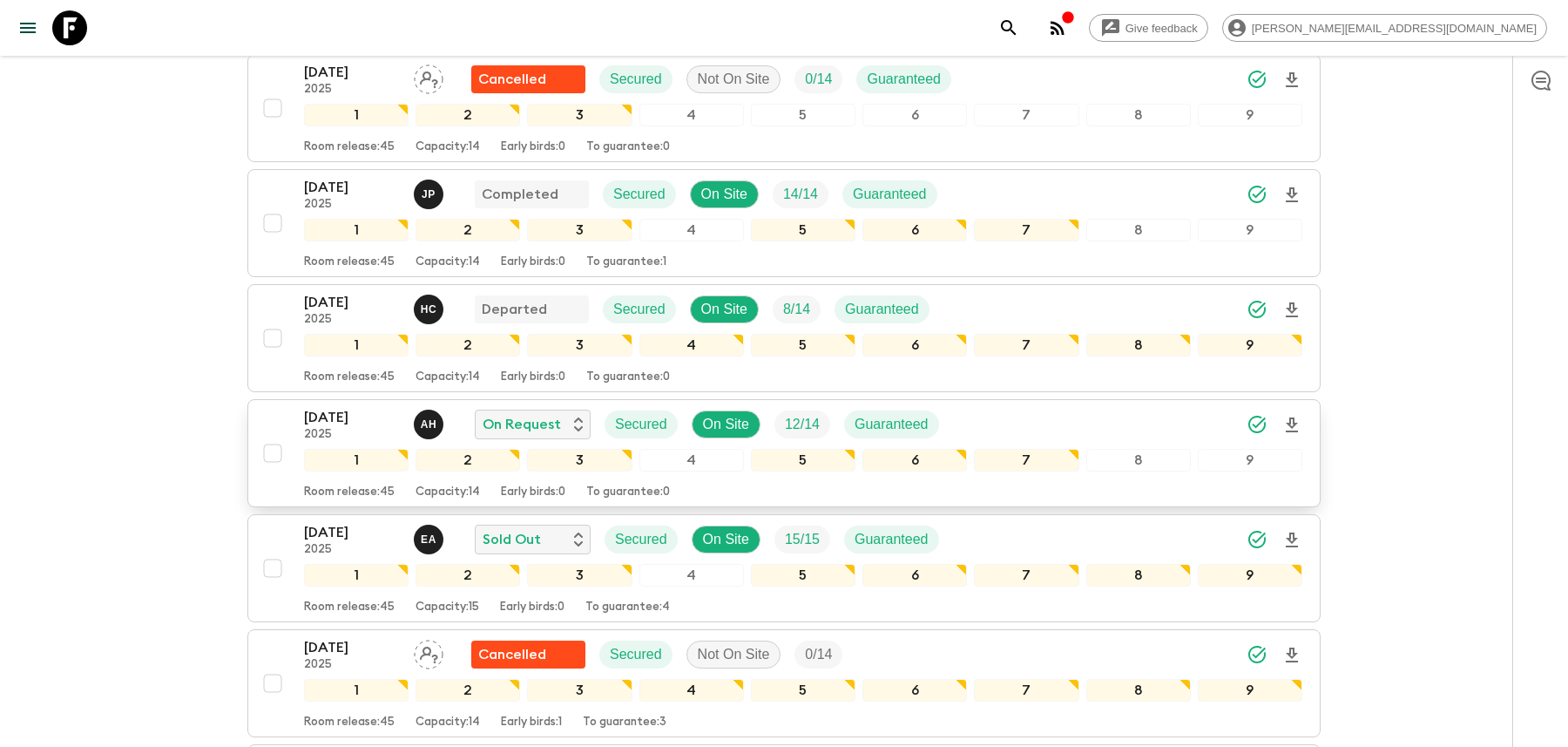
scroll to position [385, 0]
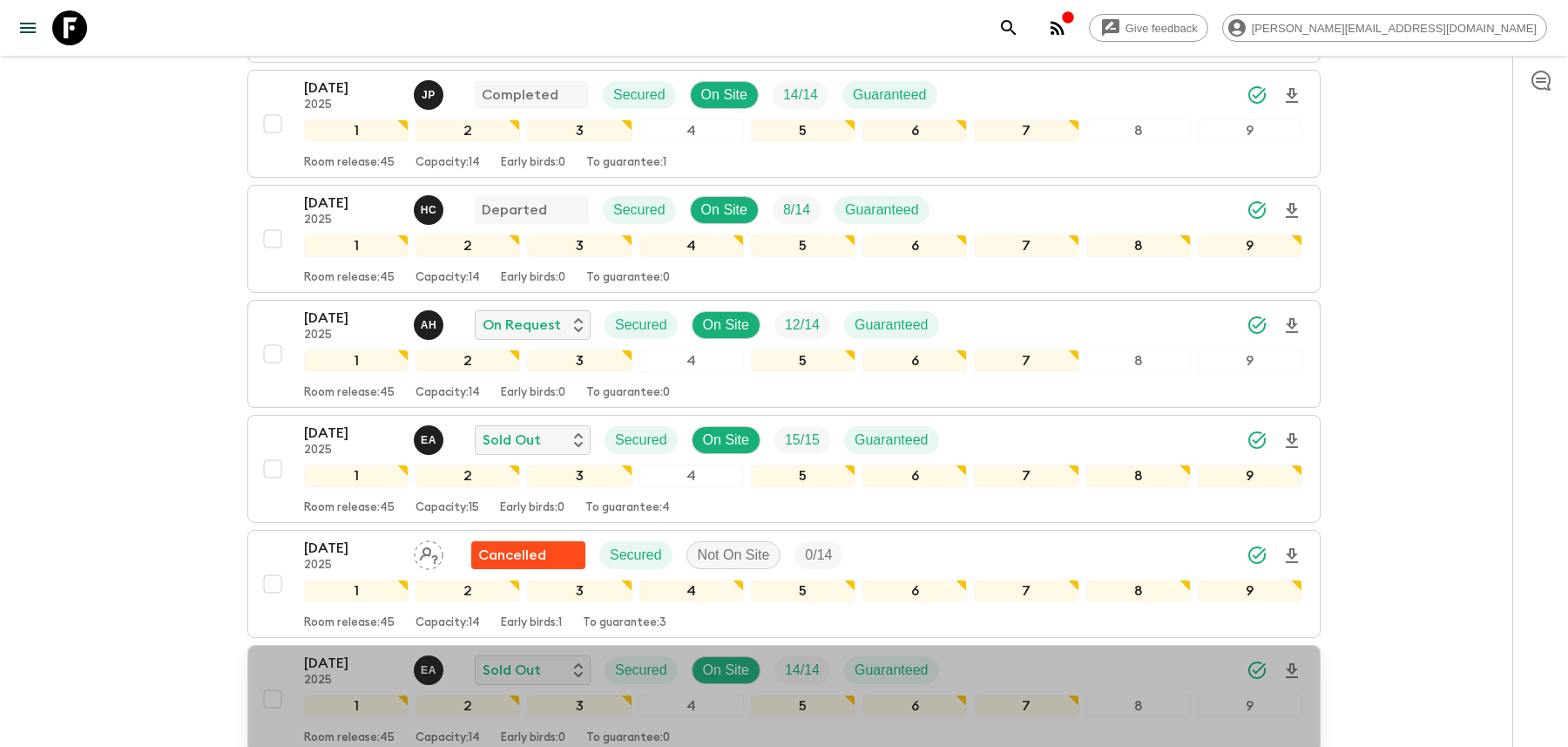
click at [1039, 654] on div "[DATE] 2025 E A Sold Out Secured On Site 14 / 14 Guaranteed" at bounding box center [803, 670] width 998 height 35
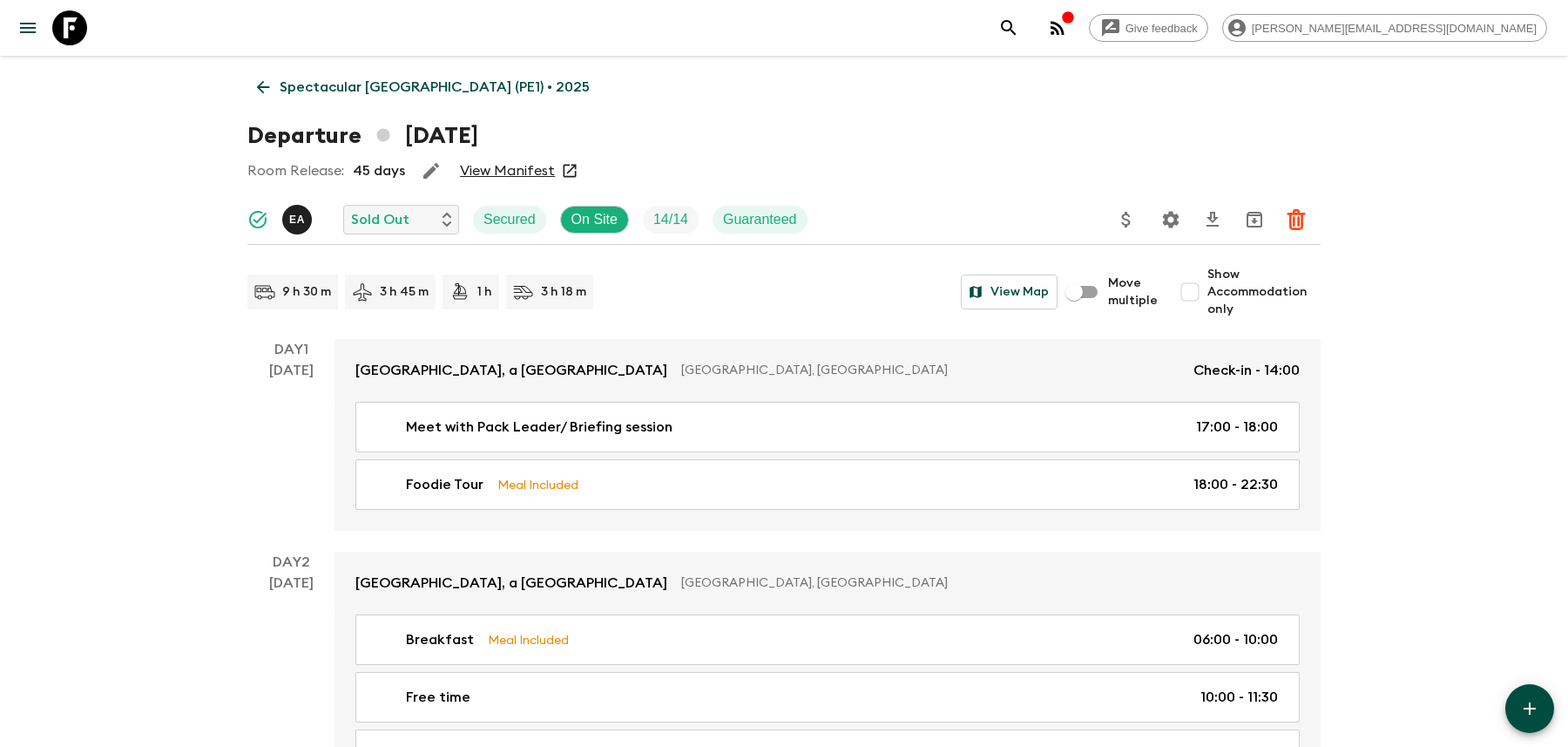
click at [1172, 224] on icon "Settings" at bounding box center [1171, 219] width 16 height 16
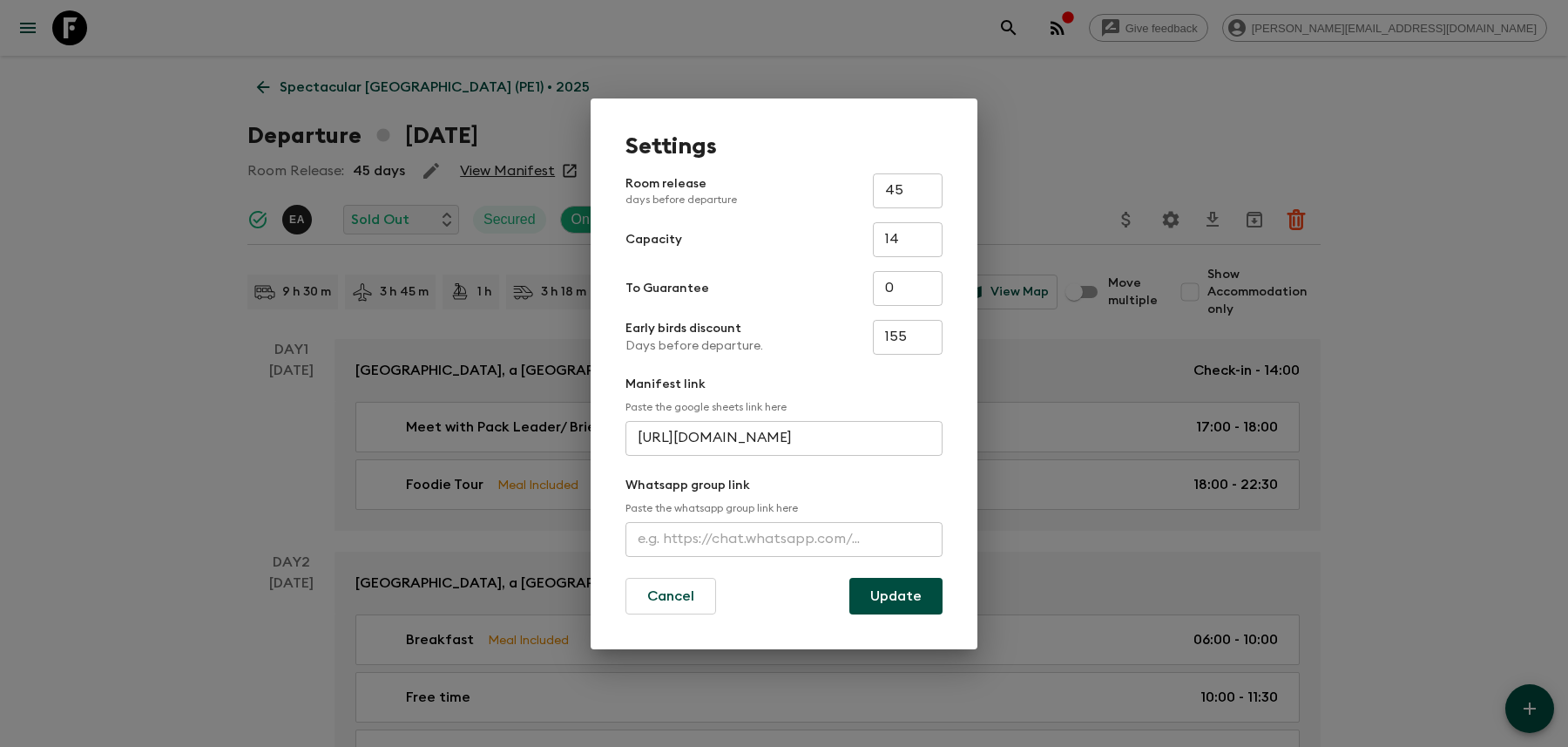
click at [814, 532] on input "text" at bounding box center [783, 539] width 317 height 35
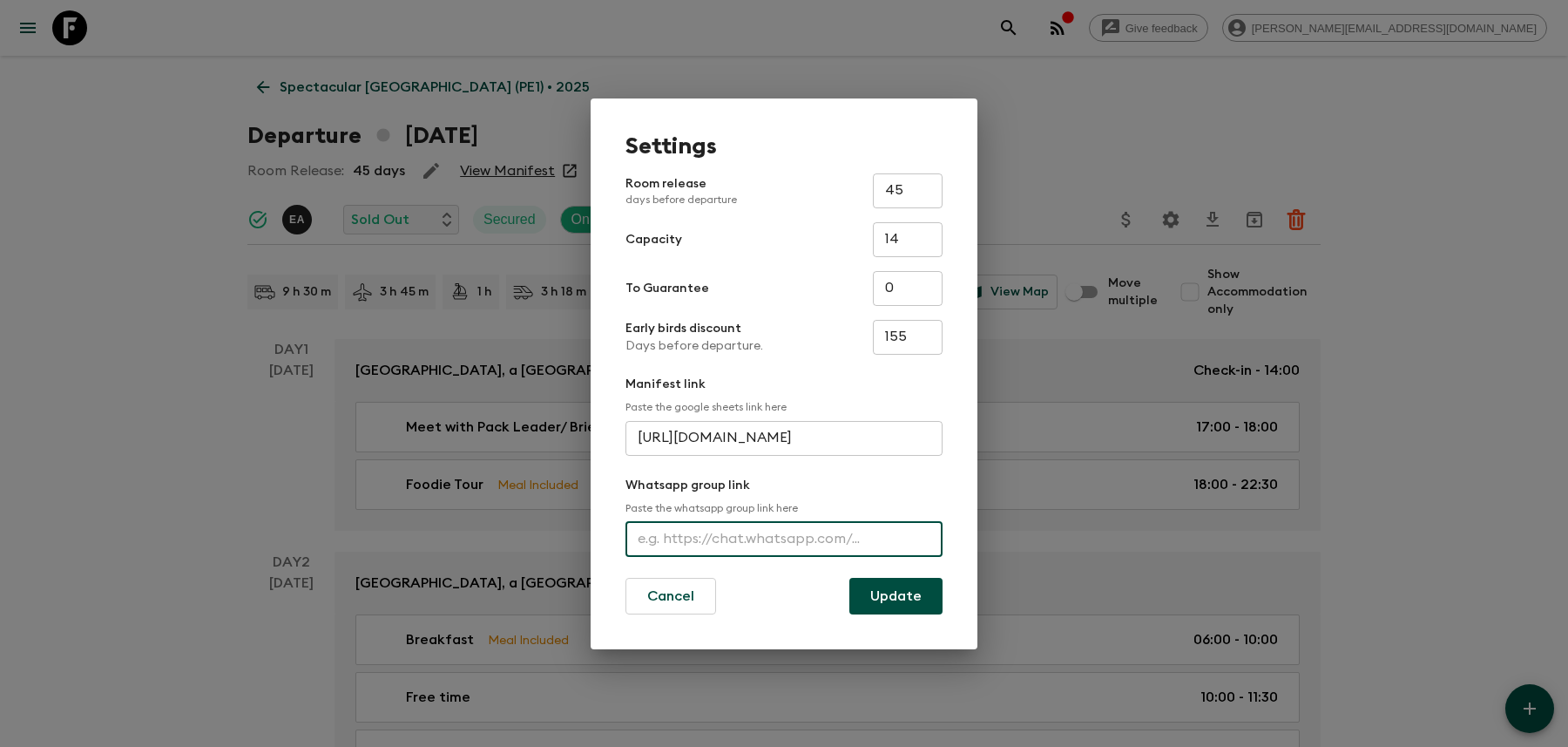
click at [1074, 174] on div "Settings Room release days before departure 45 ​ Capacity 14 ​ To Guarantee 0 ​…" at bounding box center [784, 373] width 1568 height 747
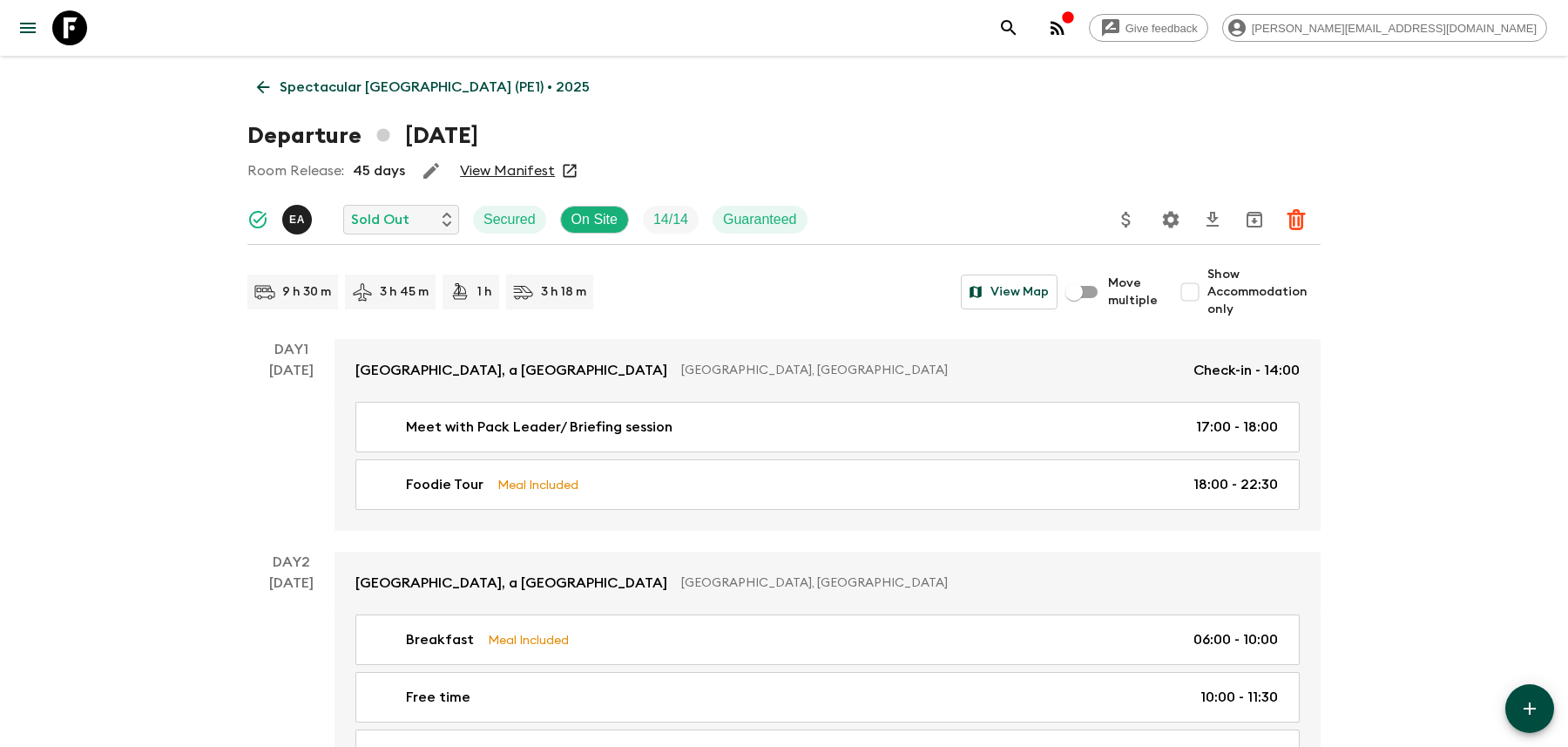
click at [1026, 13] on button "search adventures" at bounding box center [1009, 27] width 35 height 35
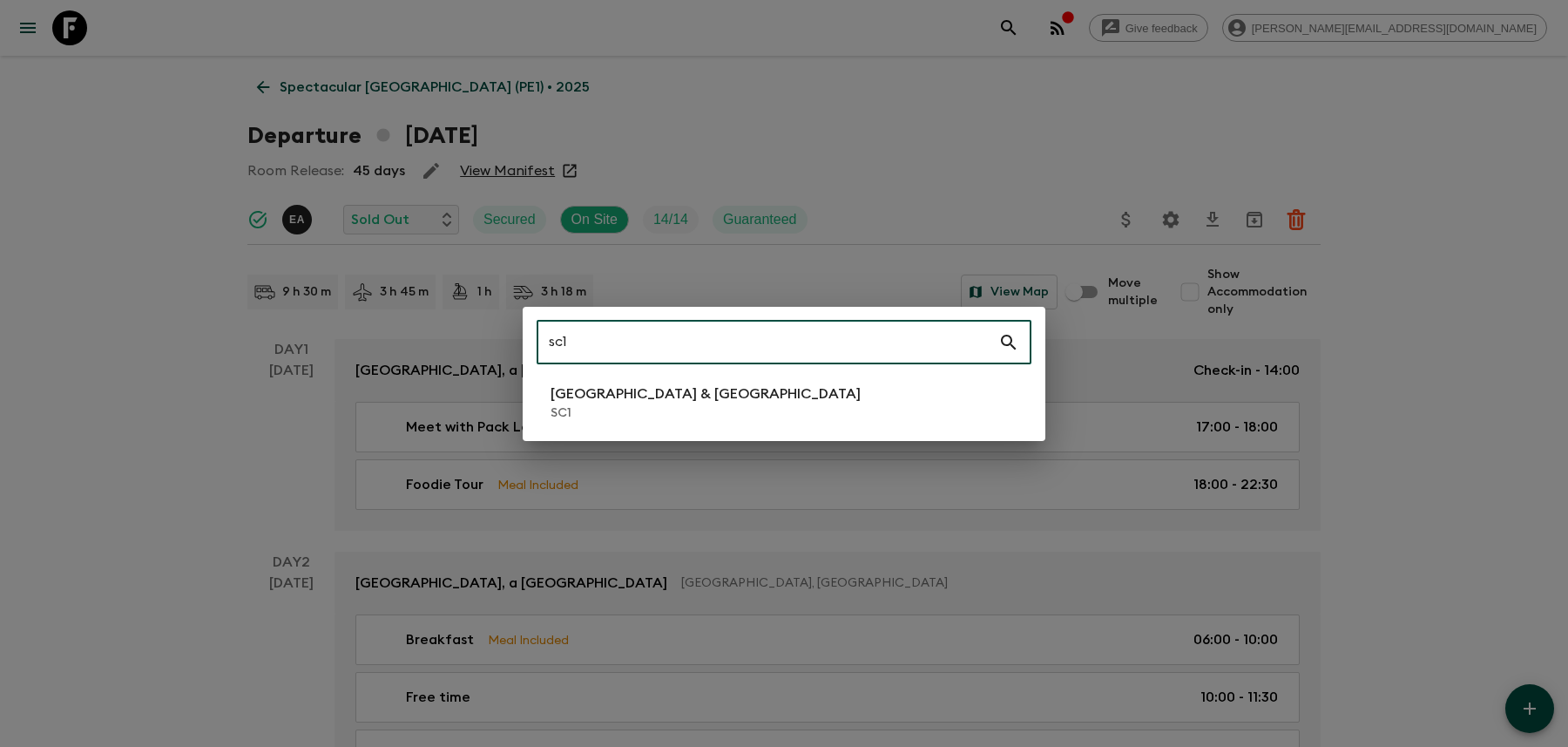
type input "sc1"
click at [724, 394] on li "[GEOGRAPHIC_DATA] & Croatia SC1" at bounding box center [783, 402] width 494 height 48
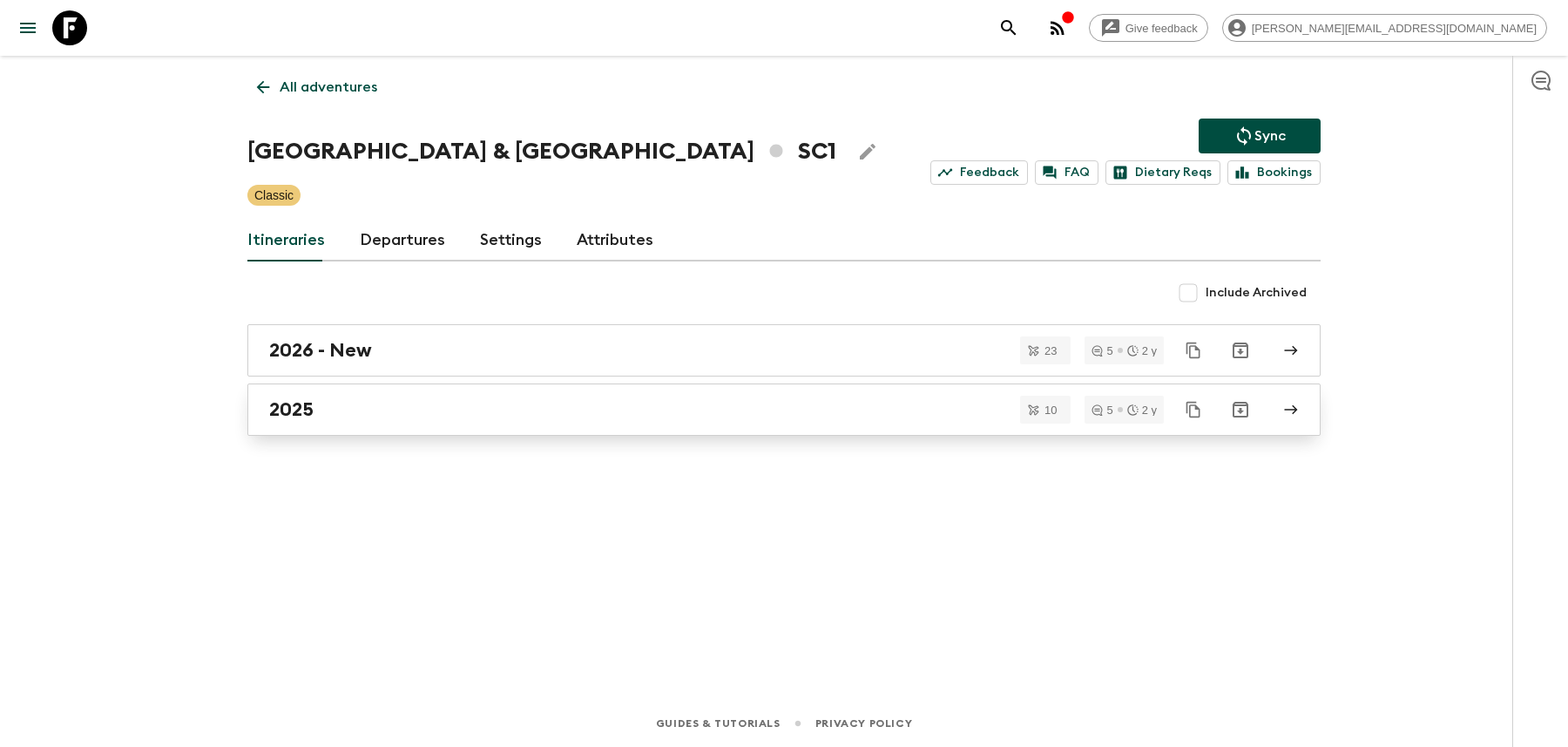
click at [712, 420] on link "2025" at bounding box center [784, 409] width 1073 height 52
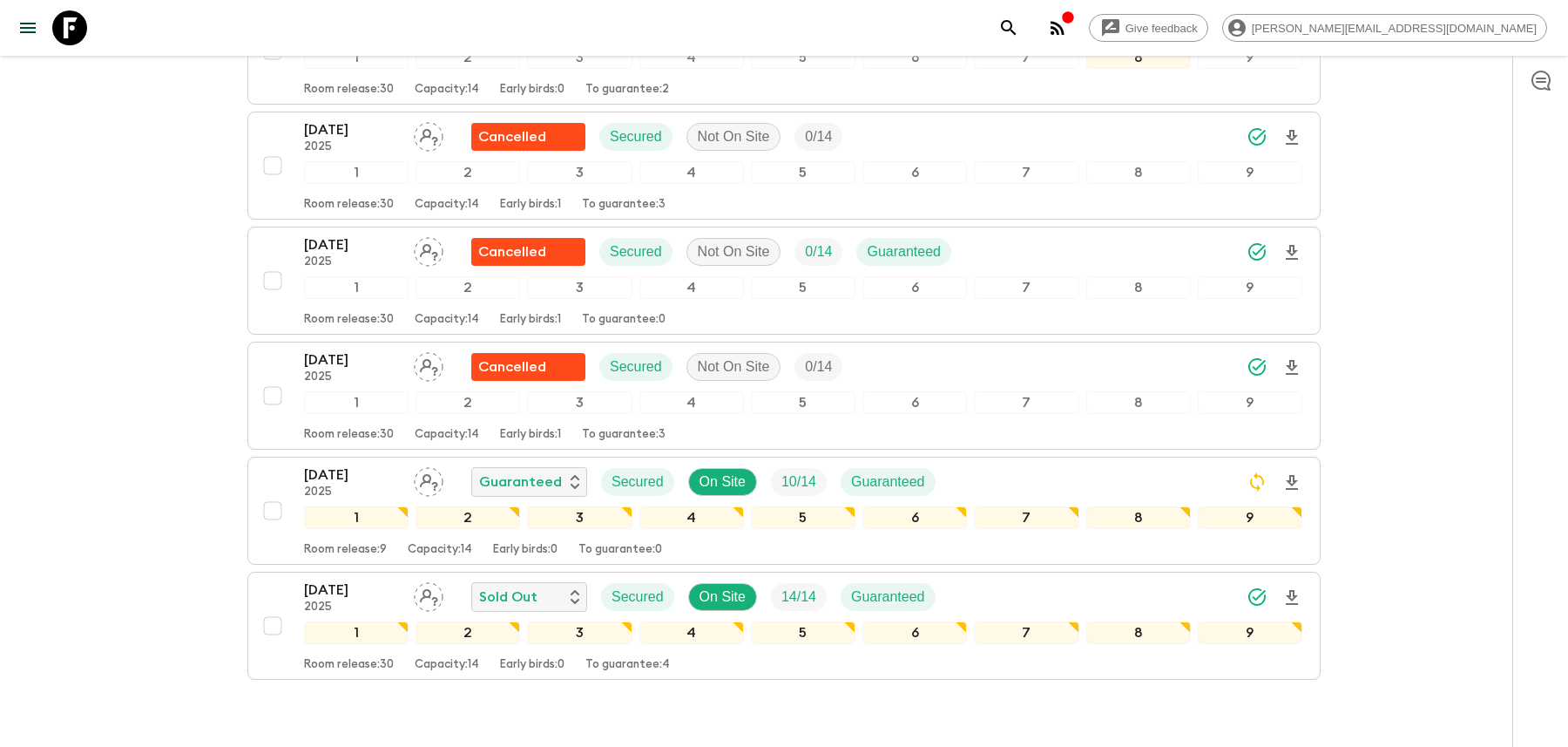
scroll to position [880, 0]
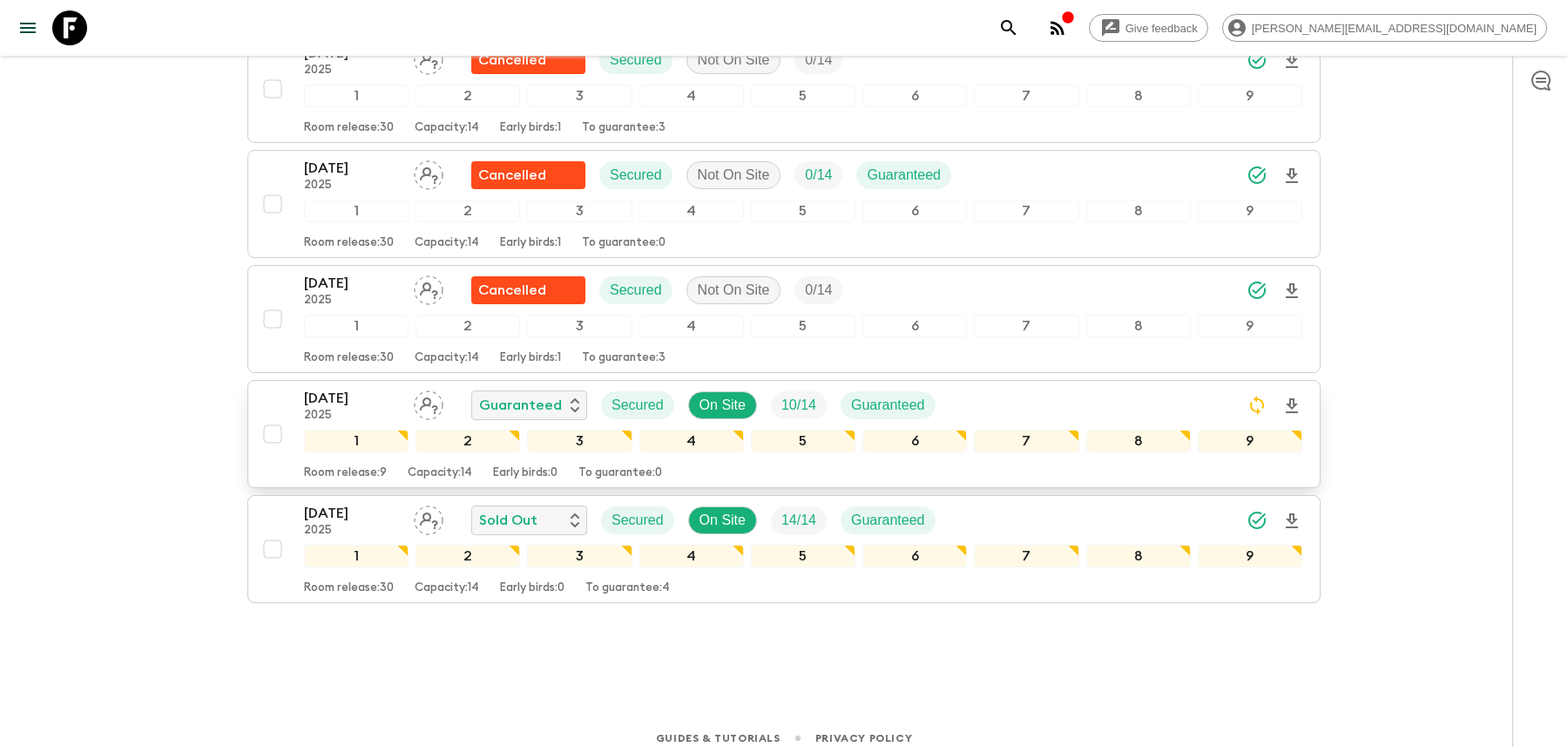
click at [1046, 395] on div "[DATE] 2025 Guaranteed Secured On Site 10 / 14 Guaranteed" at bounding box center [803, 405] width 998 height 35
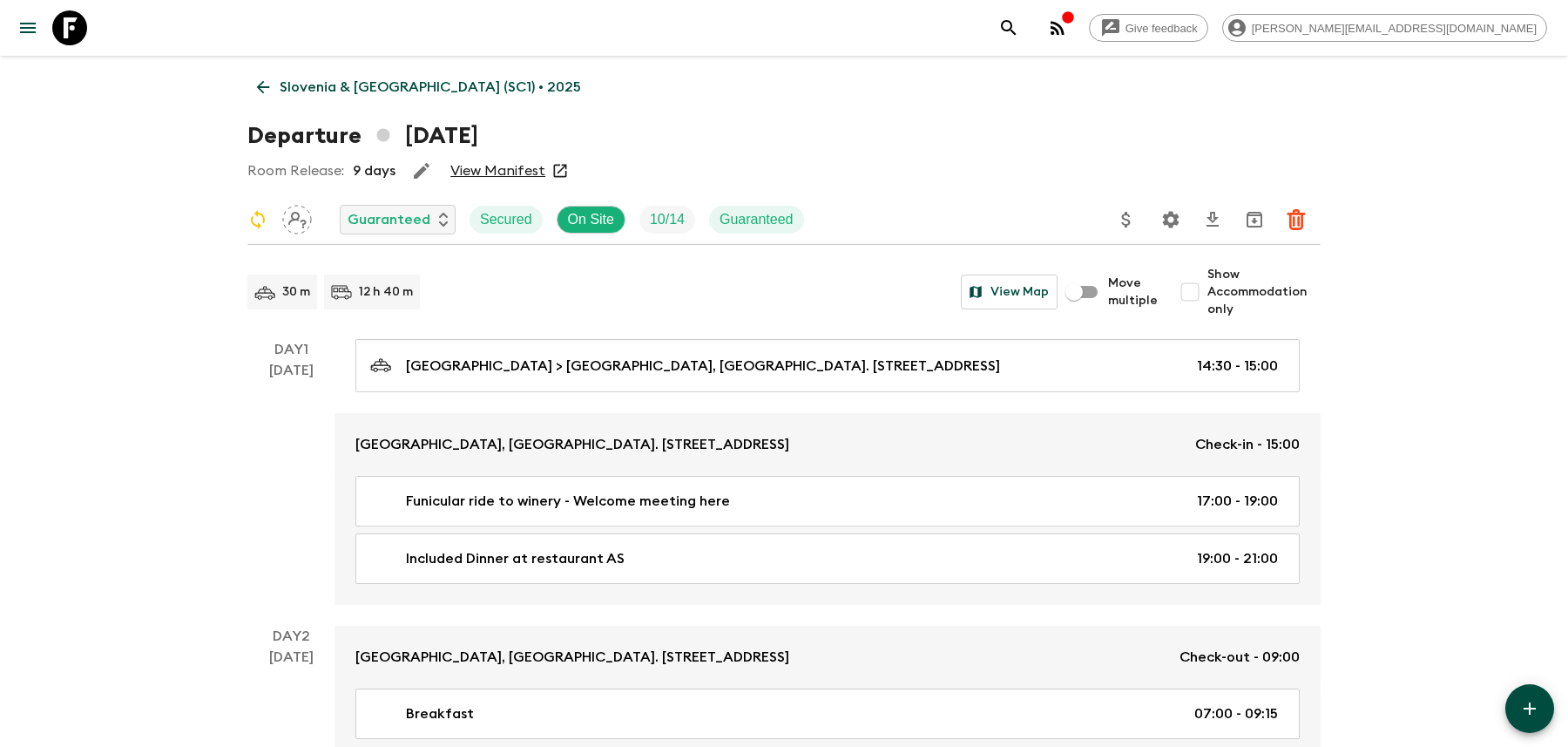
click at [1169, 214] on icon "Settings" at bounding box center [1171, 219] width 16 height 16
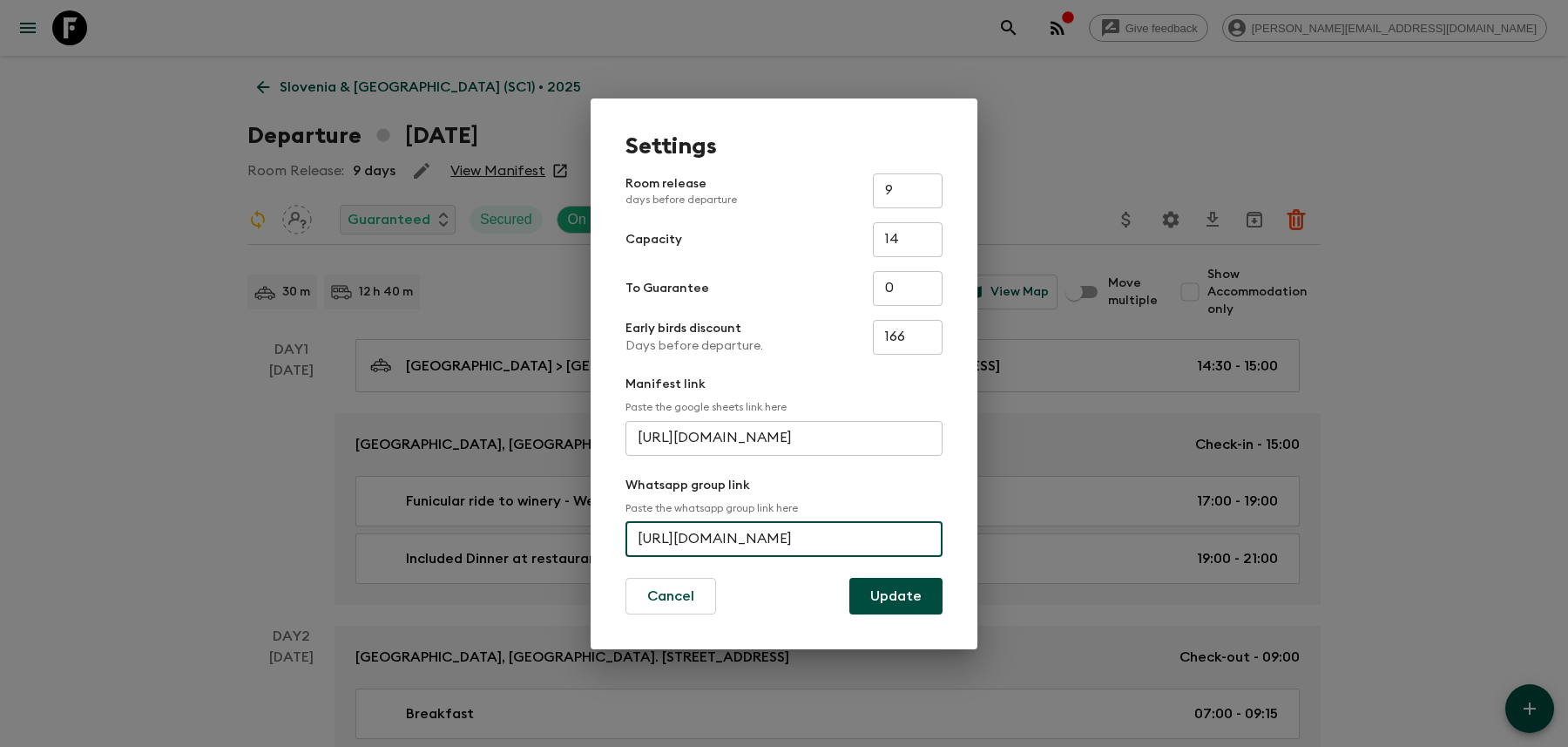
click at [741, 543] on input "[URL][DOMAIN_NAME]" at bounding box center [783, 539] width 317 height 35
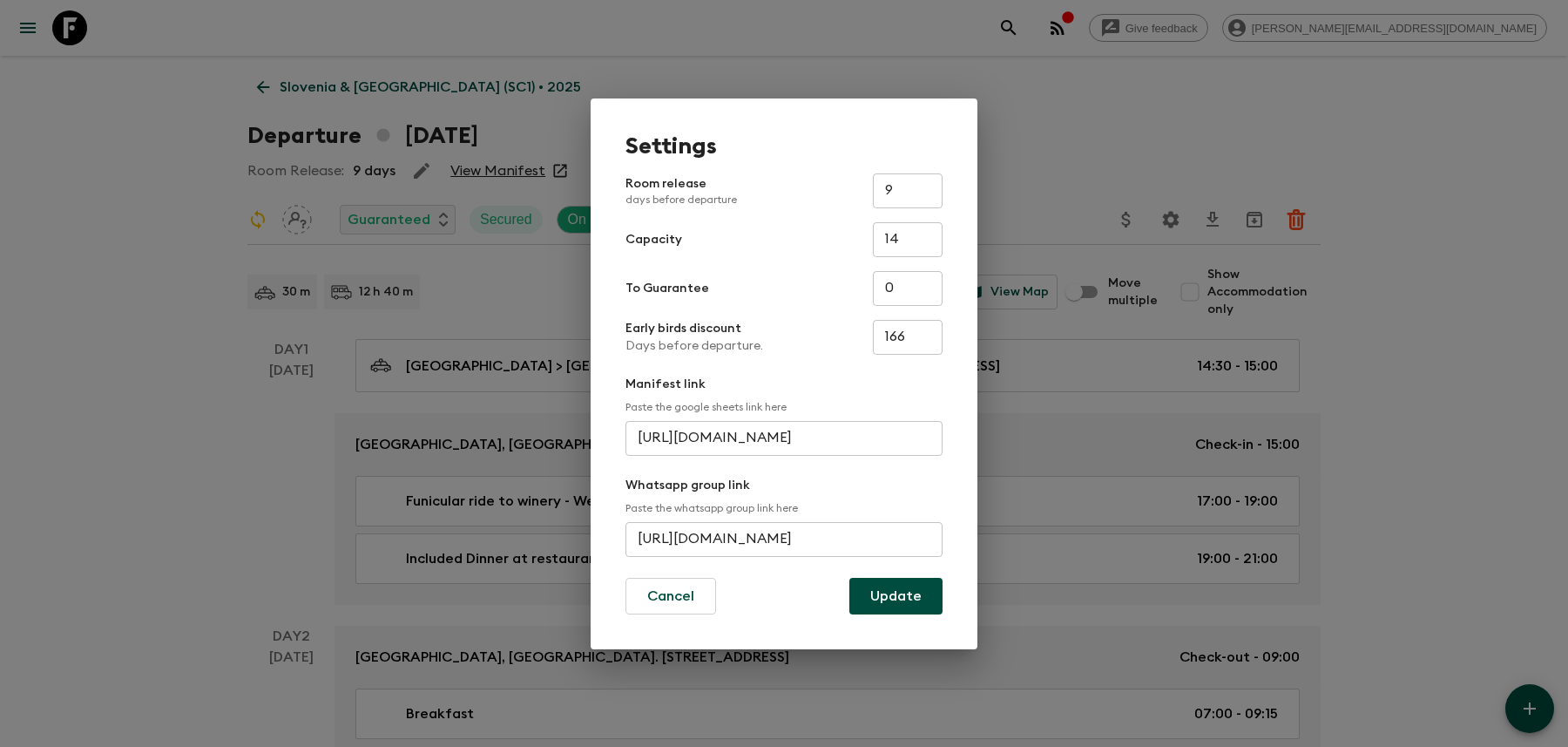
click at [1075, 147] on div "Settings Room release days before departure 9 ​ Capacity 14 ​ To Guarantee 0 ​ …" at bounding box center [784, 373] width 1568 height 747
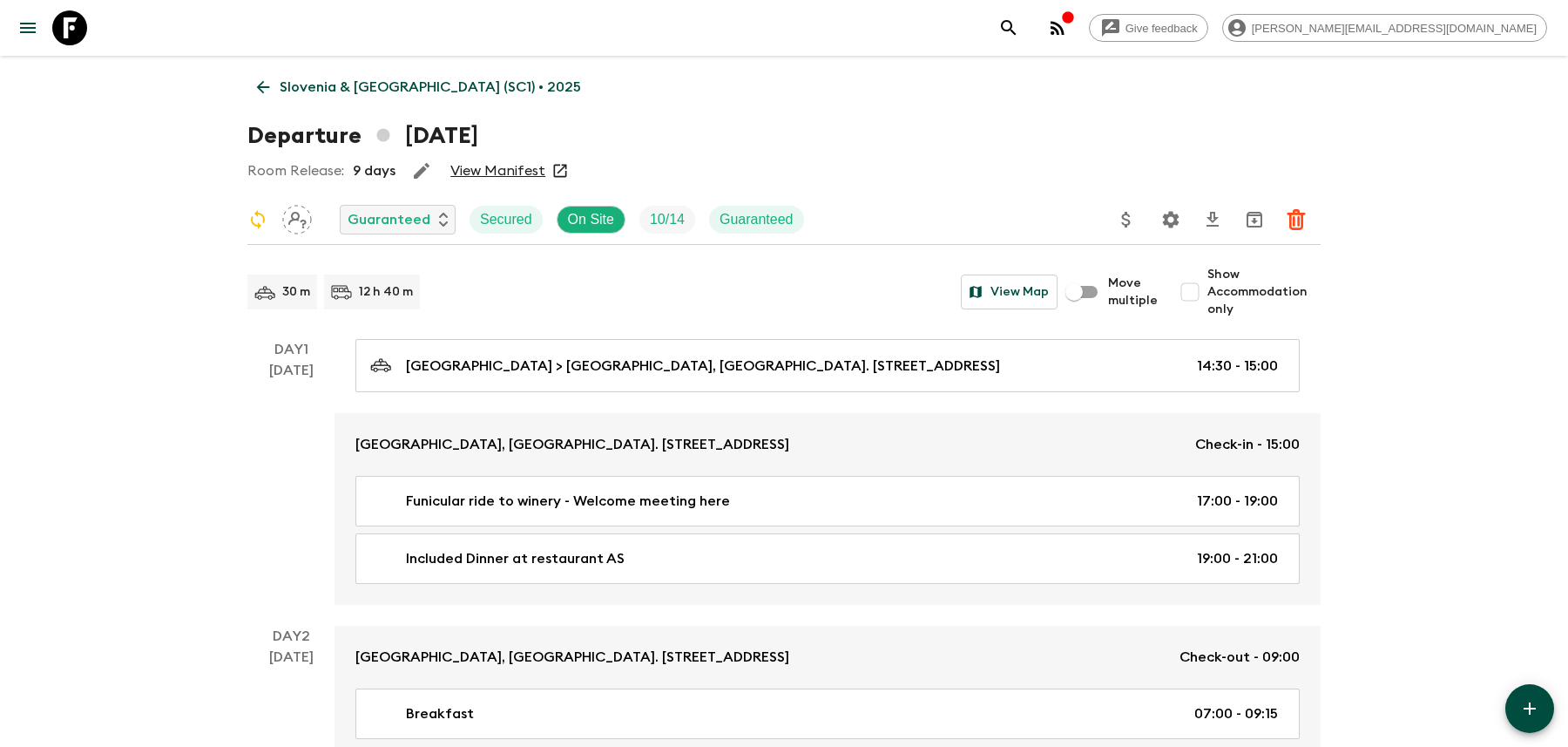
click at [1019, 30] on icon "search adventures" at bounding box center [1008, 27] width 21 height 21
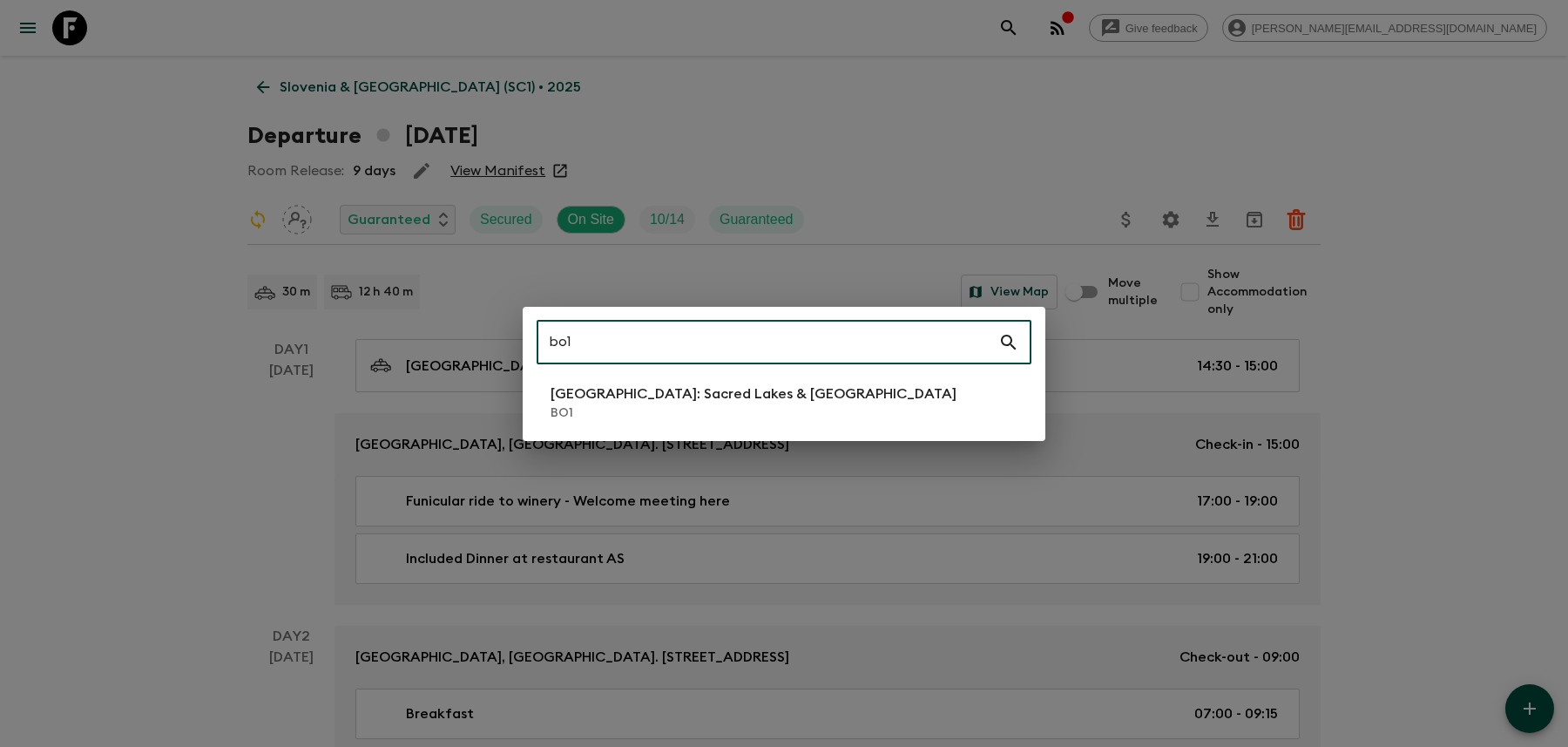
type input "bo1"
click at [771, 411] on li "[GEOGRAPHIC_DATA]: Sacred Lakes & [GEOGRAPHIC_DATA] BO1" at bounding box center [783, 402] width 494 height 48
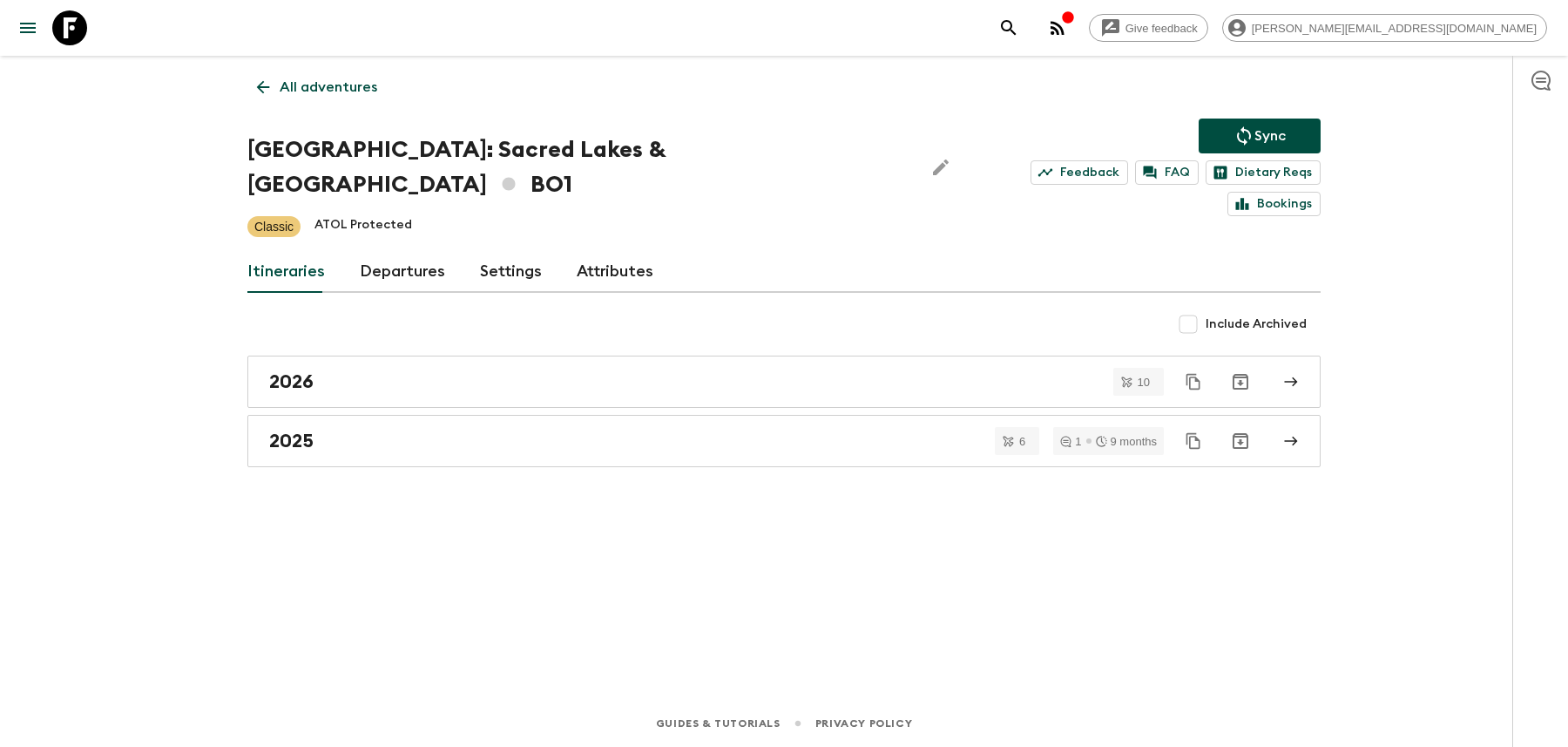
click at [771, 430] on div "2025" at bounding box center [768, 441] width 996 height 23
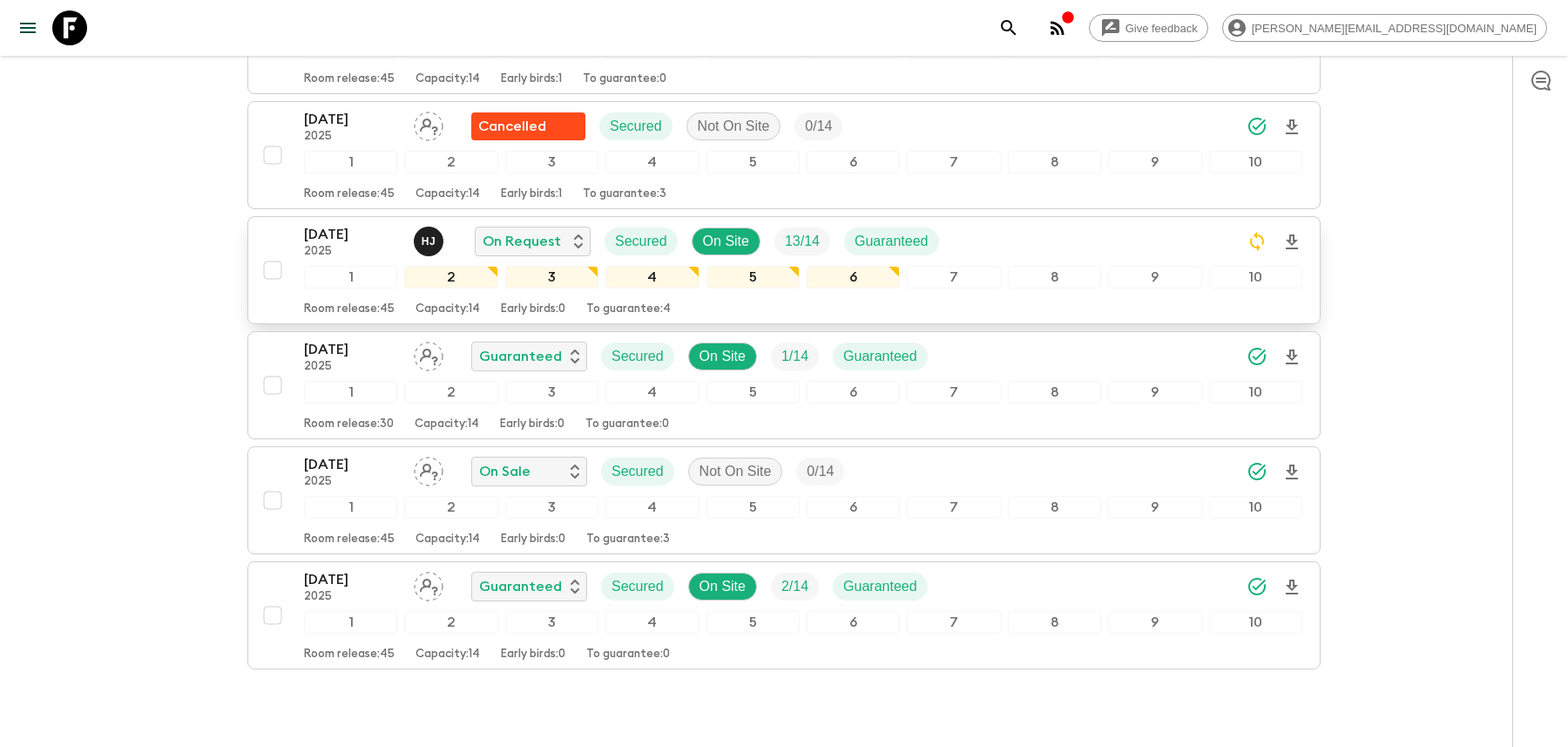
scroll to position [343, 0]
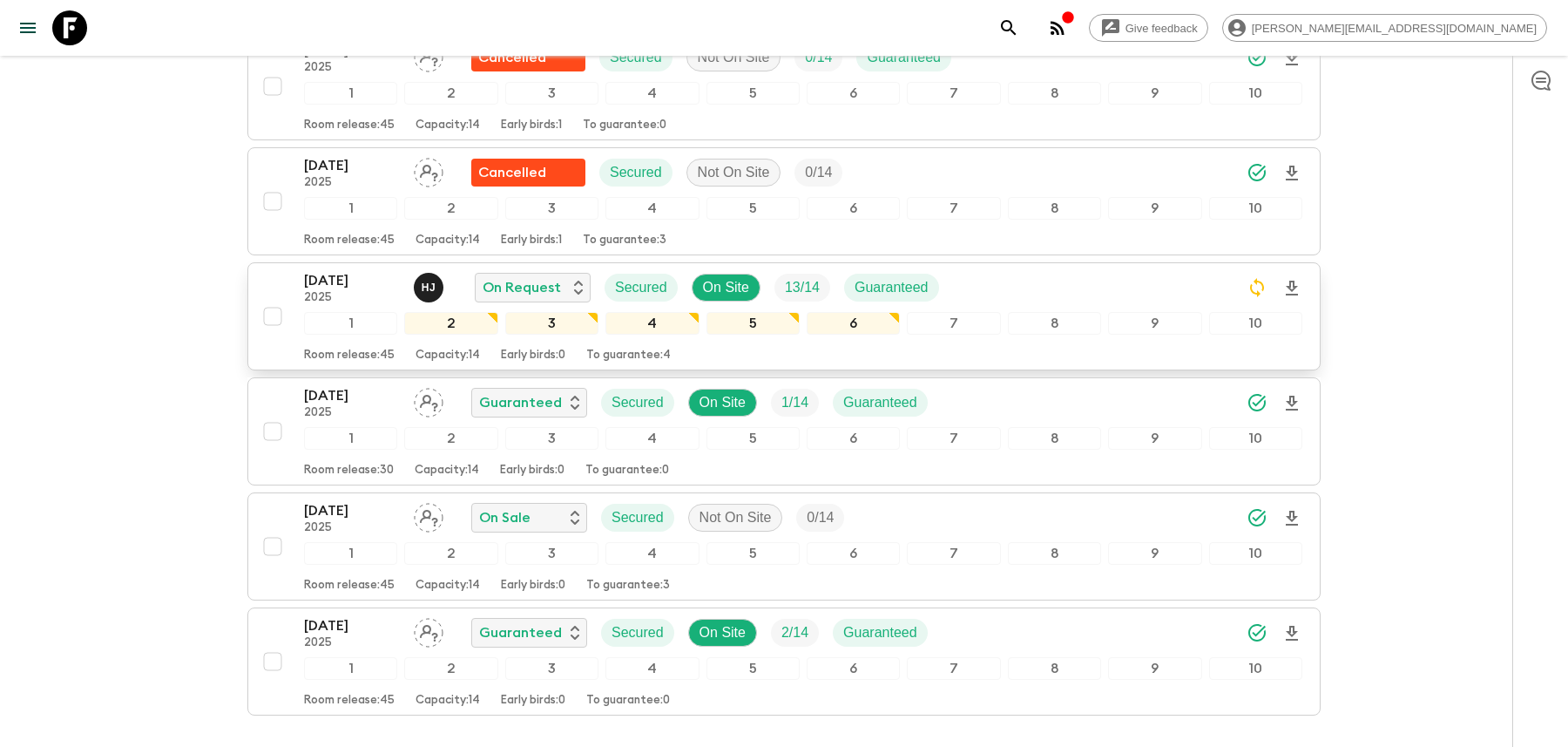
click at [975, 270] on div "[DATE] 2025 H J On Request Secured On Site 13 / 14 Guaranteed" at bounding box center [803, 287] width 998 height 35
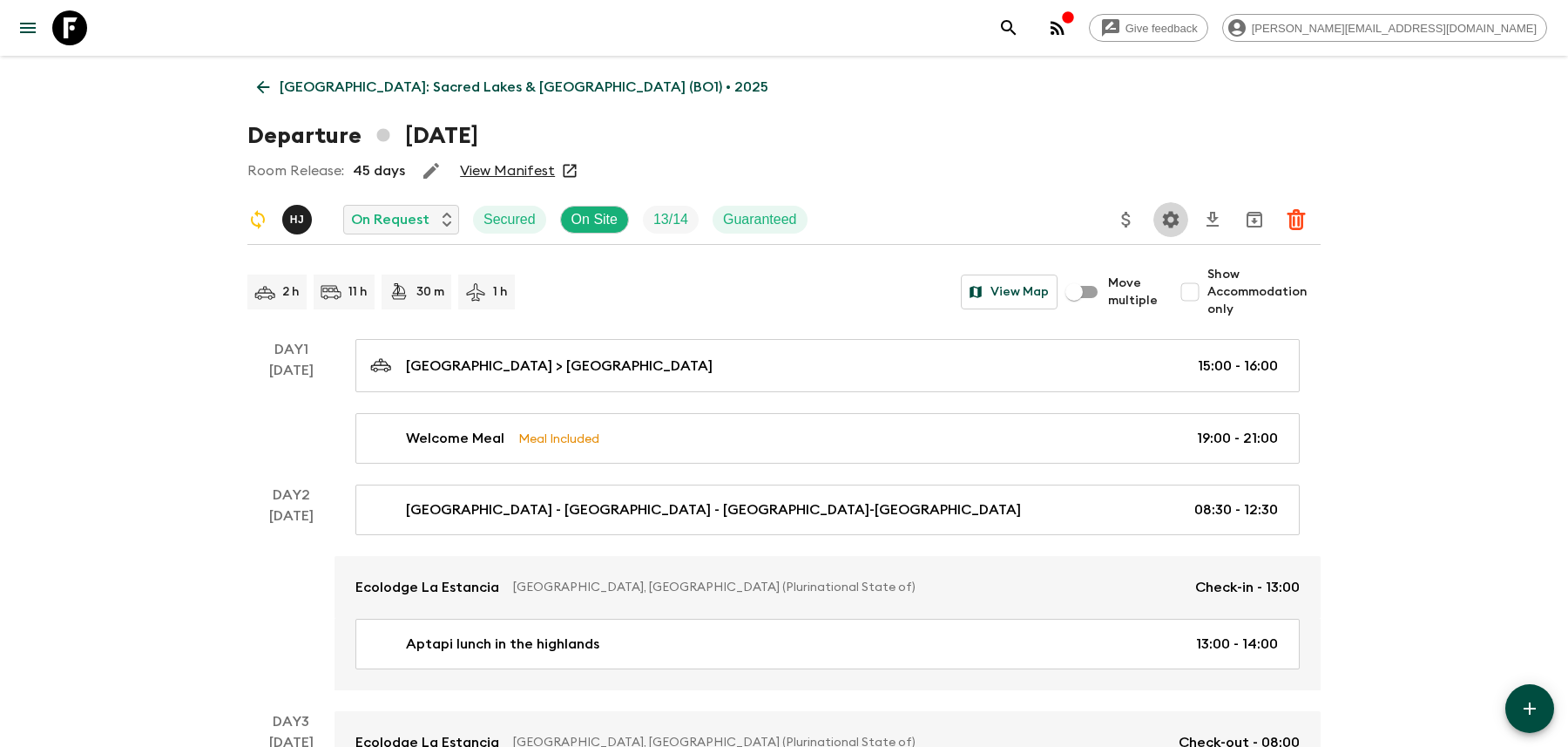
click at [1160, 223] on icon "Settings" at bounding box center [1171, 219] width 21 height 21
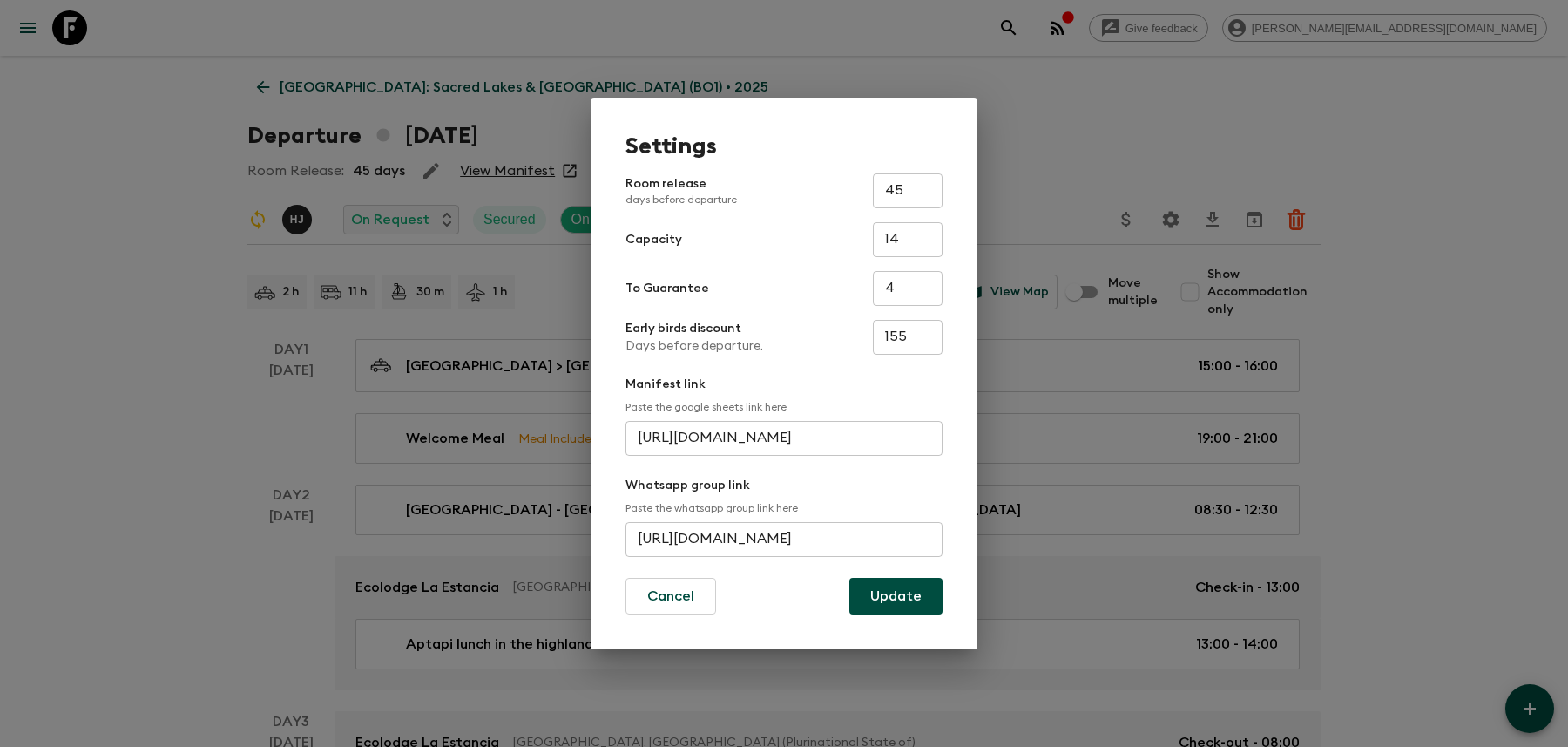
click at [779, 531] on input "[URL][DOMAIN_NAME]" at bounding box center [783, 539] width 317 height 35
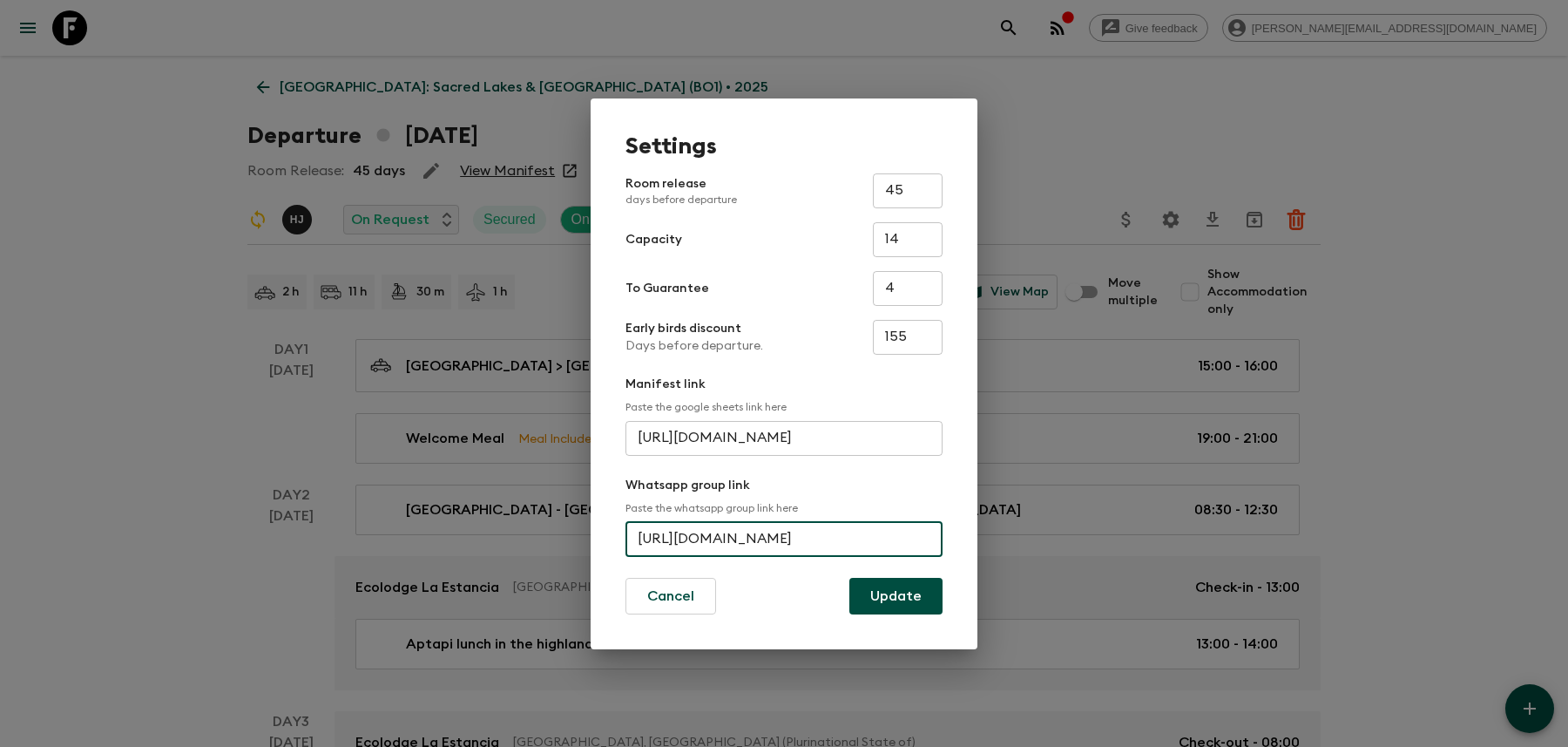
click at [779, 531] on input "[URL][DOMAIN_NAME]" at bounding box center [783, 539] width 317 height 35
click at [1109, 68] on div "Settings Room release days before departure 45 ​ Capacity 14 ​ To Guarantee 4 ​…" at bounding box center [784, 373] width 1568 height 747
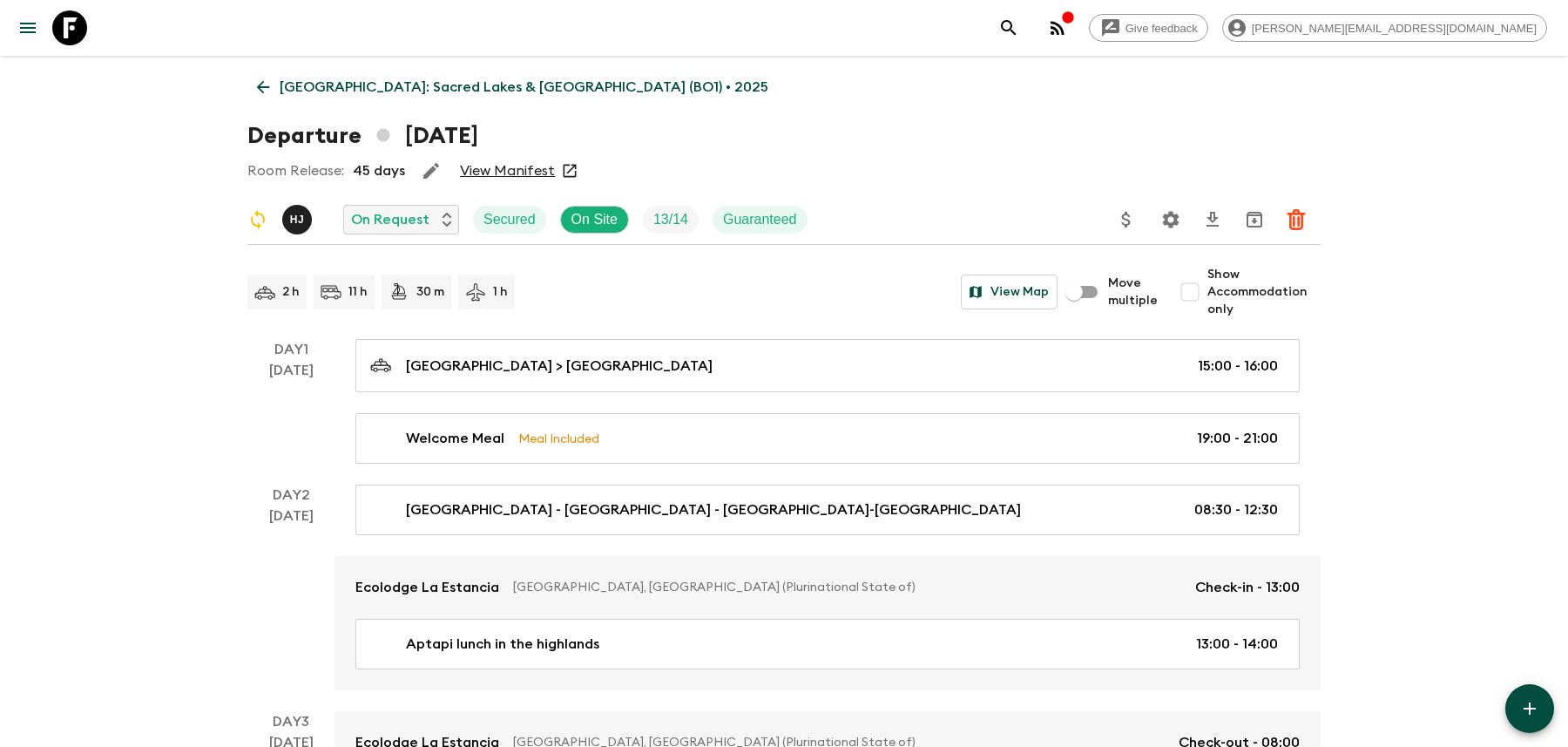
click at [1015, 30] on icon "search adventures" at bounding box center [1008, 27] width 15 height 15
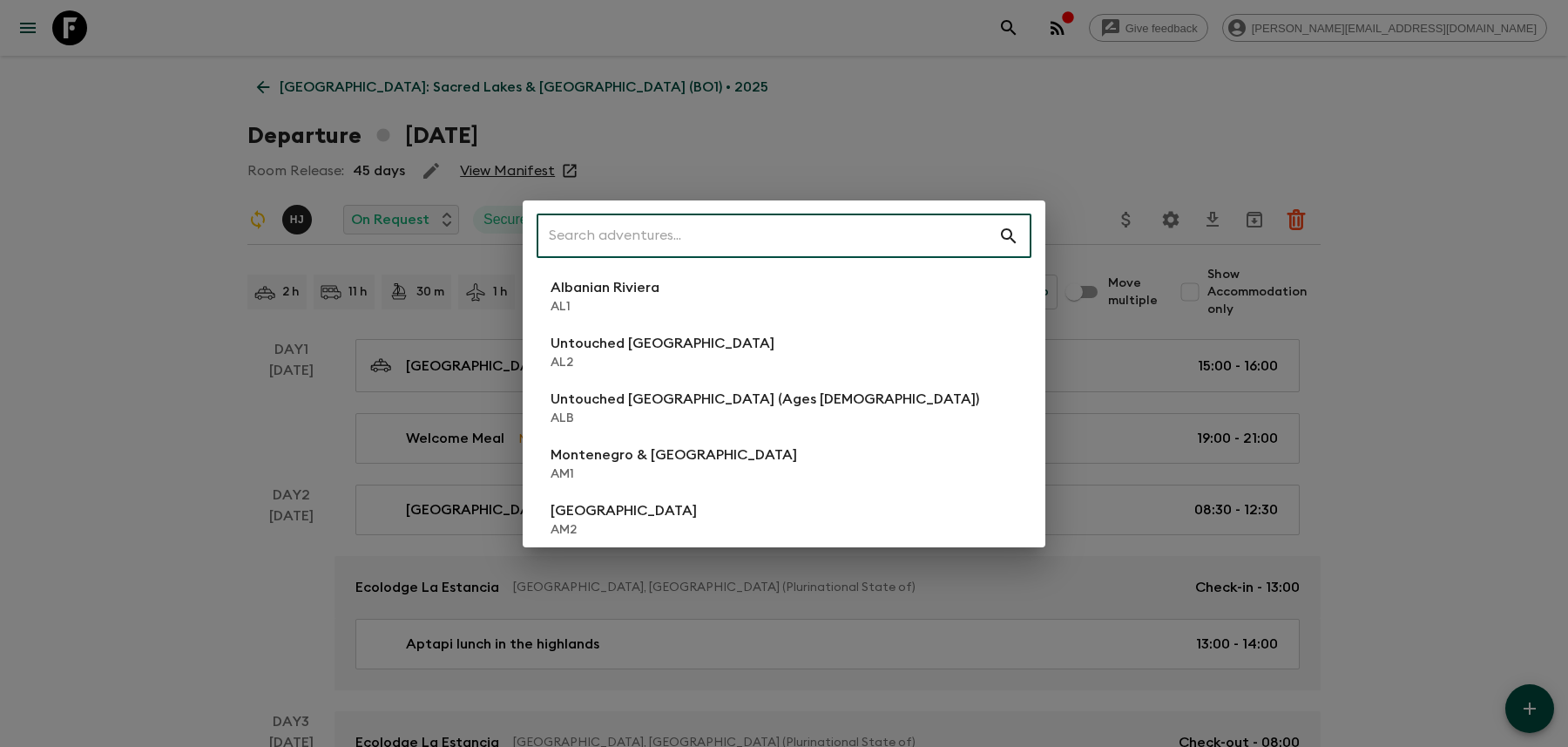
type input "g"
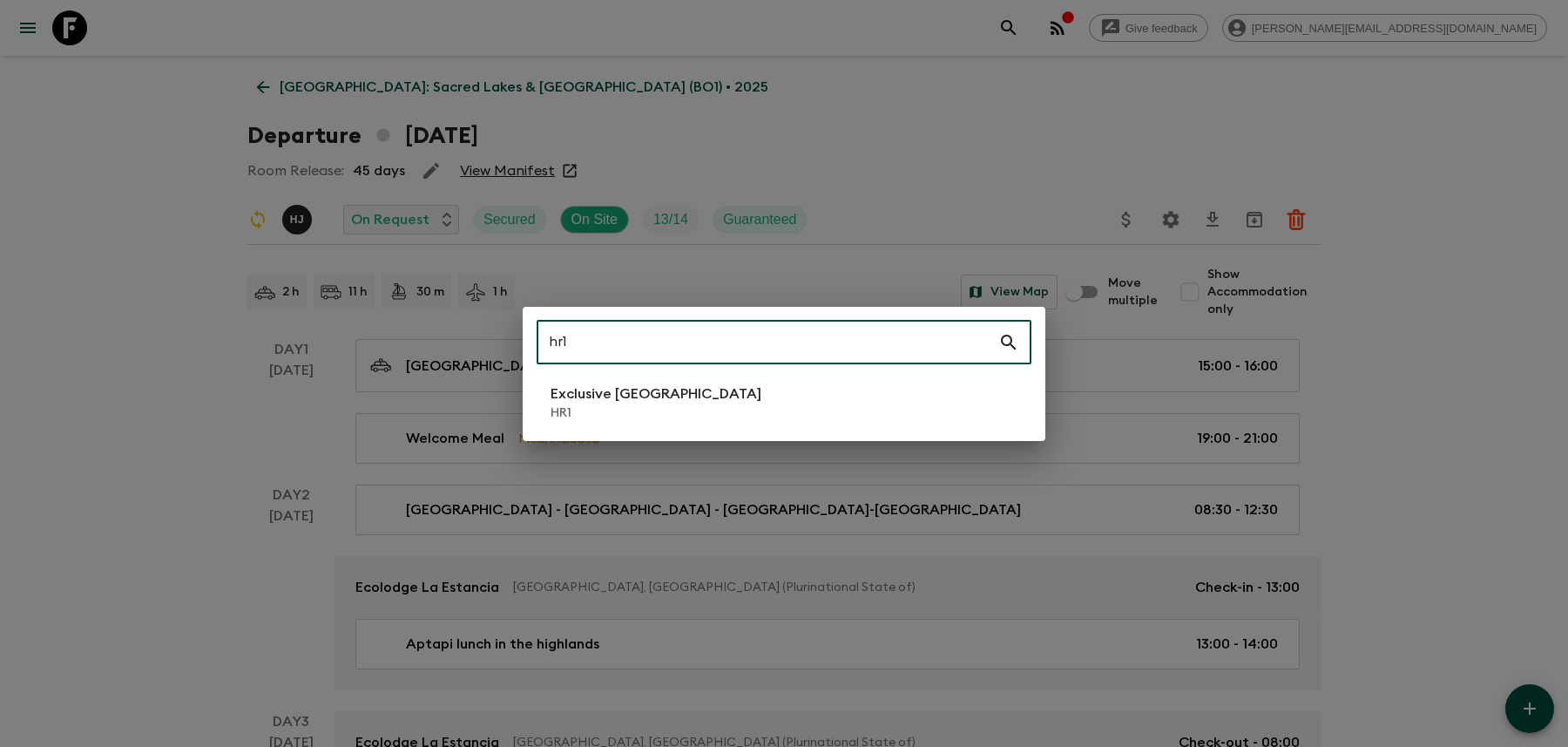
type input "hr1"
click at [704, 436] on div "hr1 ​ Exclusive Croatia HR1" at bounding box center [784, 374] width 523 height 134
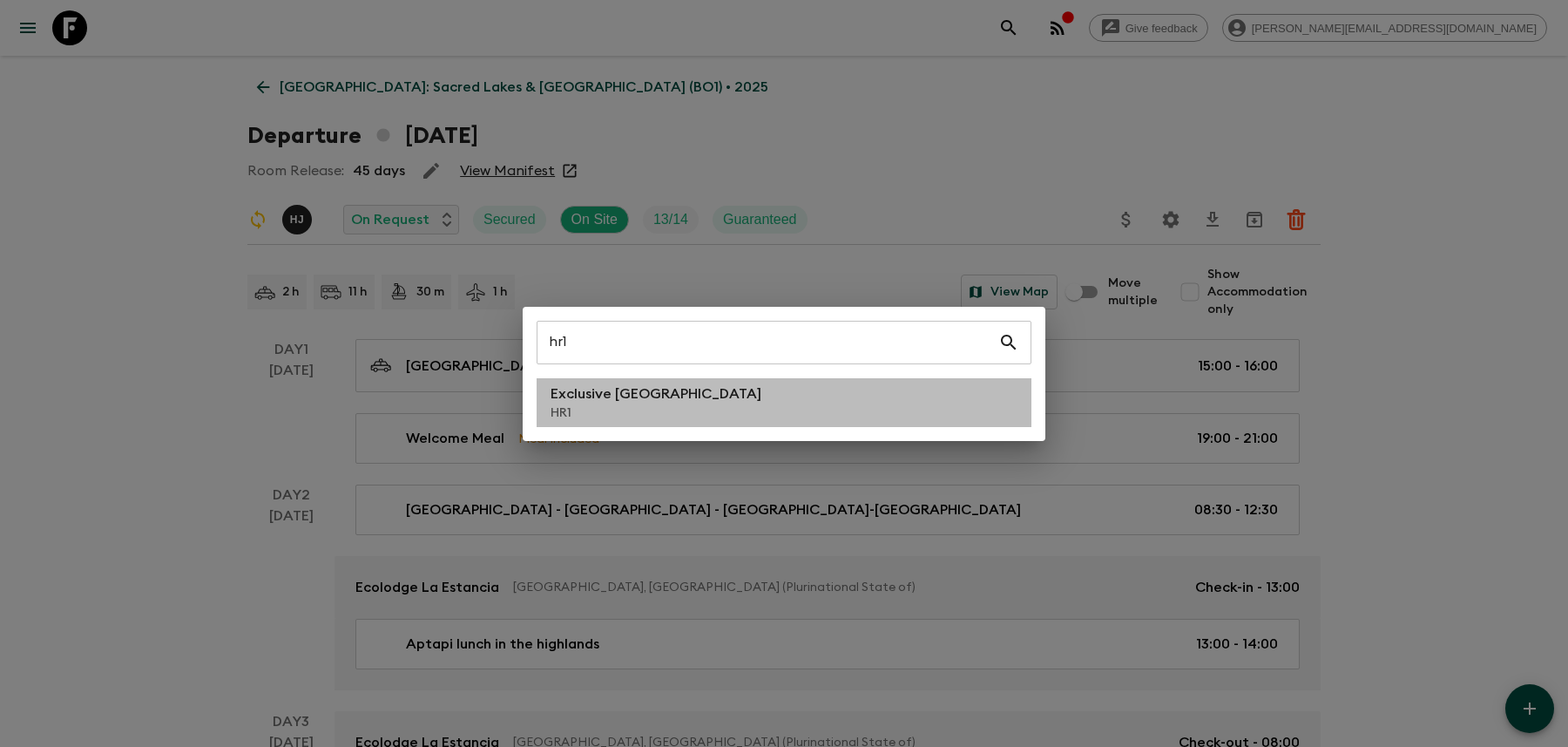
click at [704, 420] on li "Exclusive Croatia HR1" at bounding box center [783, 402] width 494 height 48
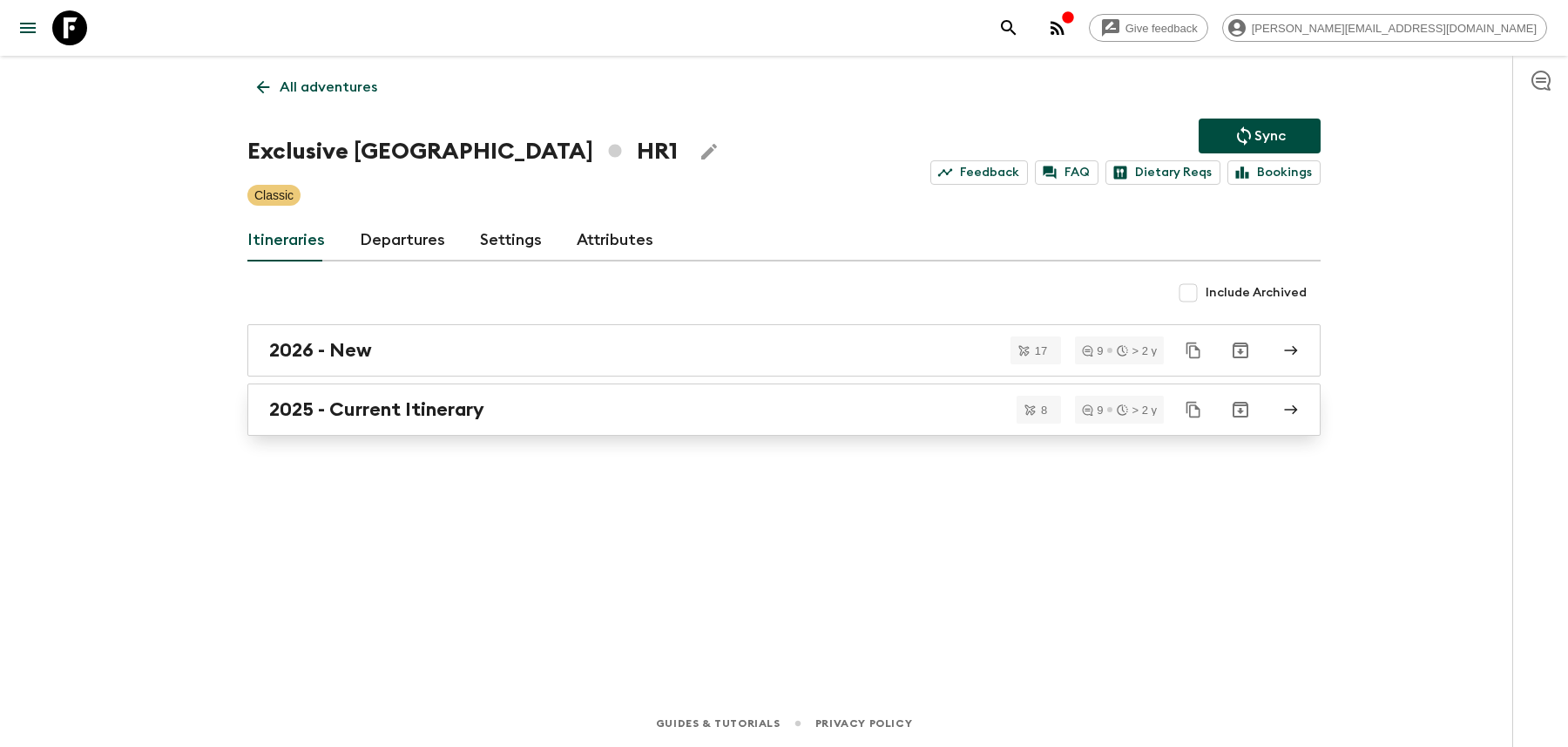
click at [856, 408] on div "2025 - Current Itinerary" at bounding box center [768, 410] width 996 height 23
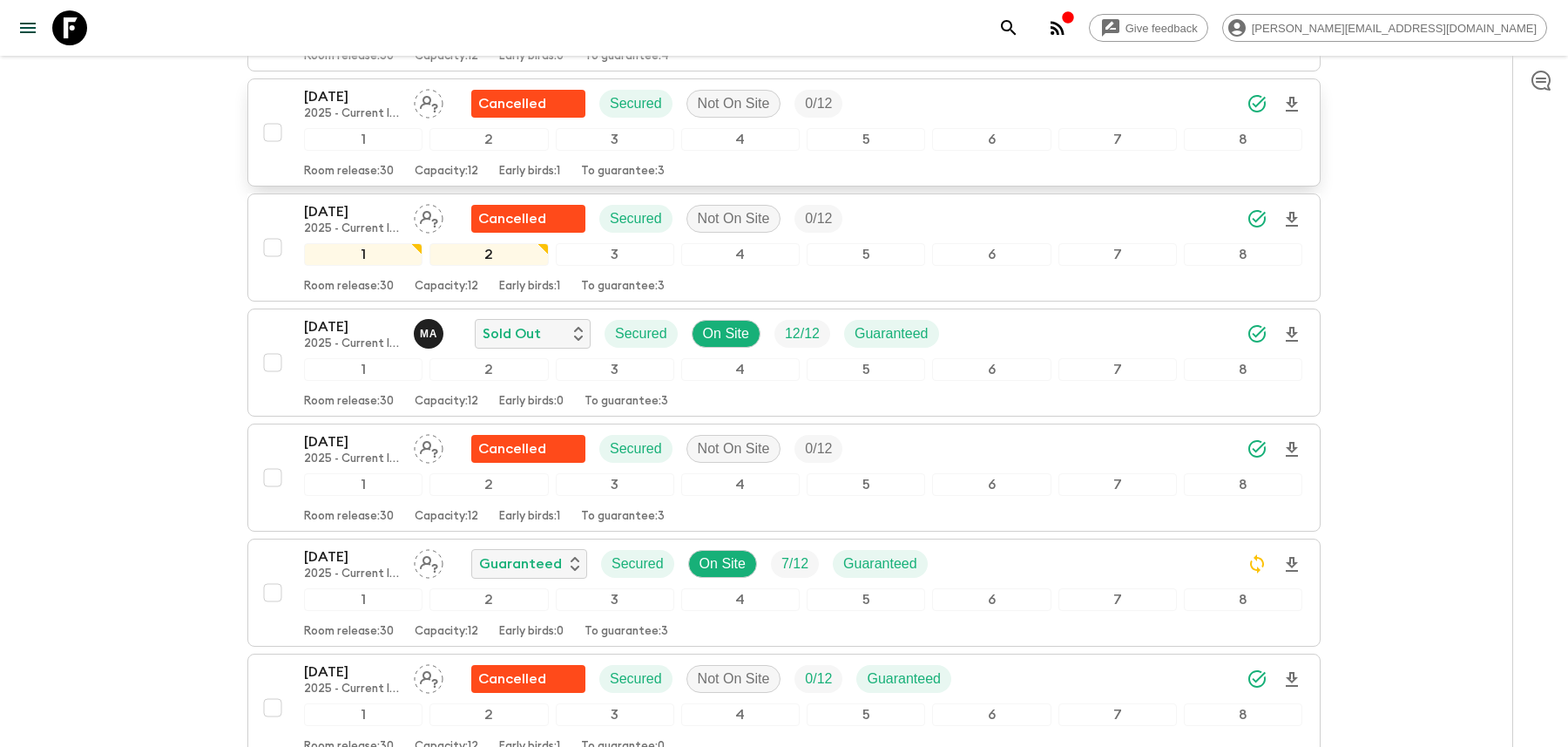
scroll to position [447, 0]
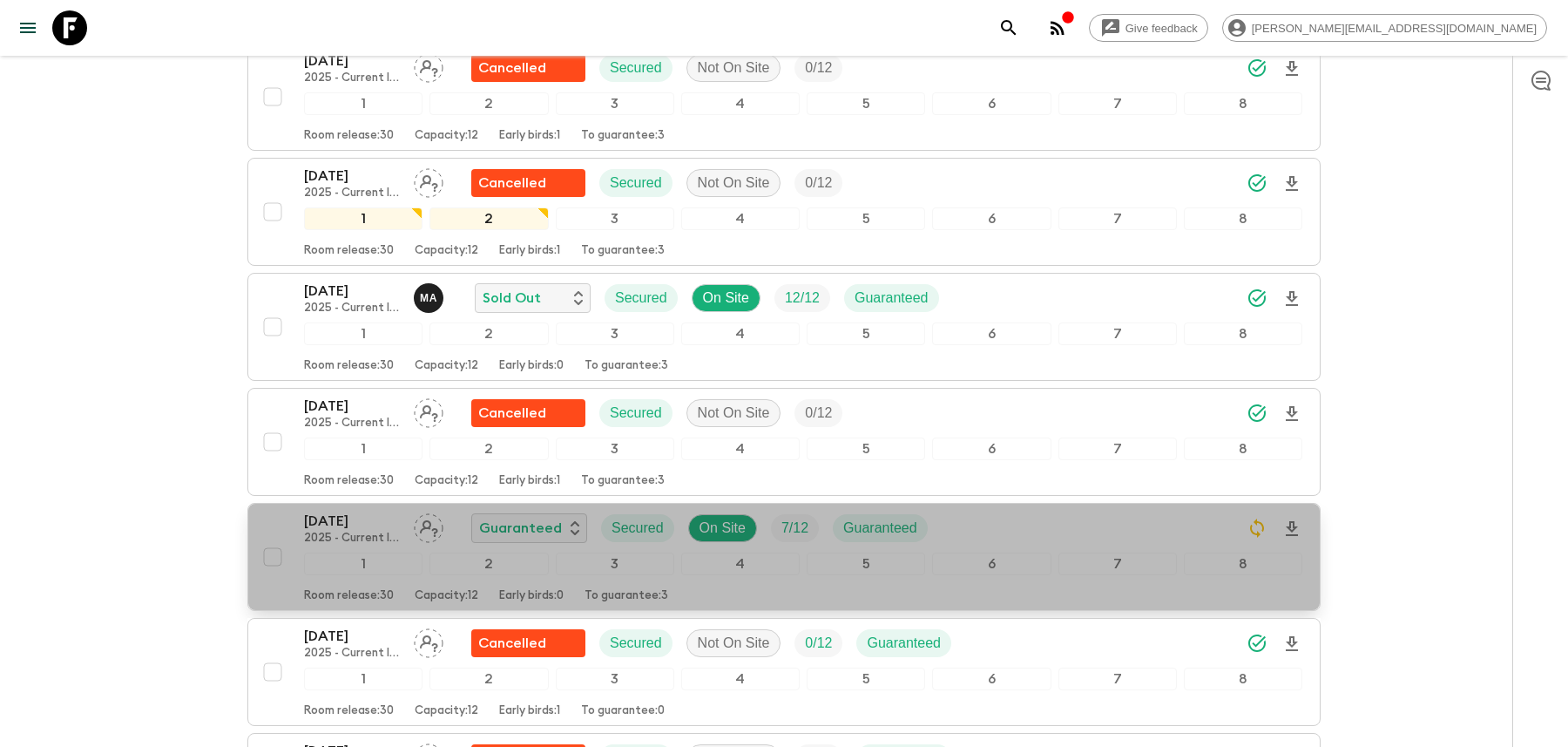
click at [1022, 511] on div "[DATE] 2025 - Current Itinerary Guaranteed Secured On Site 7 / 12 Guaranteed" at bounding box center [803, 528] width 998 height 35
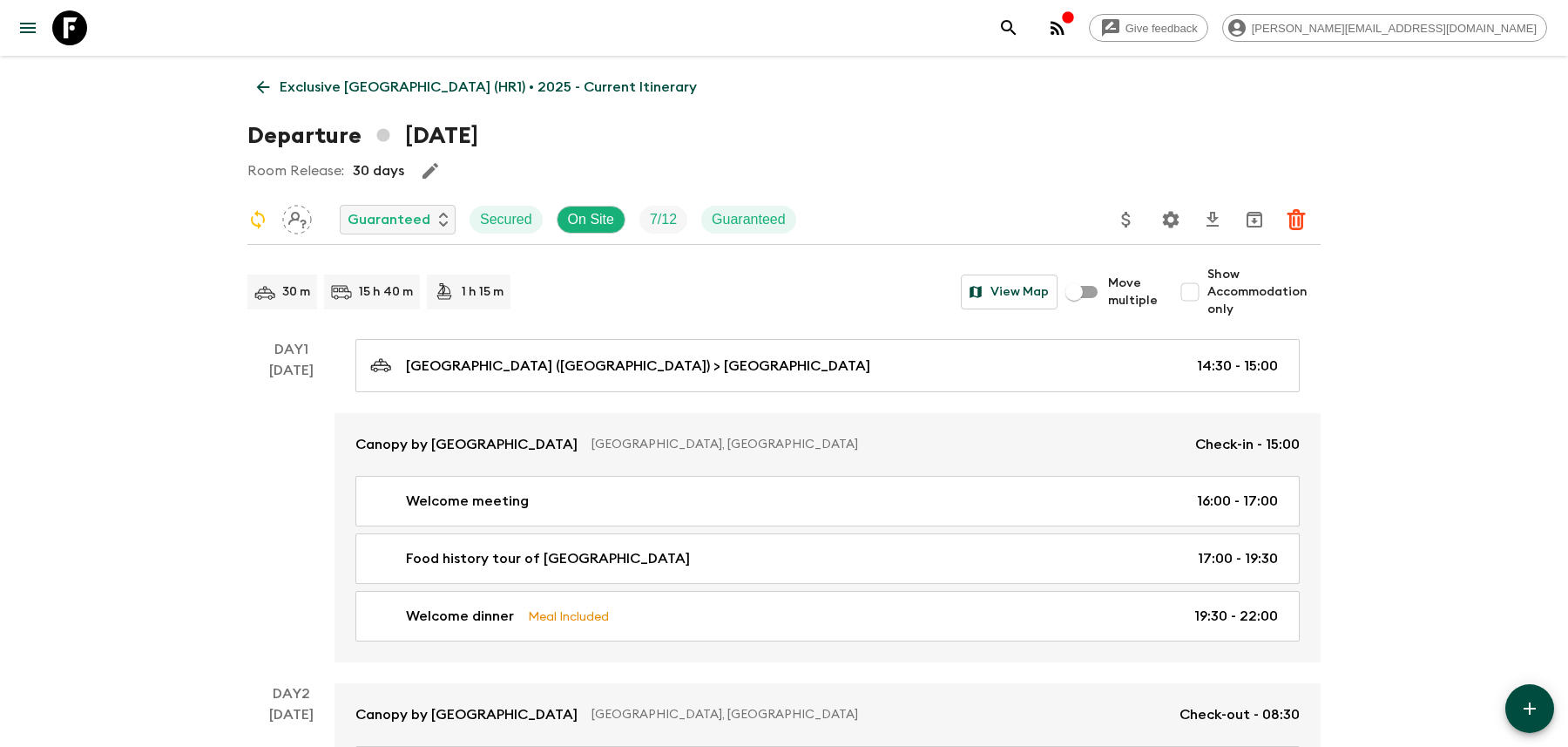
click at [1172, 227] on icon "Settings" at bounding box center [1171, 219] width 16 height 16
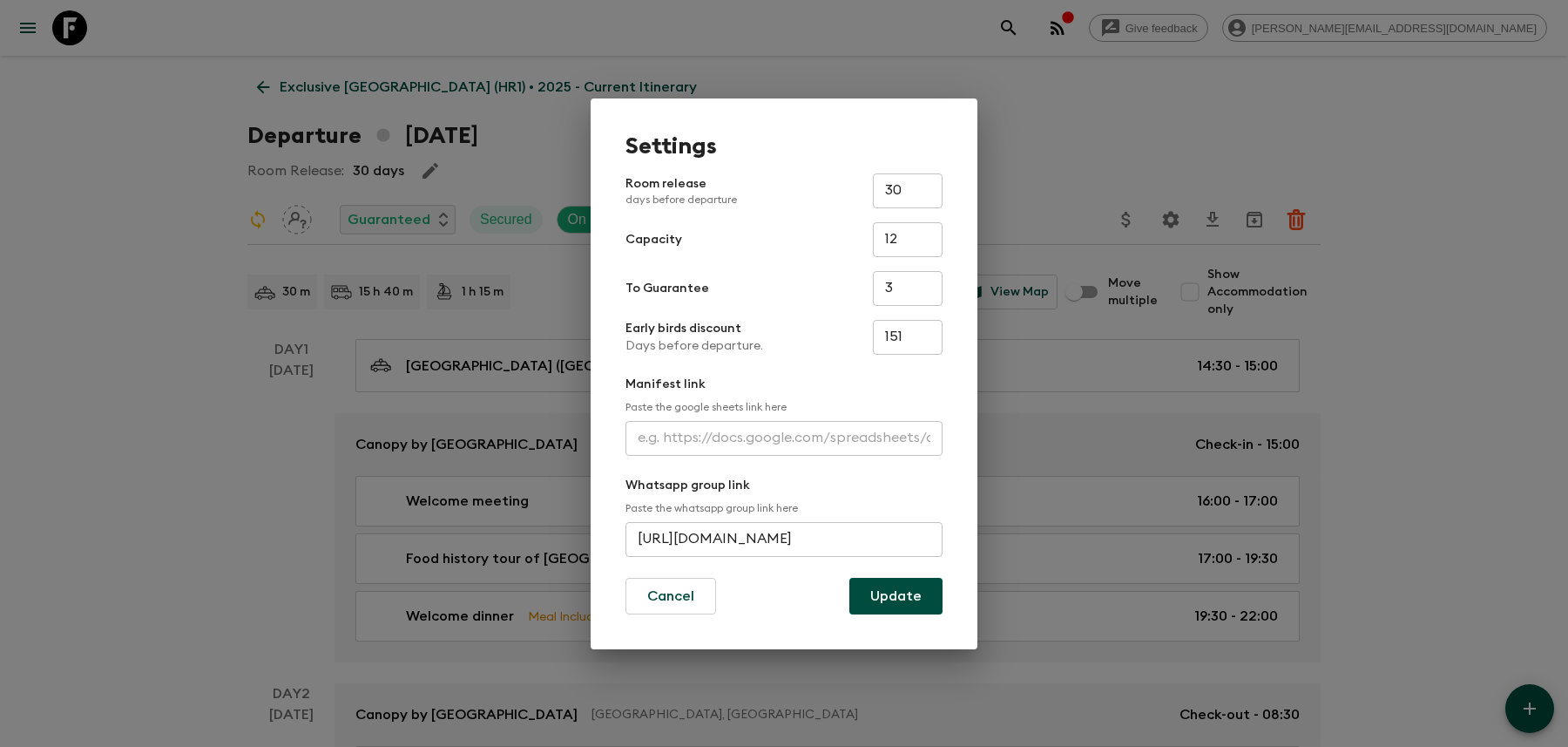
click at [789, 534] on input "[URL][DOMAIN_NAME]" at bounding box center [783, 539] width 317 height 35
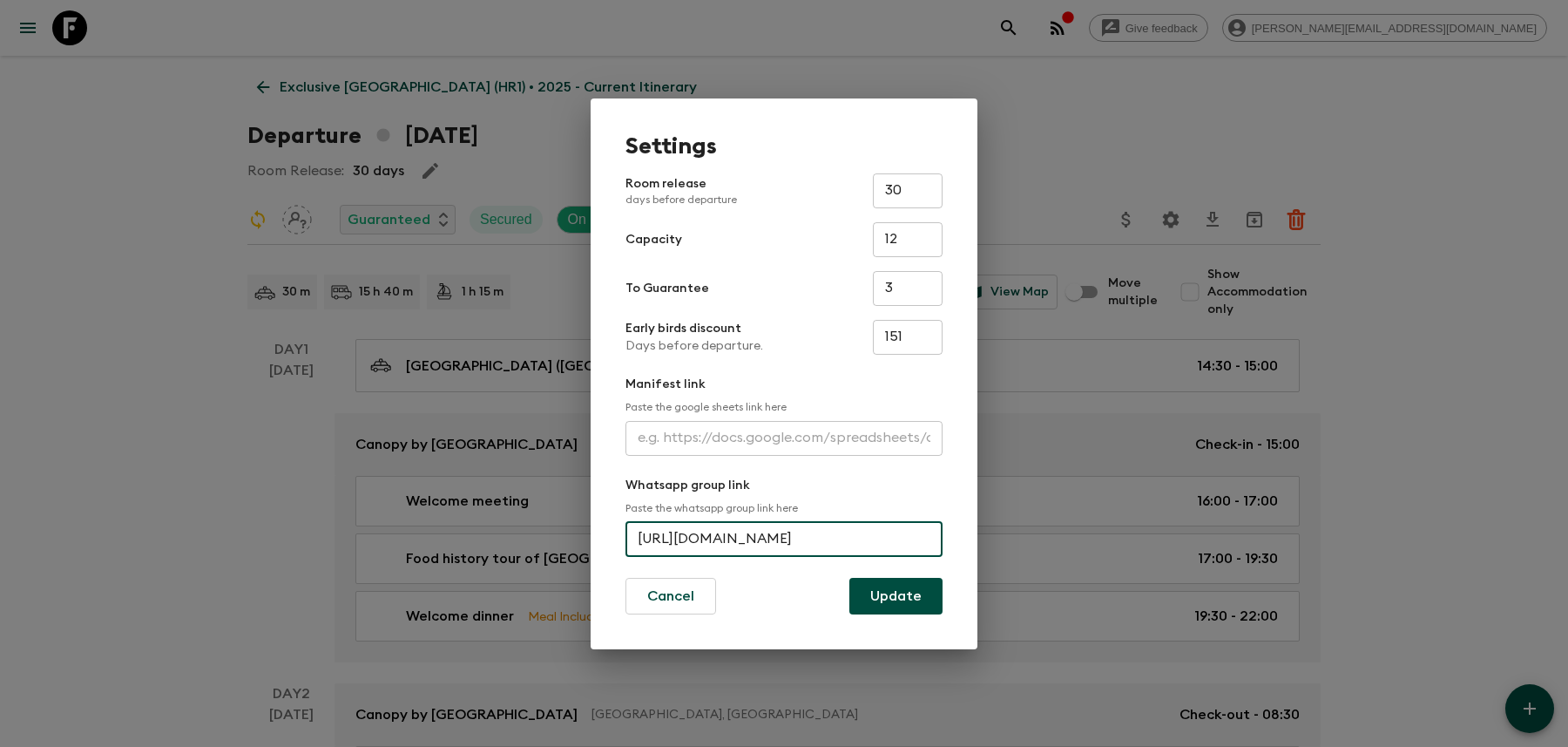
click at [789, 534] on input "[URL][DOMAIN_NAME]" at bounding box center [783, 539] width 317 height 35
click at [1019, 41] on div "Settings Room release days before departure 30 ​ Capacity 12 ​ To Guarantee 3 ​…" at bounding box center [784, 373] width 1568 height 747
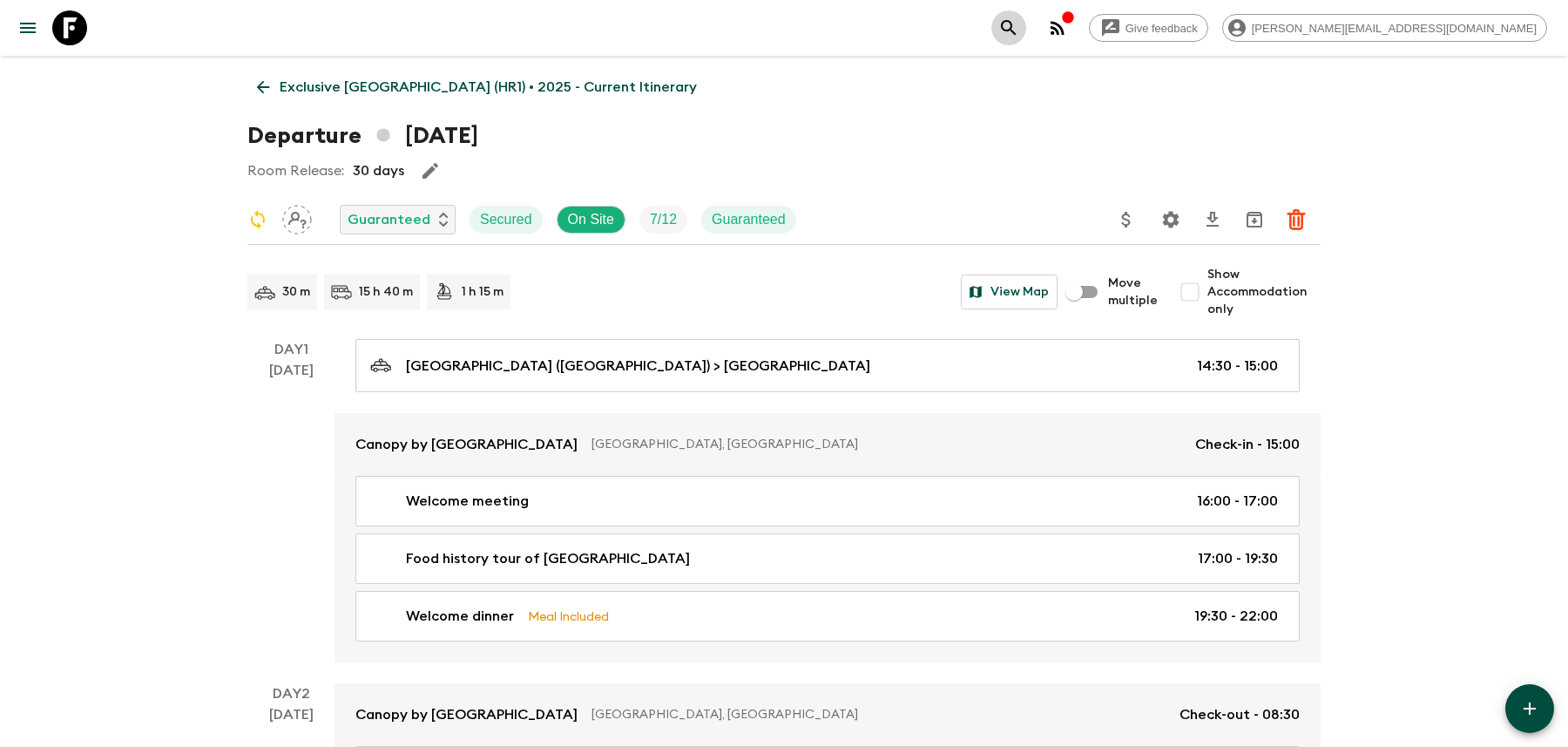
click at [1026, 28] on button "search adventures" at bounding box center [1009, 27] width 35 height 35
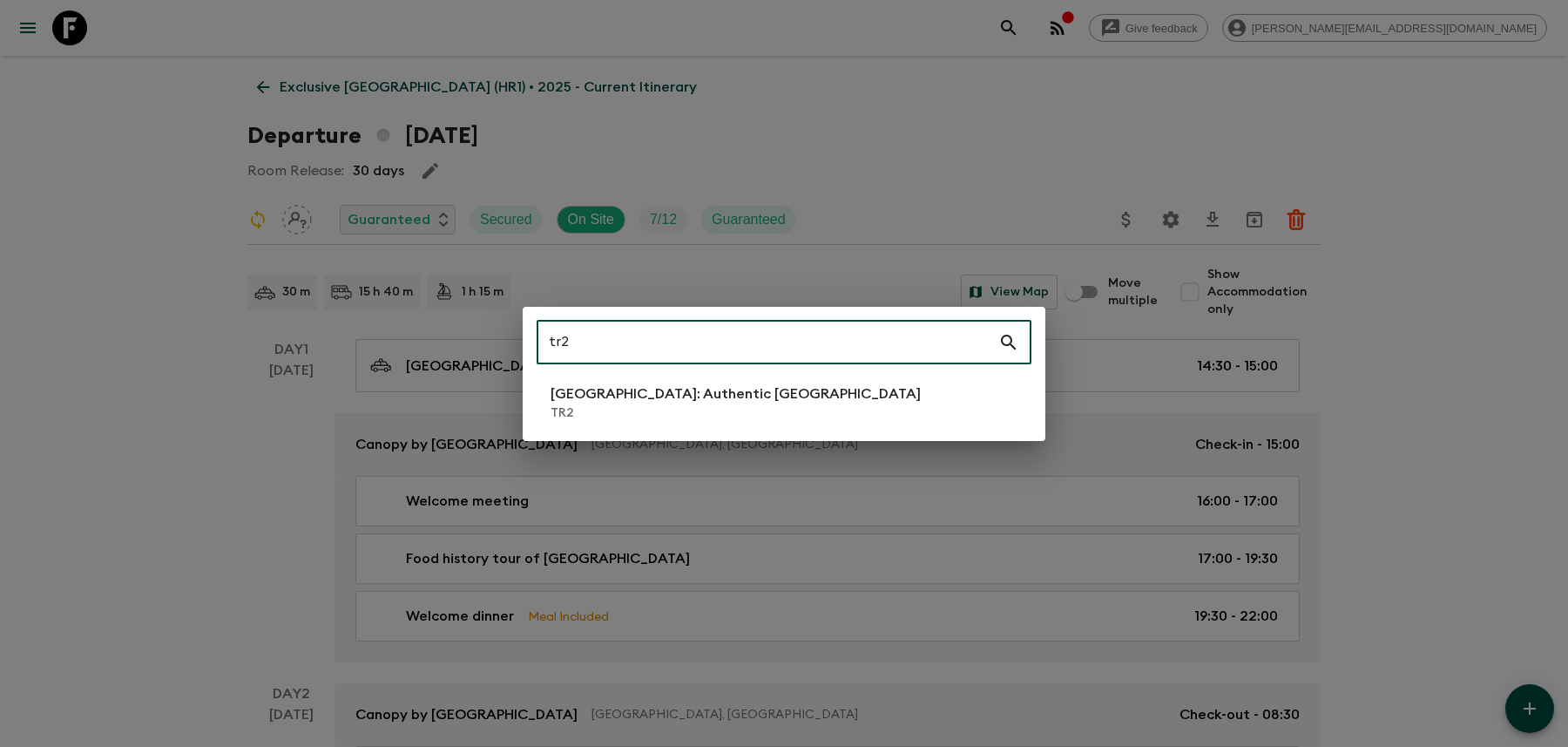
type input "tr2"
click at [852, 412] on li "[GEOGRAPHIC_DATA]: Authentic [GEOGRAPHIC_DATA] TR2" at bounding box center [783, 402] width 494 height 48
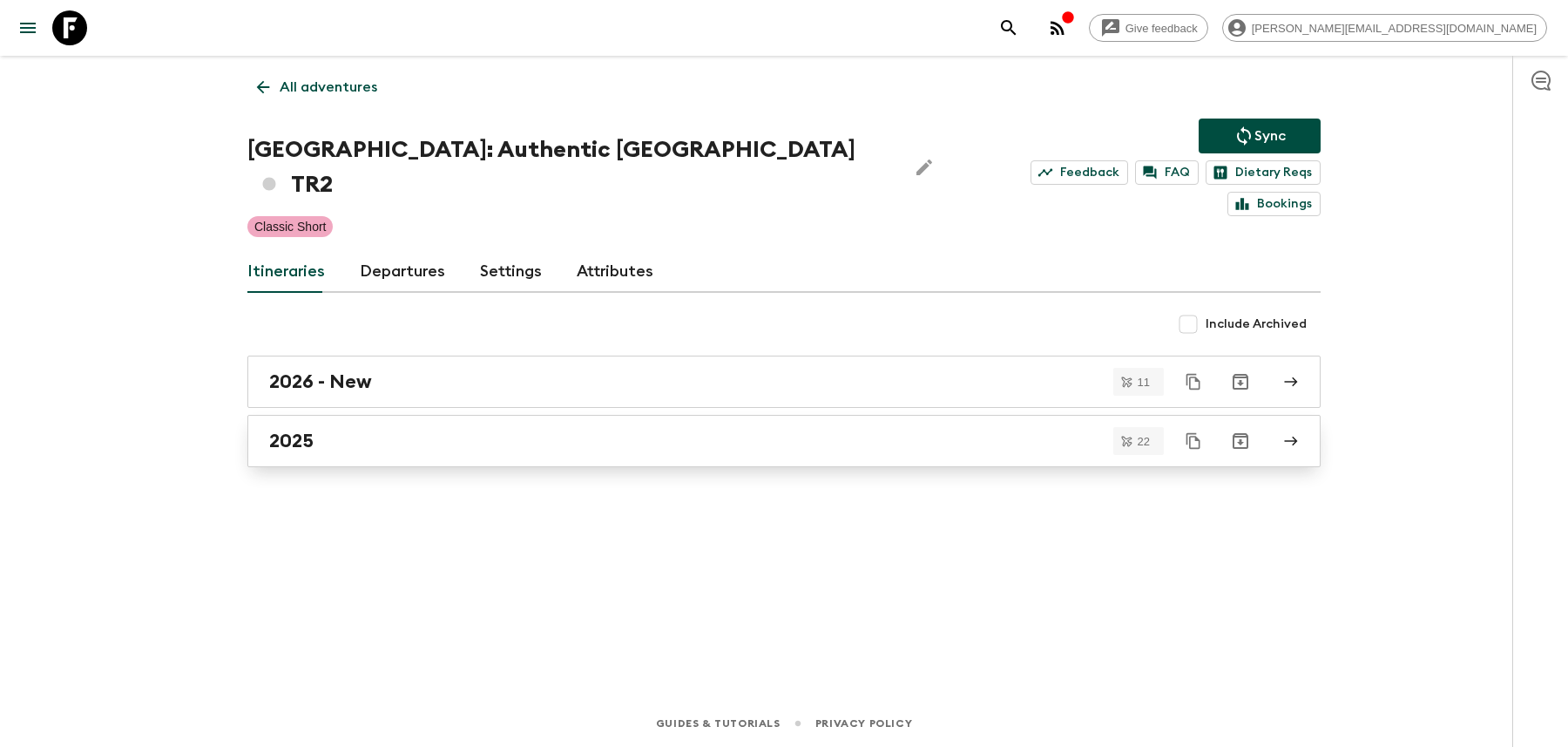
click at [799, 430] on div "2025" at bounding box center [768, 441] width 996 height 23
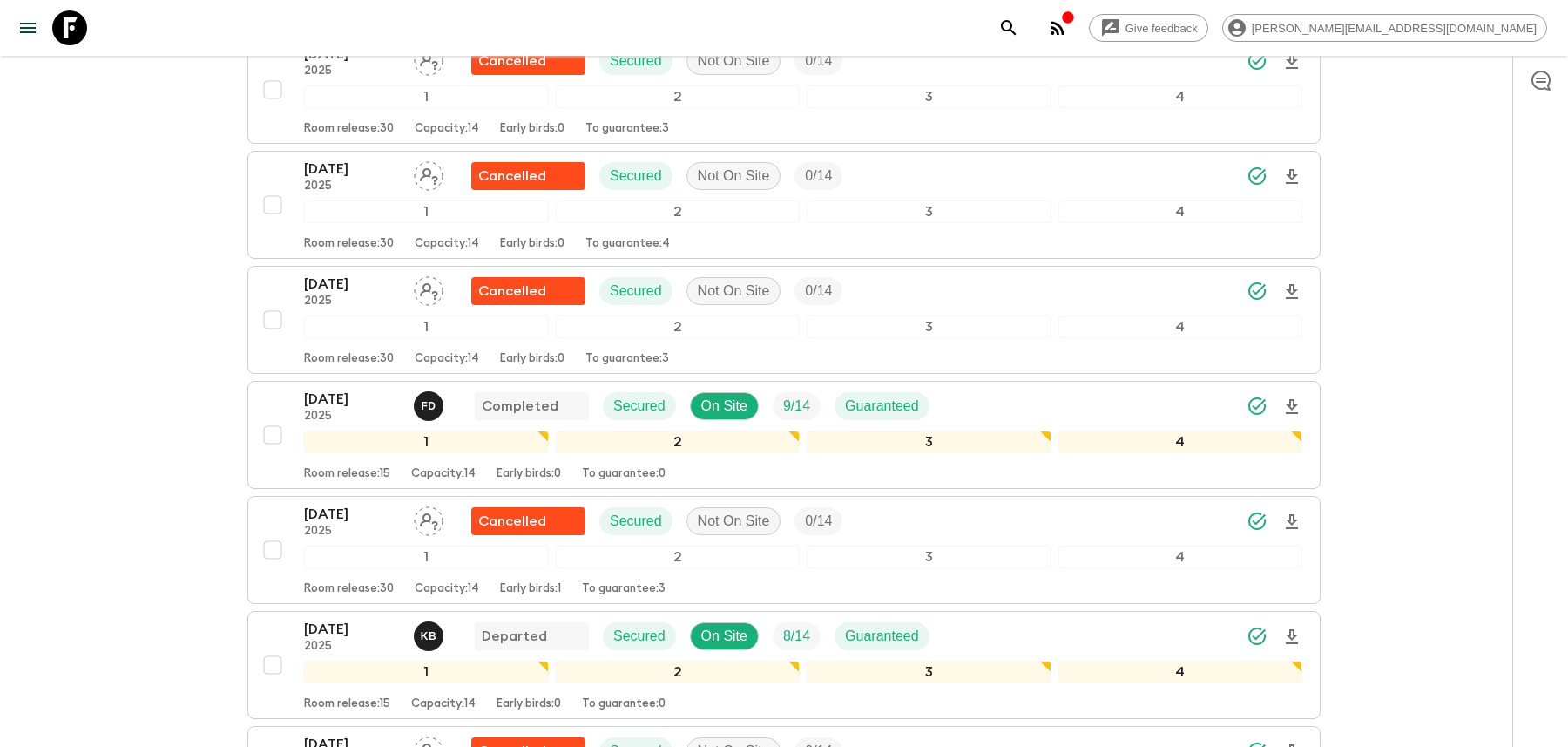
scroll to position [1817, 0]
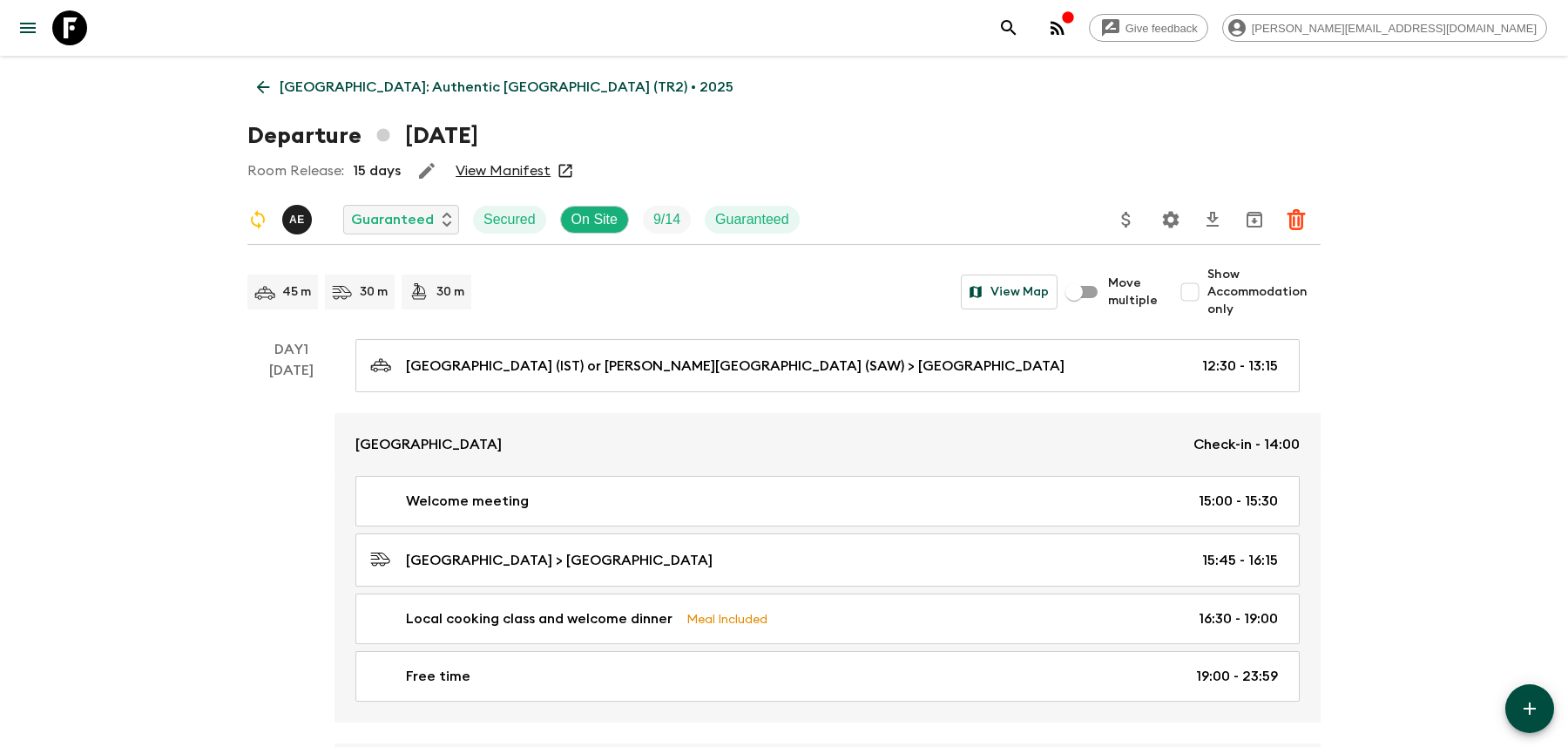
click at [1174, 222] on icon "Settings" at bounding box center [1171, 219] width 16 height 16
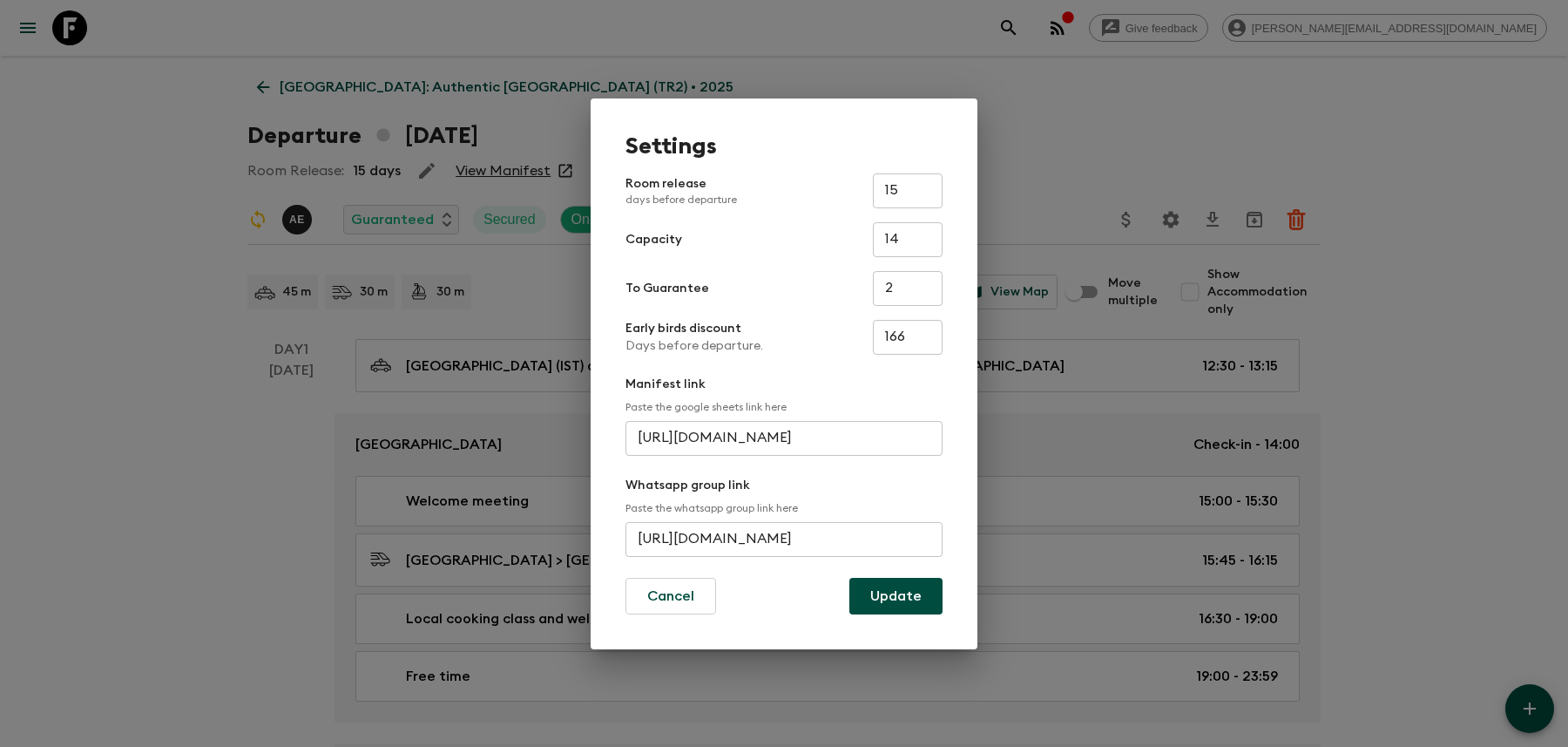
click at [851, 528] on input "[URL][DOMAIN_NAME]" at bounding box center [783, 539] width 317 height 35
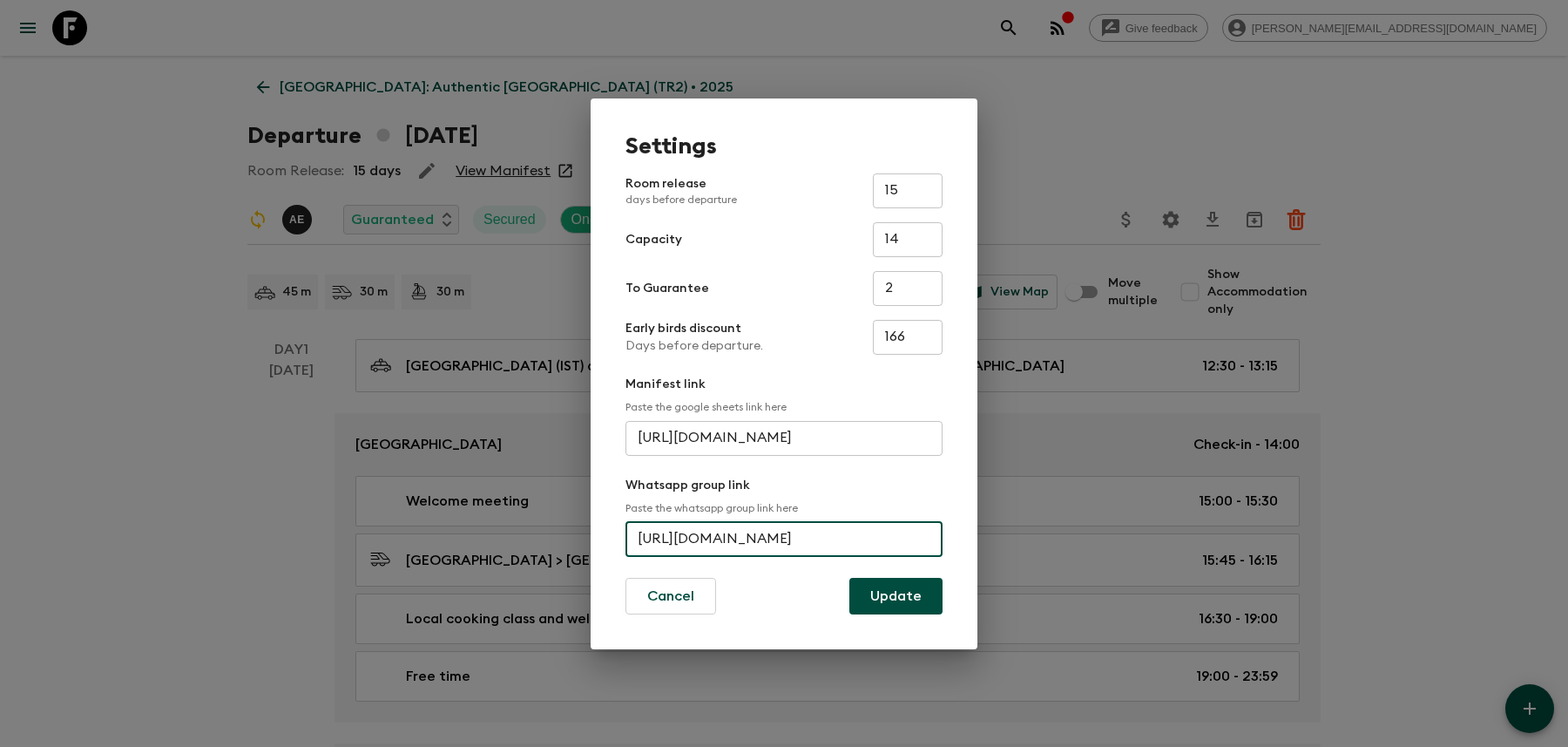
click at [851, 528] on input "[URL][DOMAIN_NAME]" at bounding box center [783, 539] width 317 height 35
